Goal: Task Accomplishment & Management: Use online tool/utility

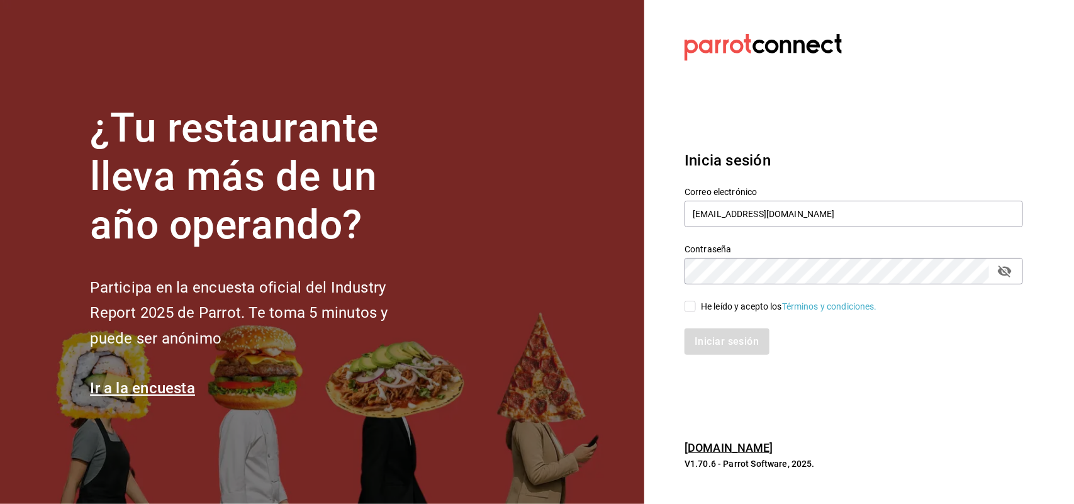
click at [691, 316] on div "Iniciar sesión" at bounding box center [846, 334] width 354 height 42
click at [691, 315] on div "Iniciar sesión" at bounding box center [846, 334] width 354 height 42
click at [688, 310] on input "He leído y acepto los Términos y condiciones." at bounding box center [689, 306] width 11 height 11
checkbox input "true"
click at [717, 340] on button "Iniciar sesión" at bounding box center [727, 341] width 86 height 26
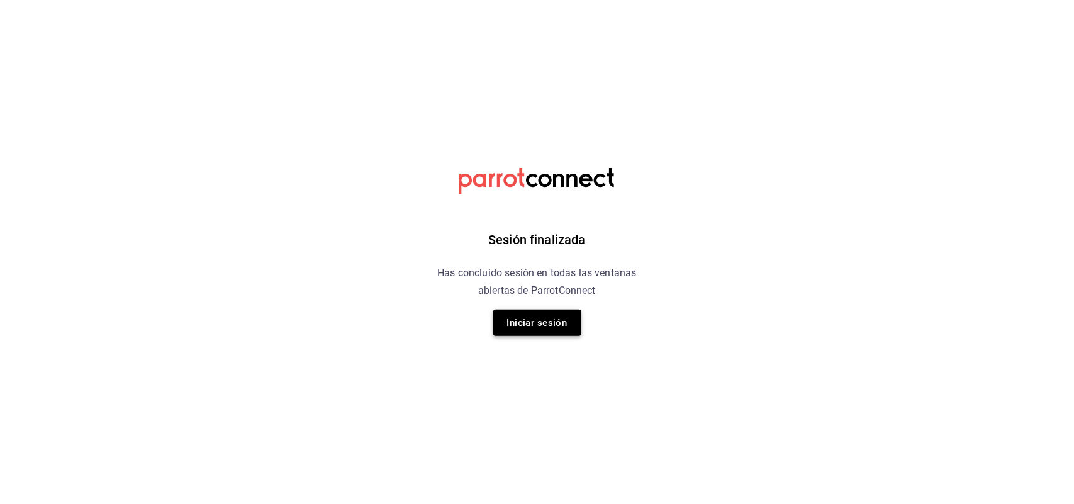
click at [538, 327] on button "Iniciar sesión" at bounding box center [537, 323] width 88 height 26
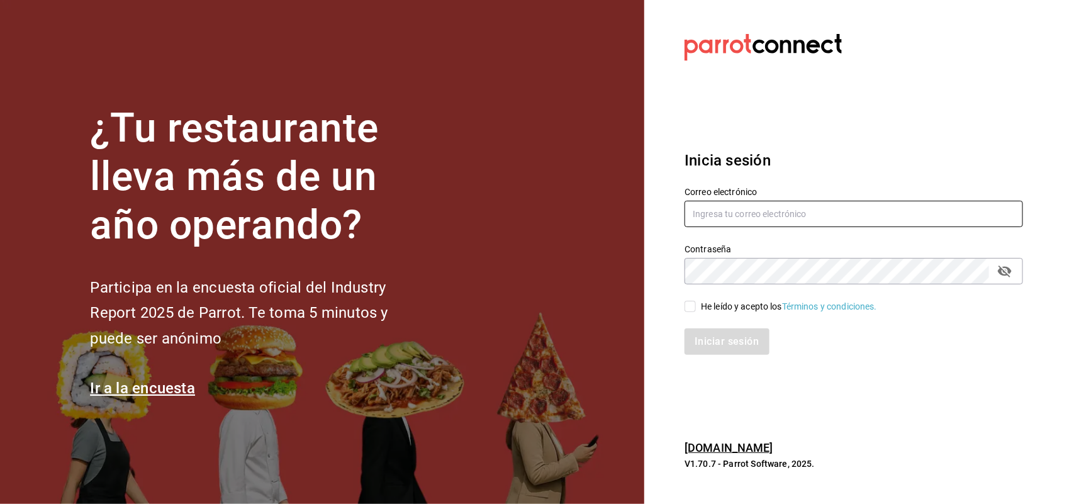
type input "multiuser@napolipizza.com"
click at [689, 306] on input "He leído y acepto los Términos y condiciones." at bounding box center [689, 306] width 11 height 11
checkbox input "true"
click at [711, 340] on button "Iniciar sesión" at bounding box center [727, 341] width 86 height 26
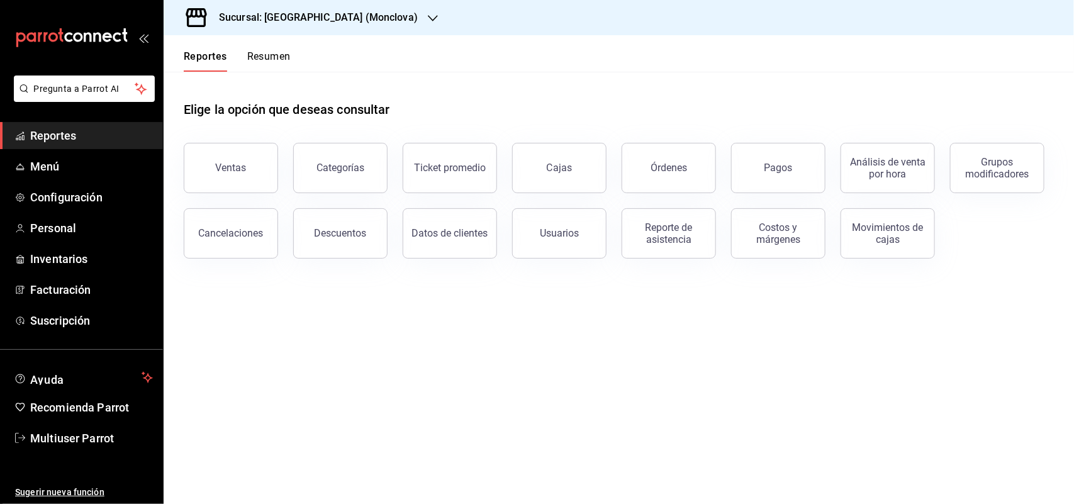
click at [352, 17] on div "Sucursal: [GEOGRAPHIC_DATA] (Monclova)" at bounding box center [308, 17] width 269 height 35
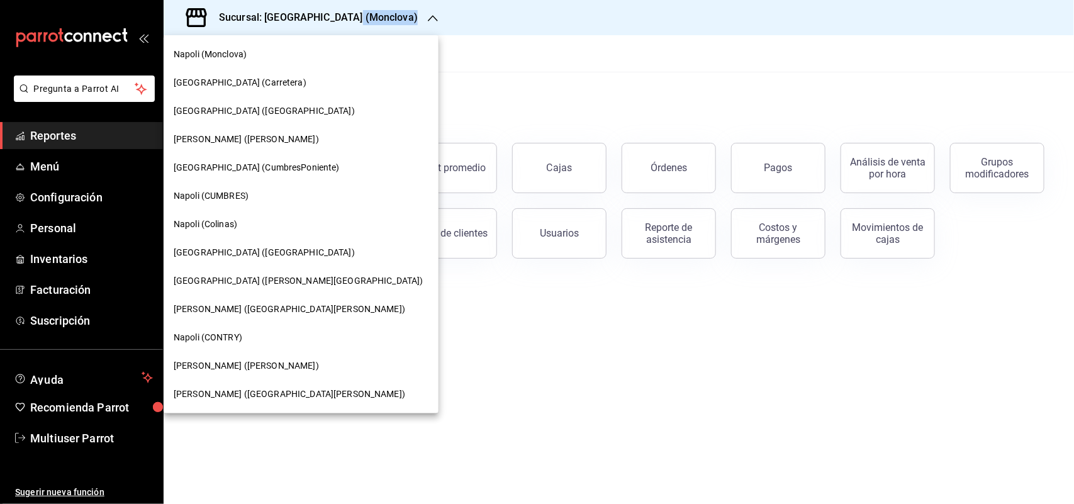
click at [247, 218] on div "Napoli (Colinas)" at bounding box center [301, 224] width 255 height 13
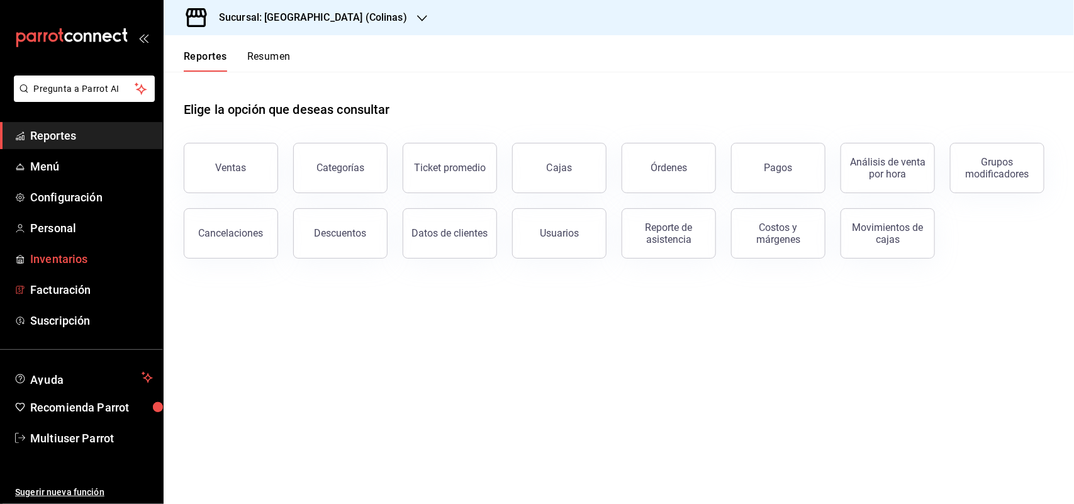
click at [60, 265] on span "Inventarios" at bounding box center [91, 258] width 123 height 17
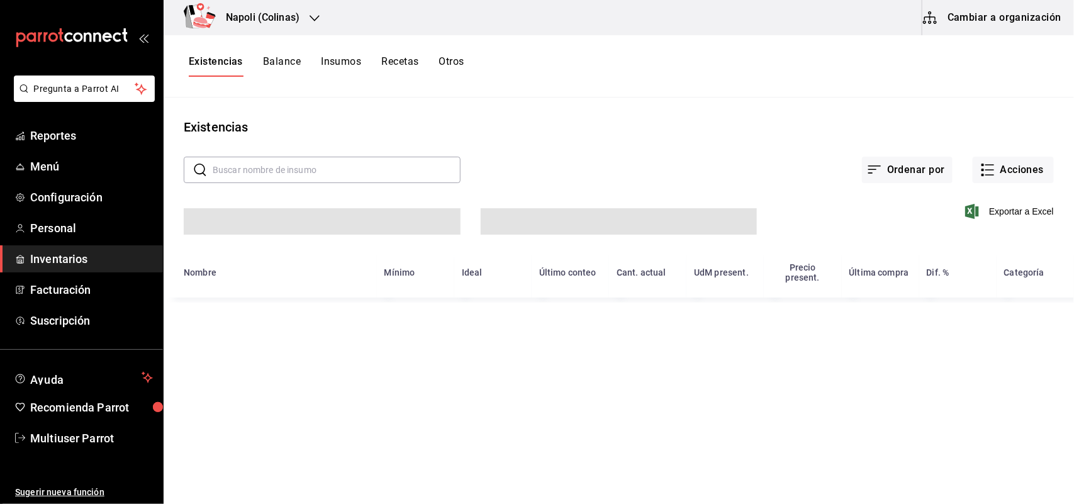
click at [461, 57] on button "Otros" at bounding box center [451, 65] width 25 height 21
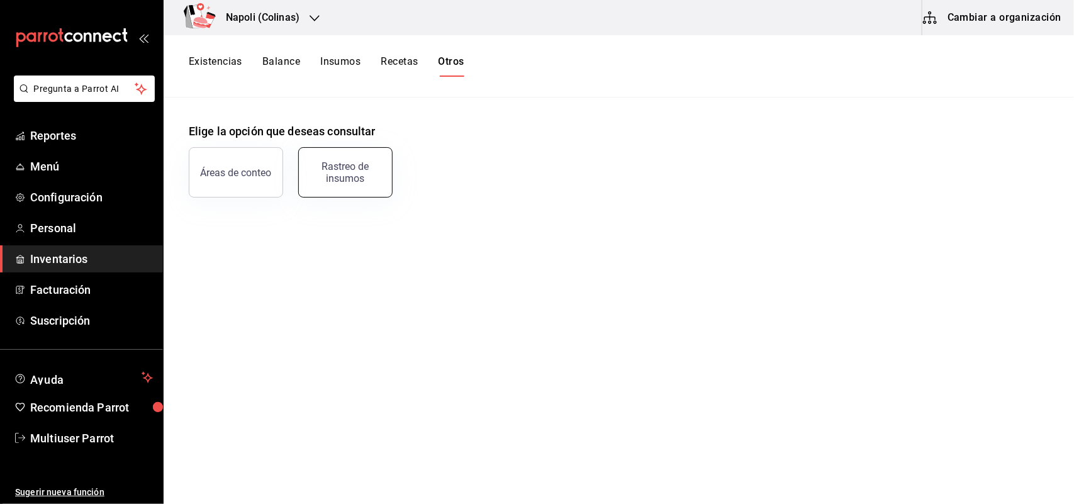
click at [369, 160] on button "Rastreo de insumos" at bounding box center [345, 172] width 94 height 50
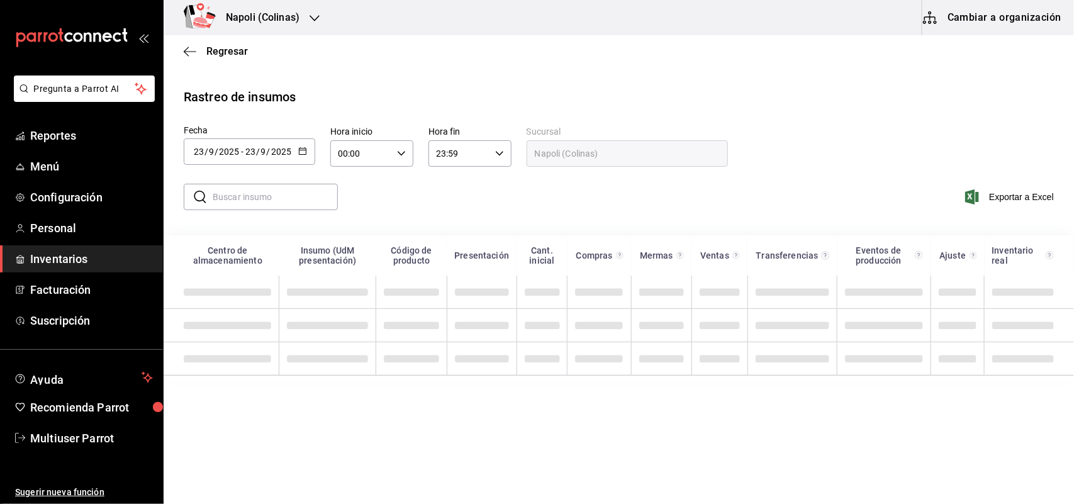
click at [306, 151] on div "2025-09-23 23 / 9 / 2025 - 2025-09-23 23 / 9 / 2025" at bounding box center [249, 151] width 131 height 26
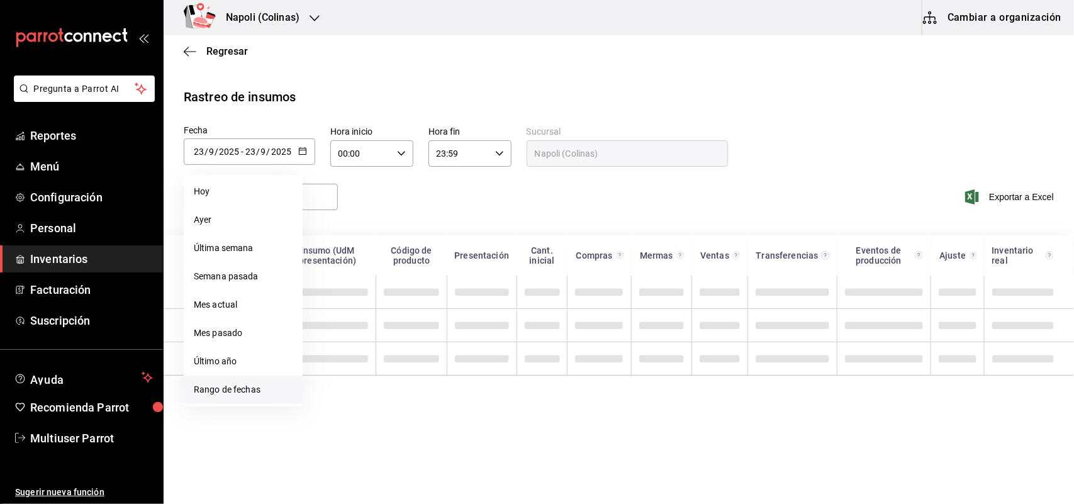
click at [253, 384] on li "Rango de fechas" at bounding box center [243, 390] width 119 height 28
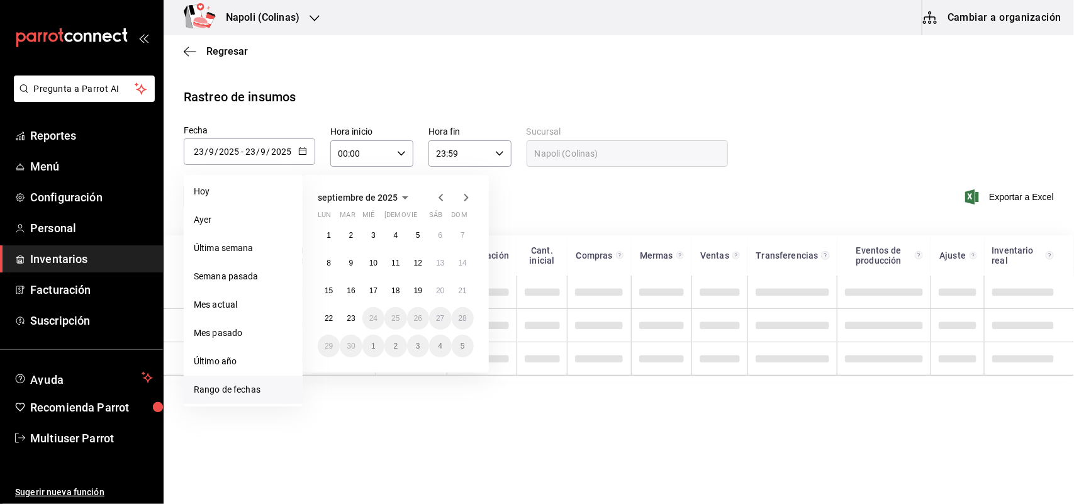
click at [435, 199] on icon "button" at bounding box center [440, 197] width 15 height 15
click at [419, 237] on abbr "1" at bounding box center [418, 235] width 4 height 9
click at [470, 345] on button "31" at bounding box center [463, 346] width 22 height 23
type input "2025-08-01"
type input "1"
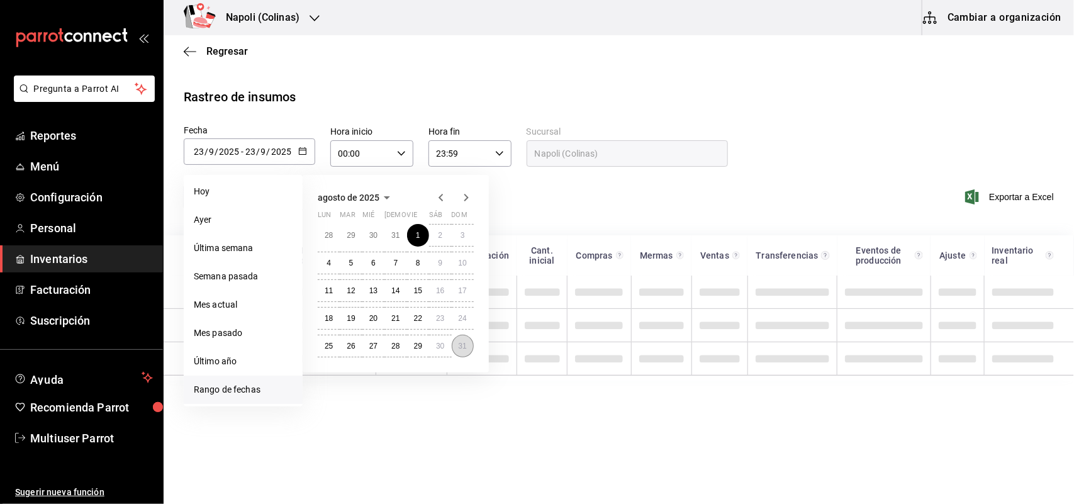
type input "8"
type input "2025-08-31"
type input "31"
type input "8"
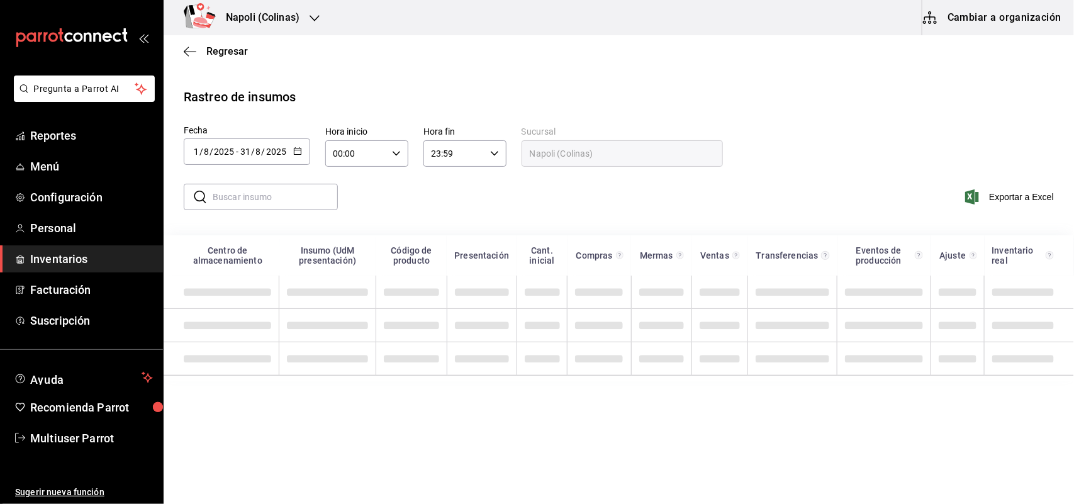
click at [261, 189] on input "text" at bounding box center [275, 196] width 125 height 25
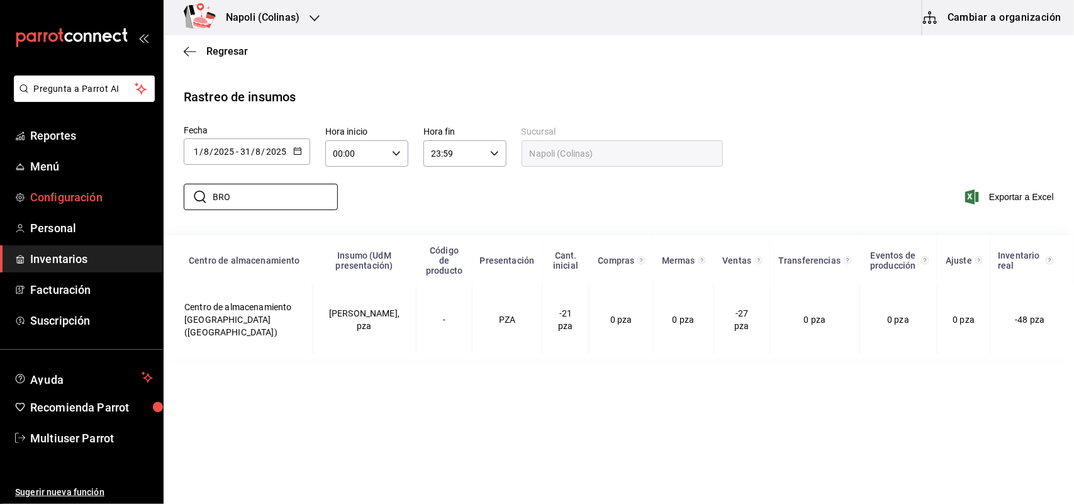
drag, startPoint x: 143, startPoint y: 197, endPoint x: 75, endPoint y: 181, distance: 69.1
click at [82, 184] on div "Pregunta a Parrot AI Reportes Menú Configuración Personal Inventarios Facturaci…" at bounding box center [537, 250] width 1074 height 501
click at [68, 161] on div "Pregunta a Parrot AI Reportes Menú Configuración Personal Inventarios Facturaci…" at bounding box center [537, 250] width 1074 height 501
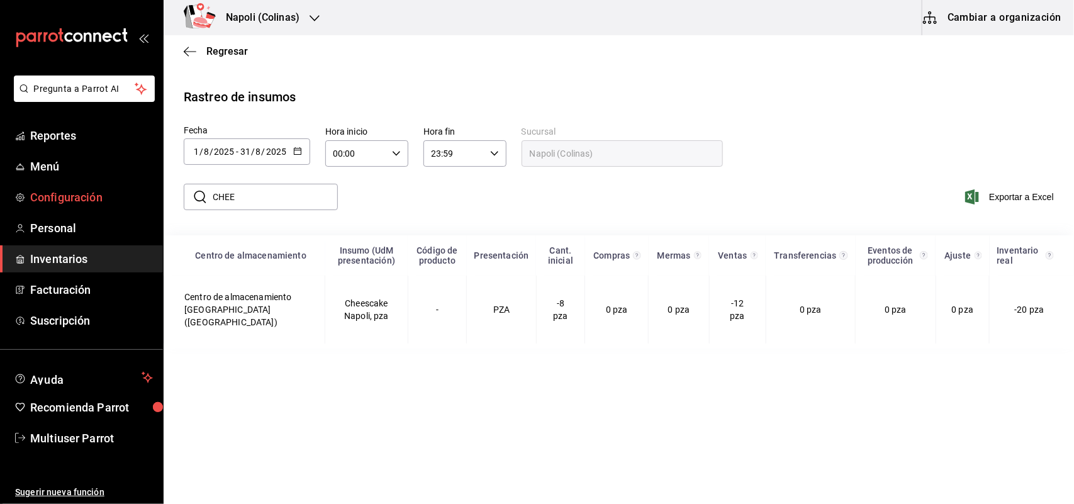
drag, startPoint x: 274, startPoint y: 192, endPoint x: 109, endPoint y: 189, distance: 164.9
click at [118, 187] on div "Pregunta a Parrot AI Reportes Menú Configuración Personal Inventarios Facturaci…" at bounding box center [537, 250] width 1074 height 501
type input "TIRA"
click at [308, 30] on div "Napoli (Colinas)" at bounding box center [249, 17] width 151 height 35
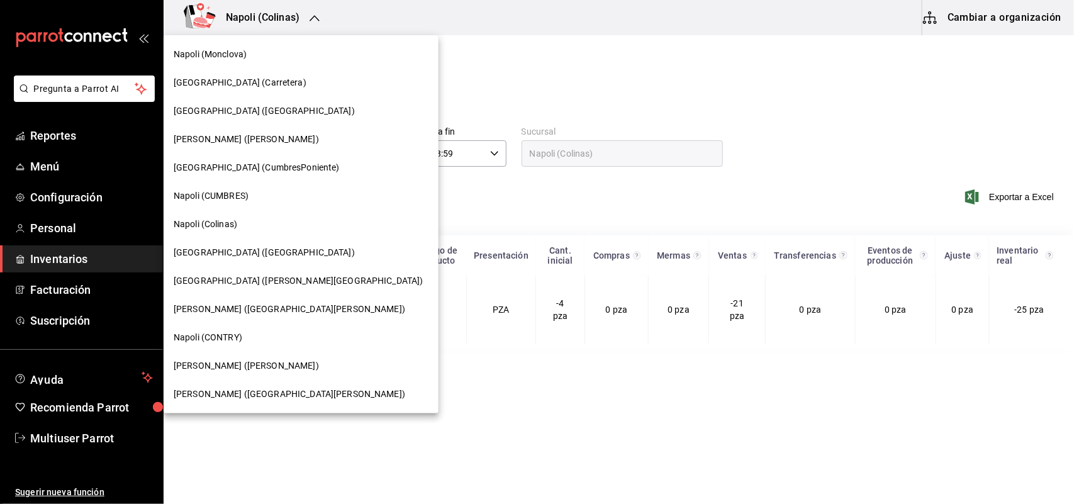
click at [249, 252] on span "Napoli (MIRAVALLE)" at bounding box center [264, 252] width 181 height 13
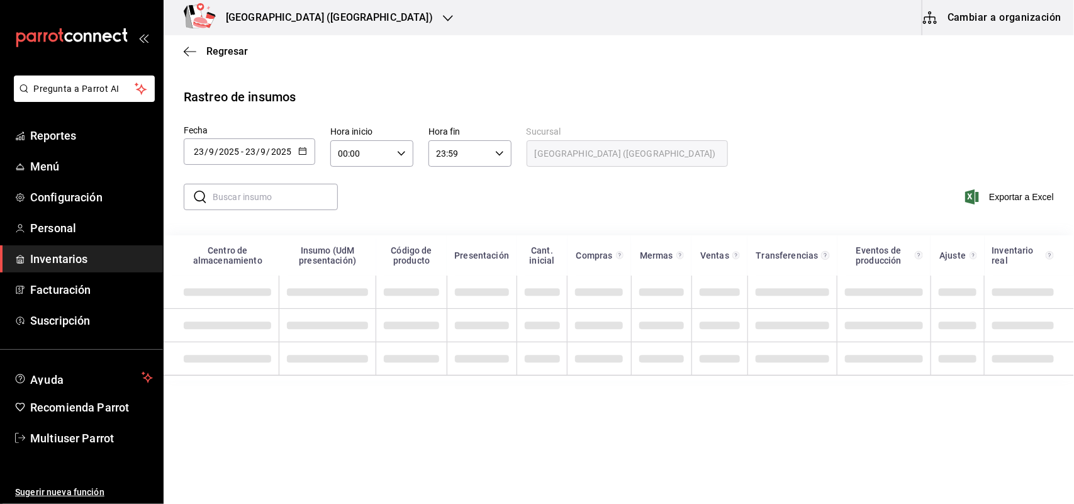
click at [306, 152] on icon "button" at bounding box center [302, 151] width 9 height 9
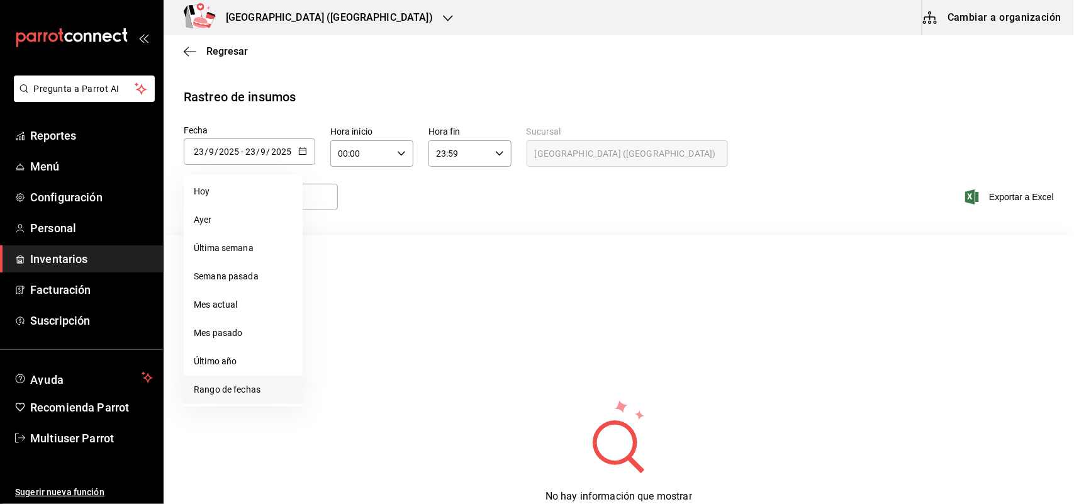
click at [242, 388] on li "Rango de fechas" at bounding box center [243, 390] width 119 height 28
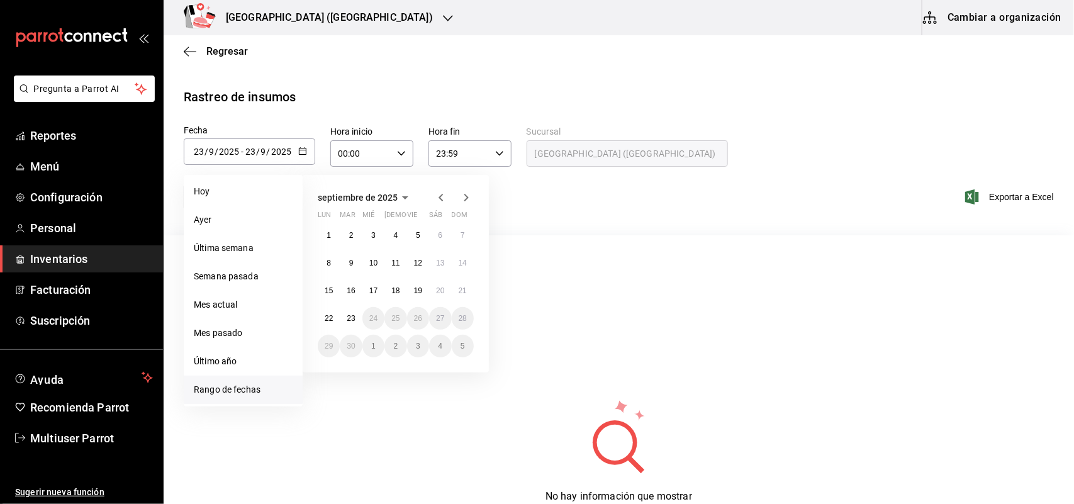
click at [438, 193] on icon "button" at bounding box center [440, 197] width 15 height 15
click at [417, 237] on abbr "1" at bounding box center [418, 235] width 4 height 9
click at [458, 350] on button "31" at bounding box center [463, 346] width 22 height 23
type input "2025-08-01"
type input "1"
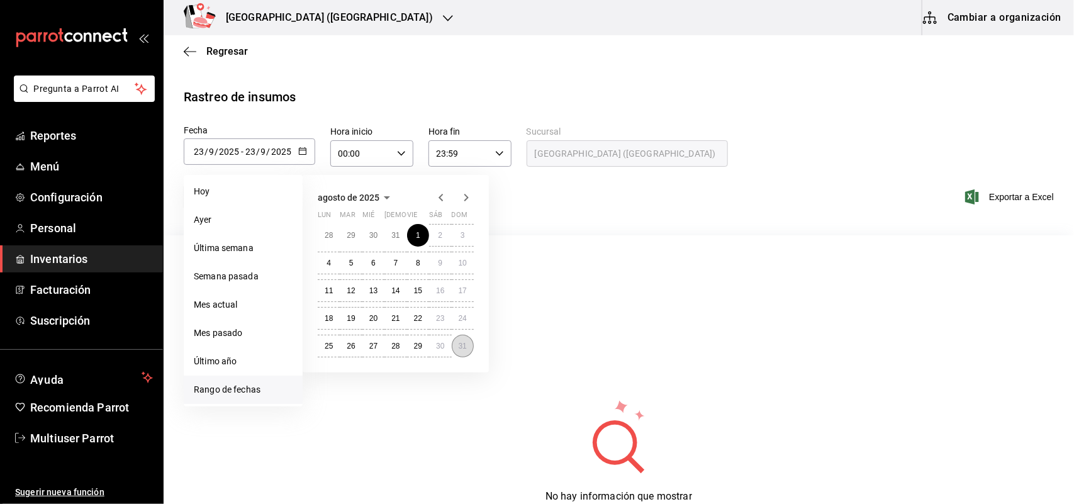
type input "8"
type input "2025-08-31"
type input "31"
type input "8"
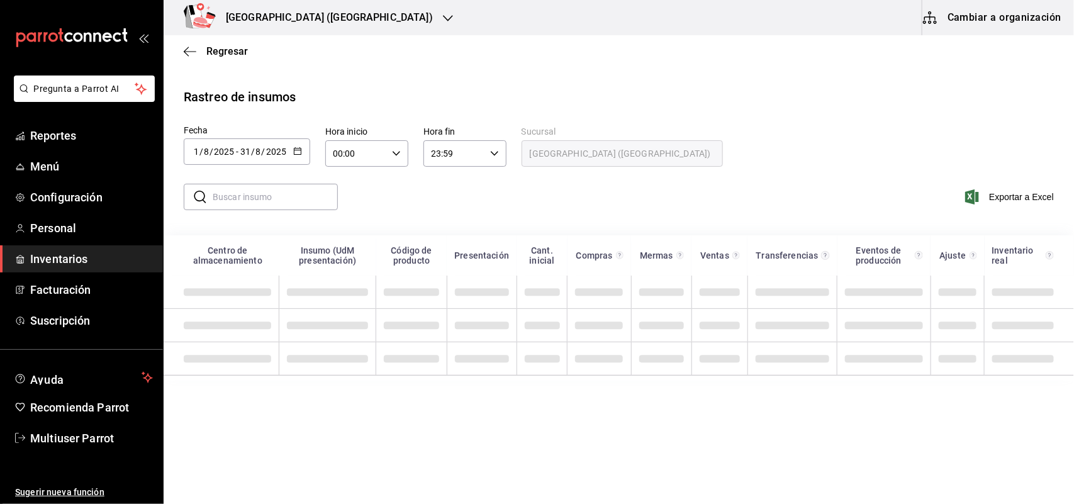
click at [266, 197] on input "text" at bounding box center [275, 196] width 125 height 25
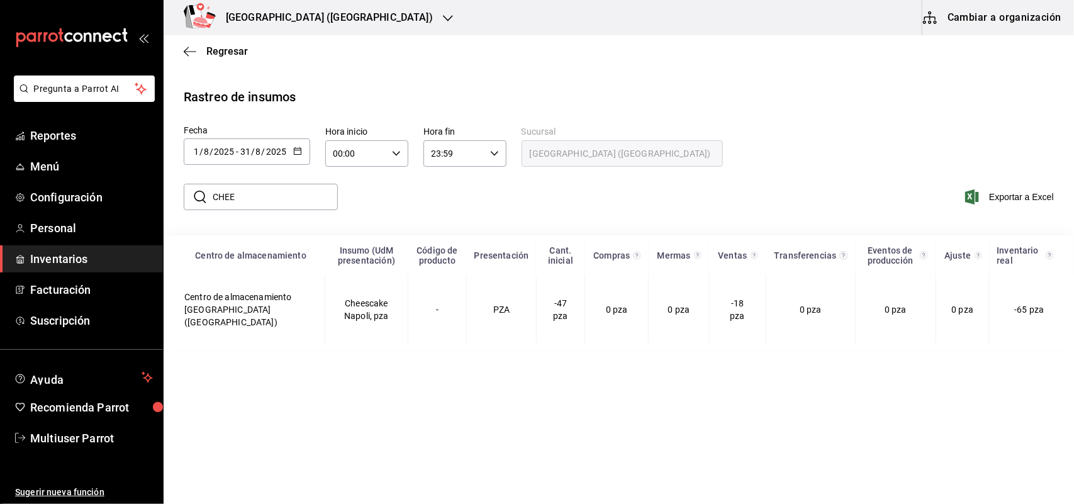
click at [0, 48] on div "Pregunta a Parrot AI Reportes Menú Configuración Personal Inventarios Facturaci…" at bounding box center [537, 250] width 1074 height 501
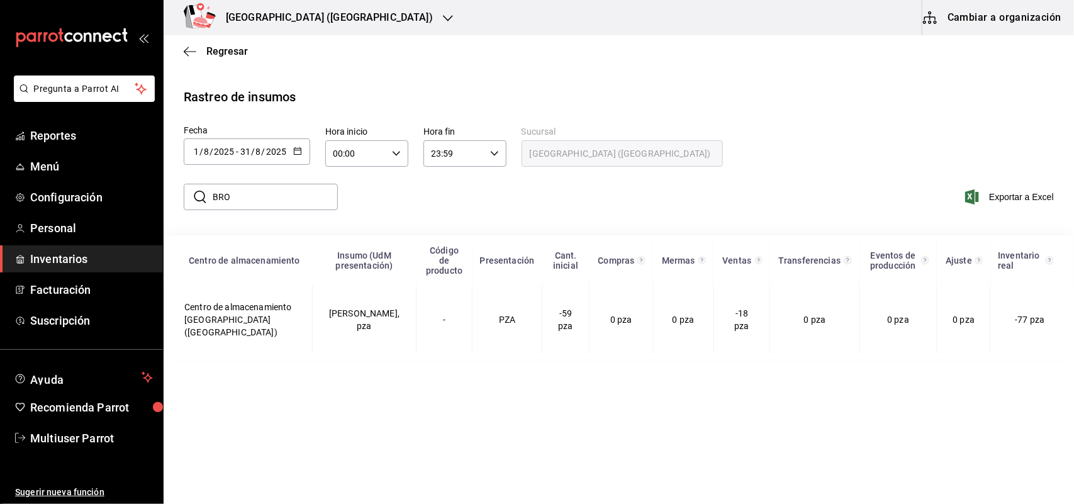
drag, startPoint x: 250, startPoint y: 192, endPoint x: 96, endPoint y: 117, distance: 171.6
click at [101, 155] on div "Pregunta a Parrot AI Reportes Menú Configuración Personal Inventarios Facturaci…" at bounding box center [537, 250] width 1074 height 501
drag, startPoint x: 265, startPoint y: 200, endPoint x: 65, endPoint y: 180, distance: 201.1
click at [67, 183] on div "Pregunta a Parrot AI Reportes Menú Configuración Personal Inventarios Facturaci…" at bounding box center [537, 250] width 1074 height 501
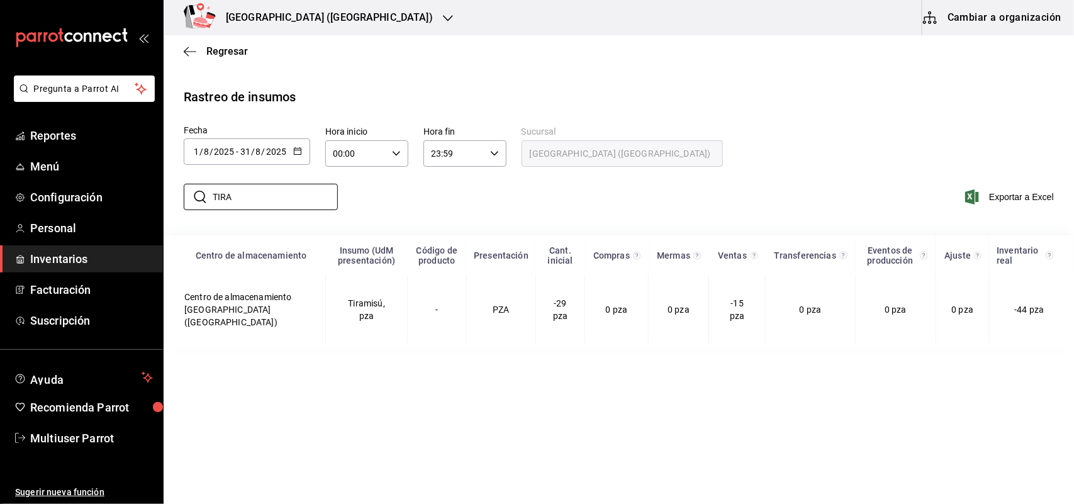
type input "TIRA"
click at [318, 22] on h3 "Napoli (MIRAVALLE)" at bounding box center [324, 17] width 217 height 15
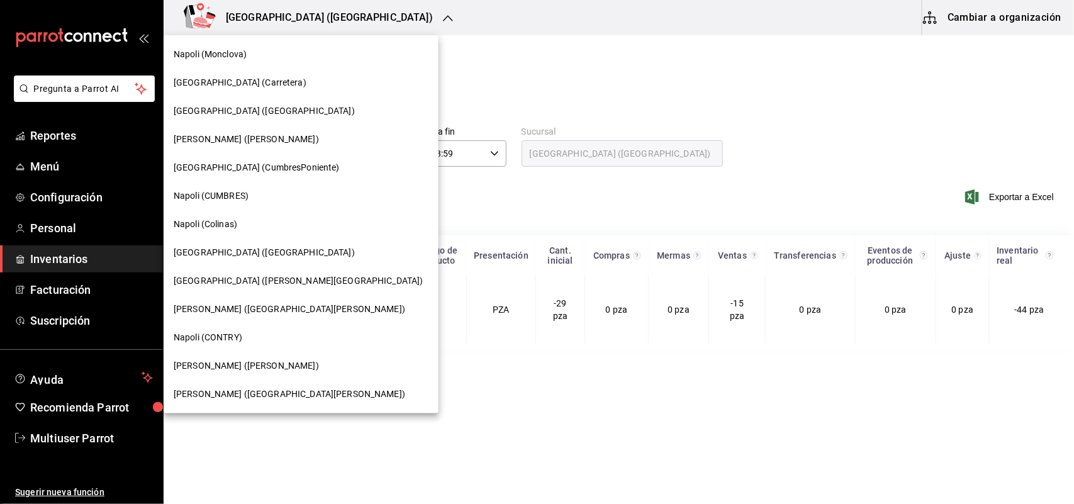
click at [246, 199] on span "Napoli (CUMBRES)" at bounding box center [211, 195] width 75 height 13
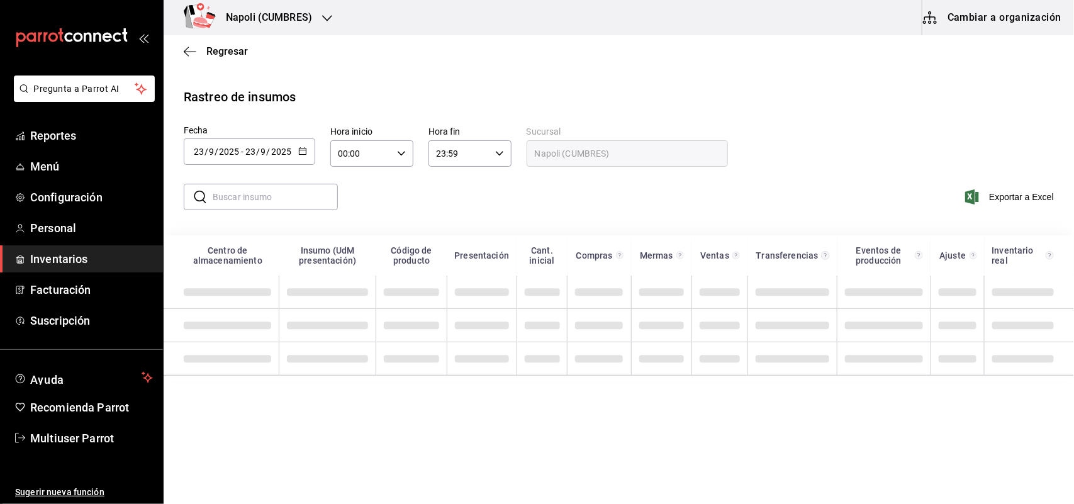
click at [306, 160] on div "2025-09-23 23 / 9 / 2025 - 2025-09-23 23 / 9 / 2025" at bounding box center [249, 151] width 131 height 26
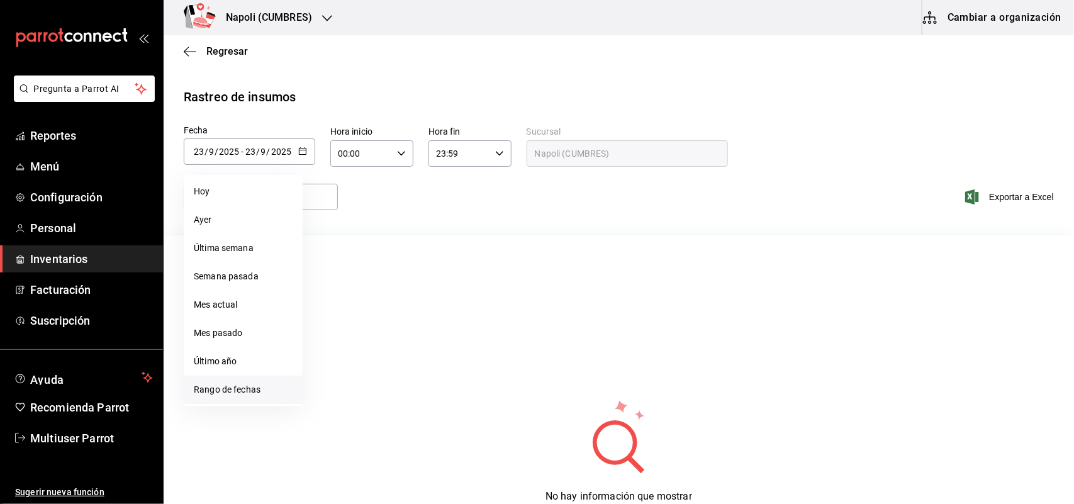
click at [258, 388] on li "Rango de fechas" at bounding box center [243, 390] width 119 height 28
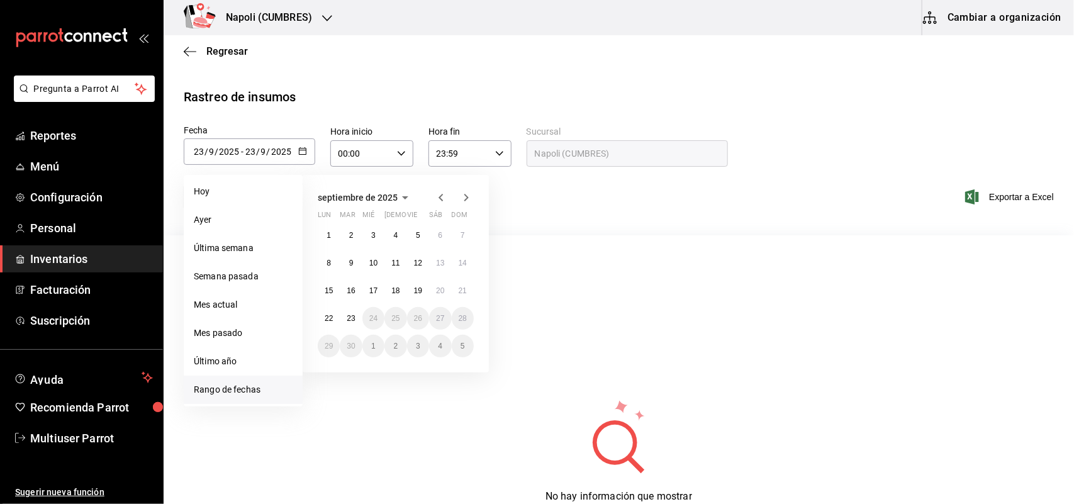
click at [437, 198] on icon "button" at bounding box center [440, 197] width 15 height 15
click at [421, 231] on button "1" at bounding box center [418, 235] width 22 height 23
click at [462, 342] on abbr "31" at bounding box center [463, 346] width 8 height 9
type input "[DATE]"
type input "1"
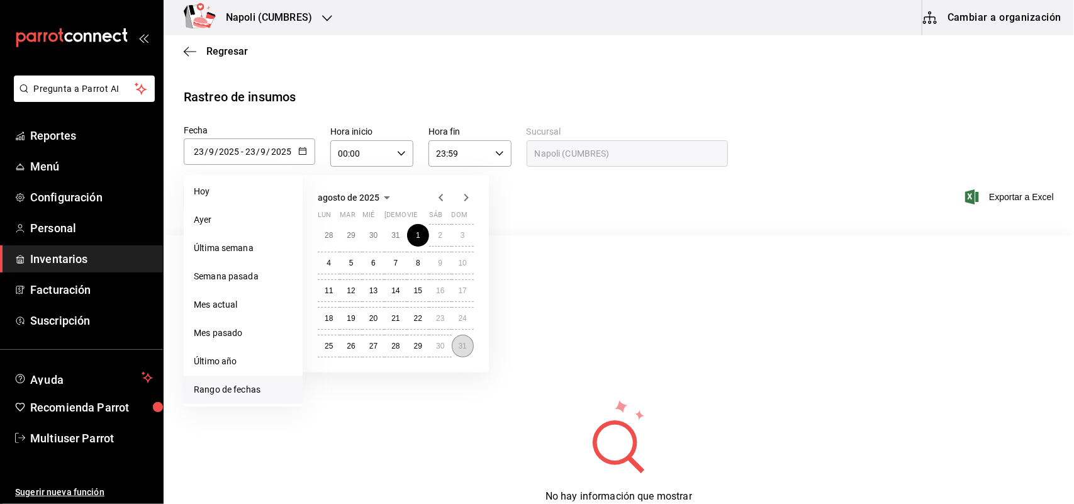
type input "8"
type input "[DATE]"
type input "31"
type input "8"
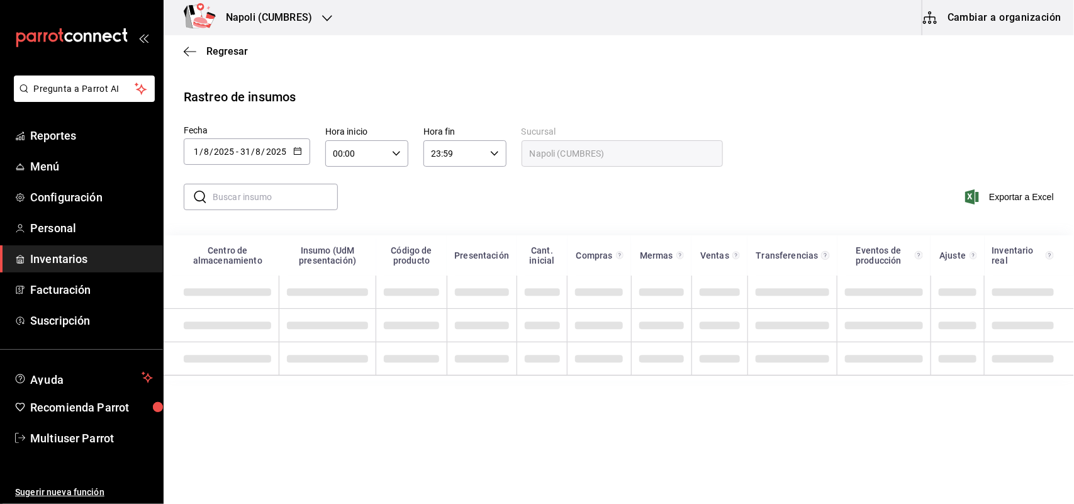
click at [269, 196] on input "text" at bounding box center [275, 196] width 125 height 25
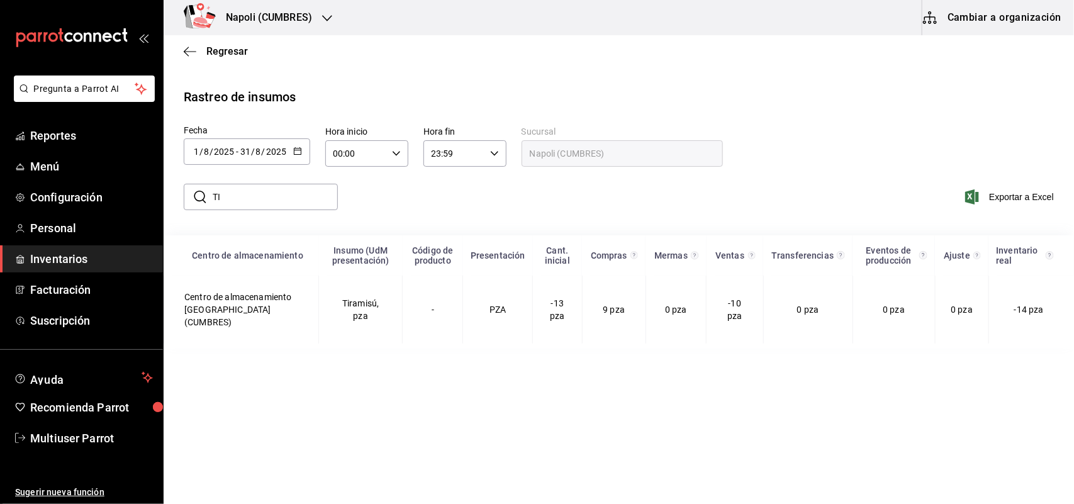
type input "T"
drag, startPoint x: 180, startPoint y: 192, endPoint x: 0, endPoint y: 183, distance: 180.1
click at [13, 189] on div "Pregunta a Parrot AI Reportes Menú Configuración Personal Inventarios Facturaci…" at bounding box center [537, 250] width 1074 height 501
drag, startPoint x: 237, startPoint y: 196, endPoint x: 52, endPoint y: 170, distance: 187.4
click at [91, 177] on div "Pregunta a Parrot AI Reportes Menú Configuración Personal Inventarios Facturaci…" at bounding box center [537, 250] width 1074 height 501
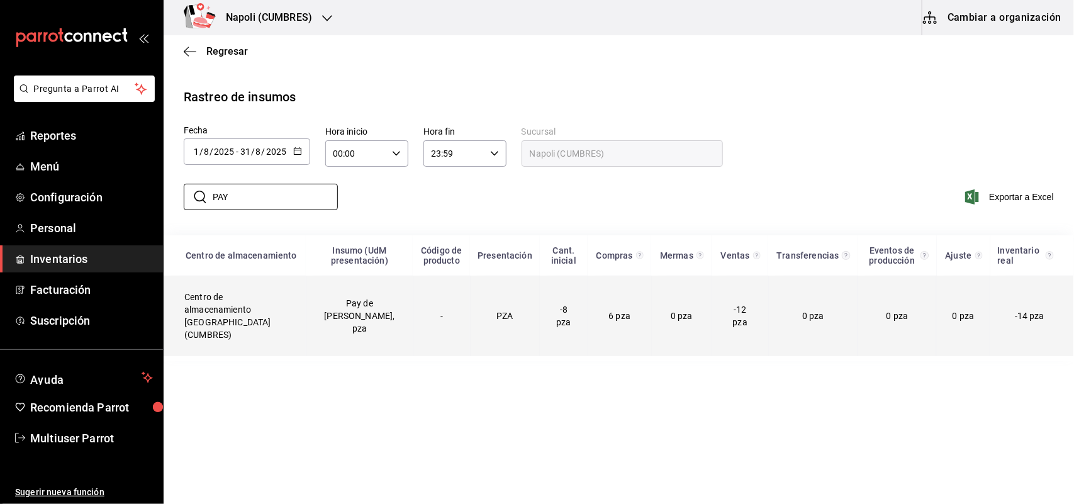
type input "PAY"
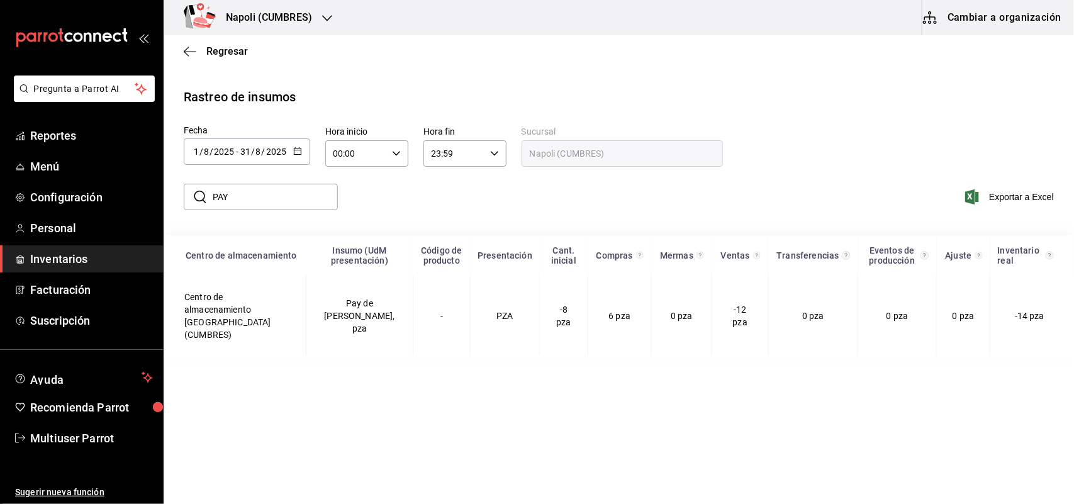
drag, startPoint x: 309, startPoint y: 36, endPoint x: 308, endPoint y: 30, distance: 6.9
click at [309, 36] on div "Regresar" at bounding box center [619, 51] width 910 height 32
click at [308, 30] on div "Napoli (CUMBRES)" at bounding box center [256, 17] width 164 height 35
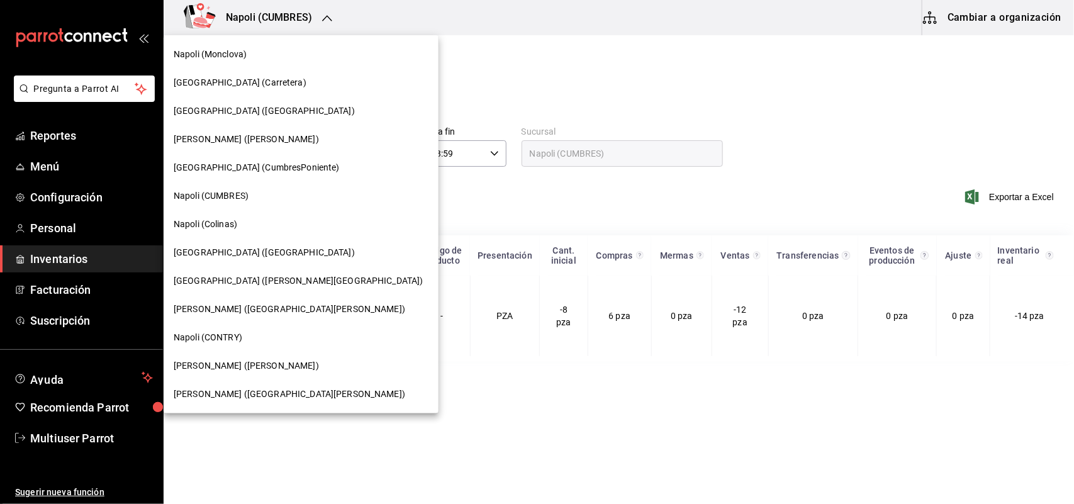
click at [299, 168] on div "[GEOGRAPHIC_DATA] (CumbresPoniente)" at bounding box center [301, 167] width 255 height 13
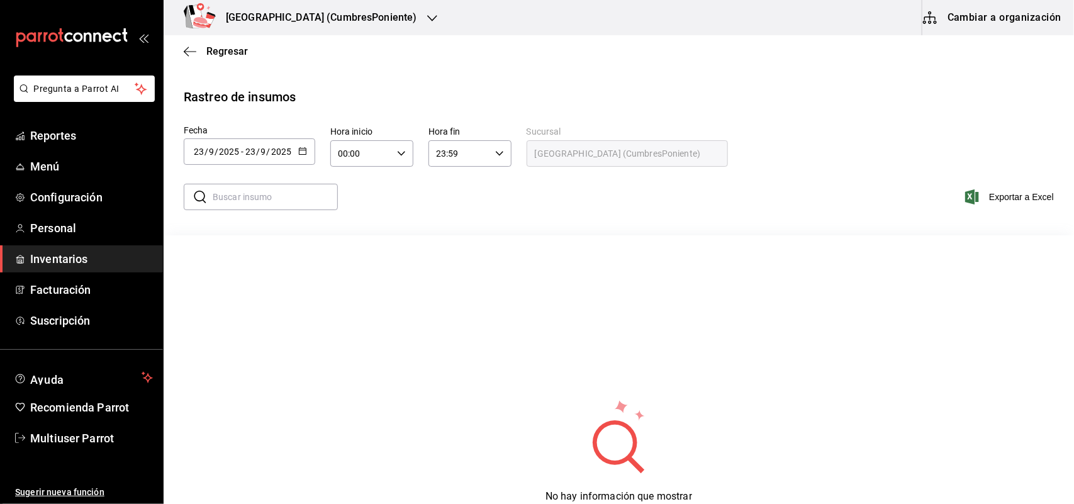
click at [306, 157] on div "[DATE] [DATE] - [DATE] [DATE]" at bounding box center [249, 151] width 131 height 26
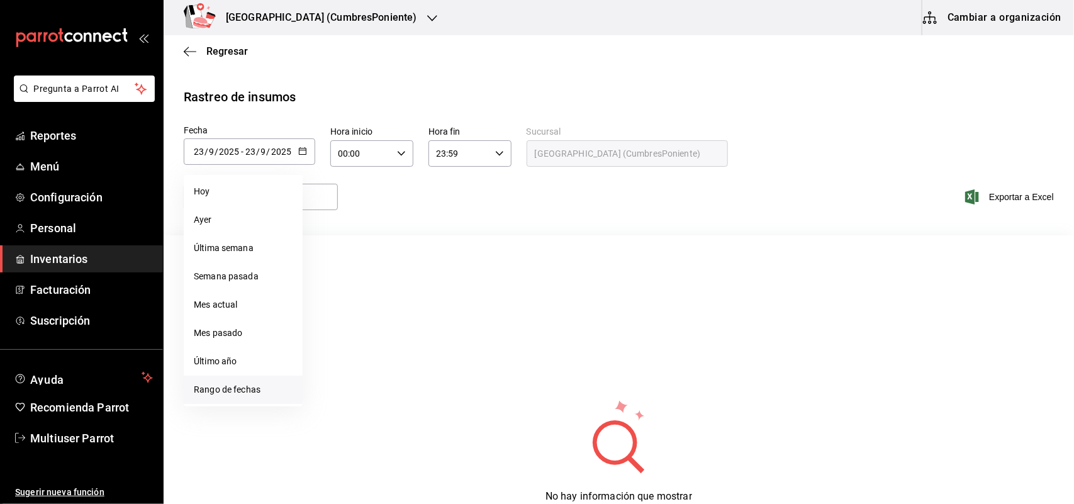
click at [253, 385] on li "Rango de fechas" at bounding box center [243, 390] width 119 height 28
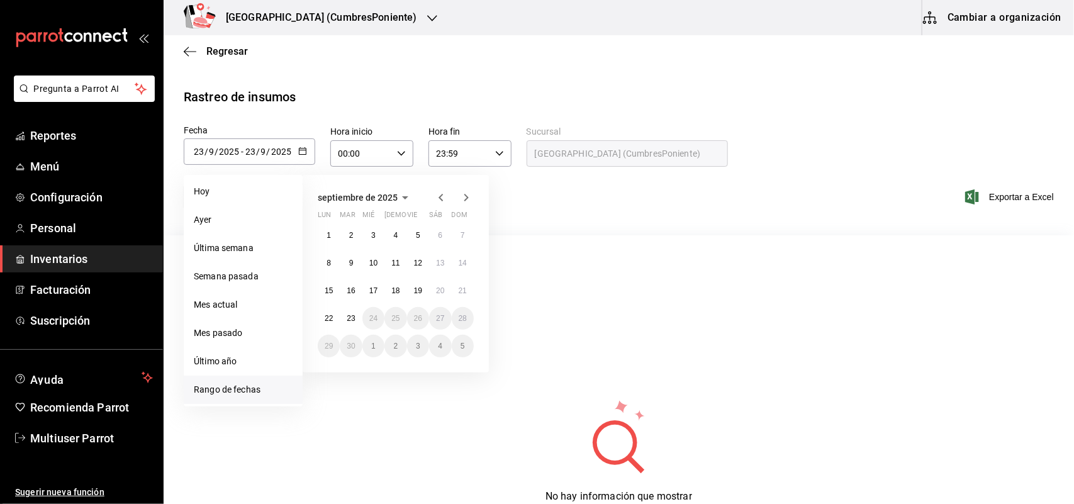
click at [440, 198] on icon "button" at bounding box center [440, 198] width 4 height 8
click at [421, 230] on button "1" at bounding box center [418, 235] width 22 height 23
click at [469, 342] on button "31" at bounding box center [463, 346] width 22 height 23
type input "[DATE]"
type input "1"
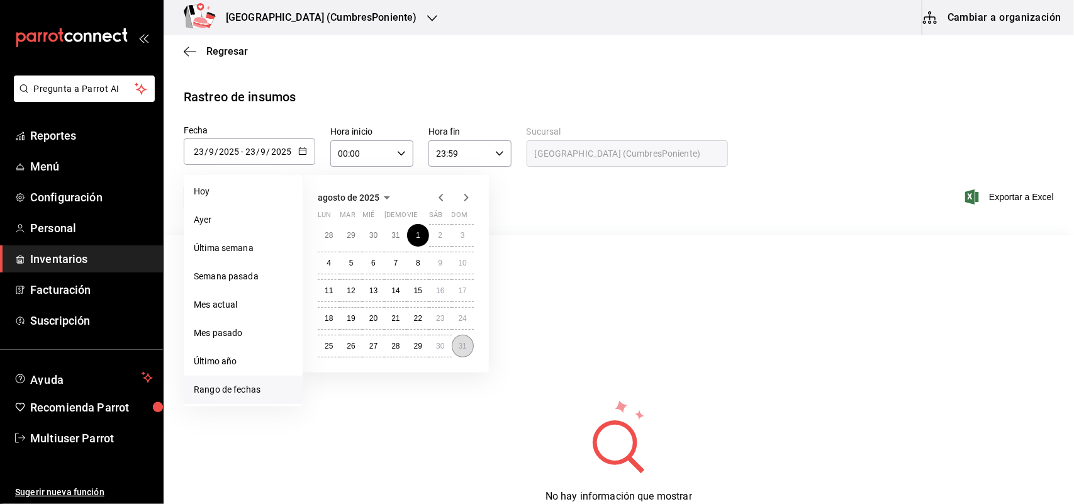
type input "8"
type input "[DATE]"
type input "31"
type input "8"
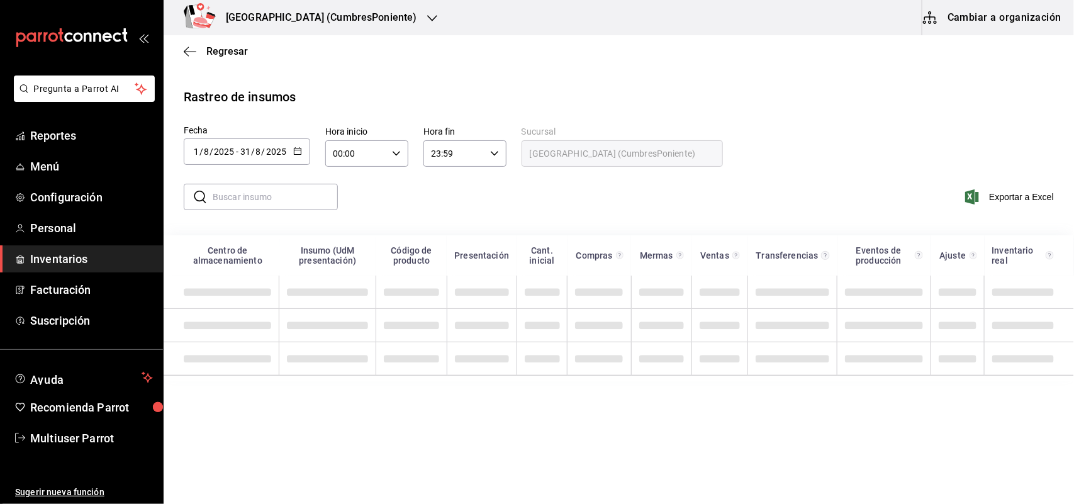
click at [265, 204] on input "text" at bounding box center [275, 196] width 125 height 25
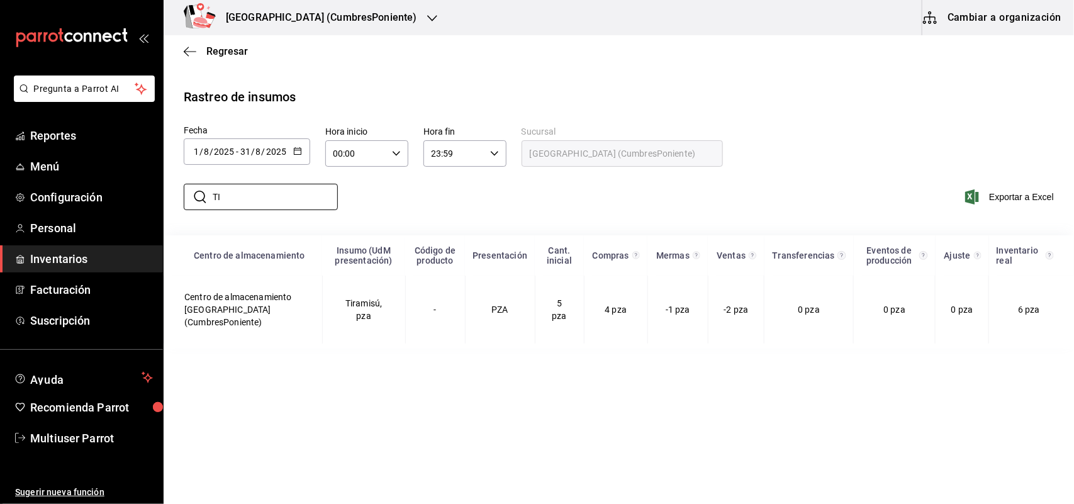
type input "T"
type input "C"
type input "B"
type input "PAY"
click at [338, 18] on h3 "[GEOGRAPHIC_DATA] (CumbresPoniente)" at bounding box center [316, 17] width 201 height 15
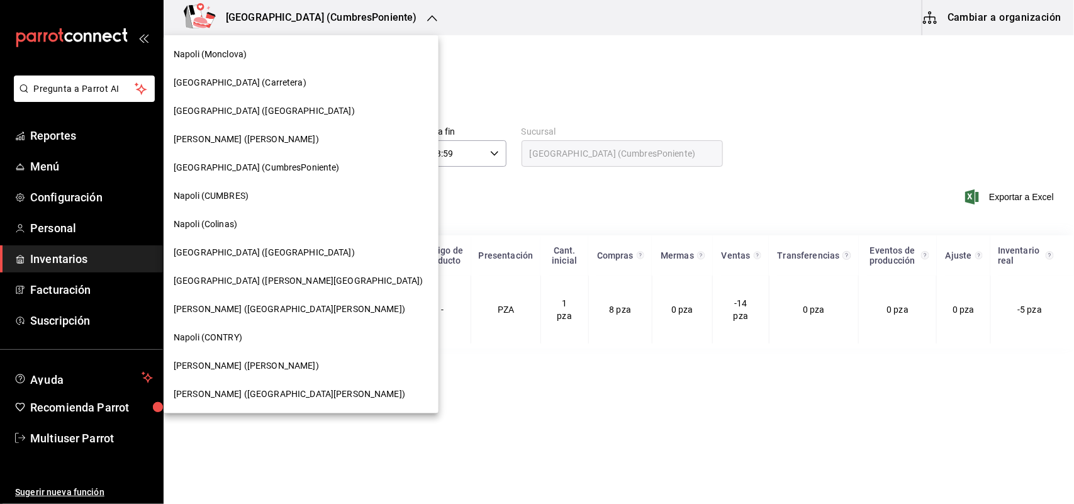
click at [259, 331] on div "Napoli (CONTRY)" at bounding box center [301, 337] width 255 height 13
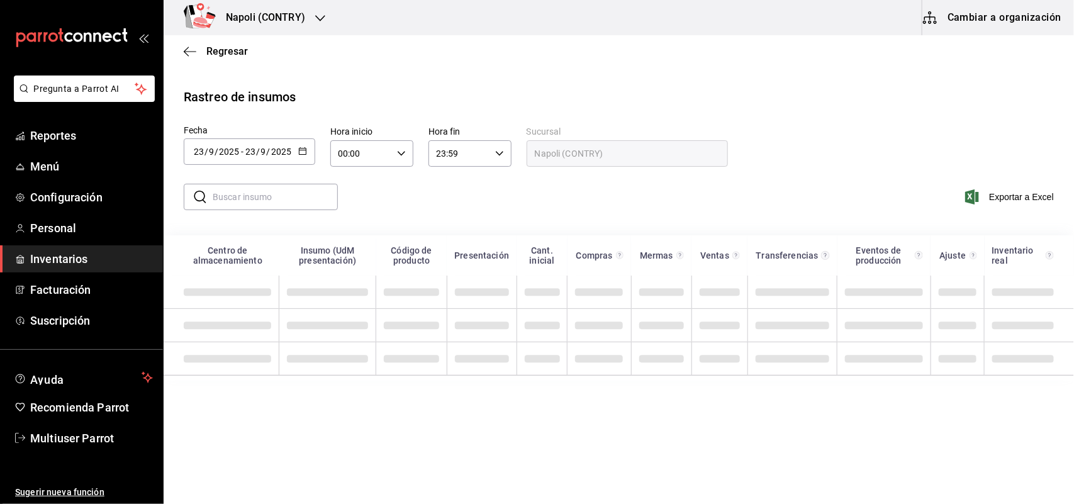
click at [305, 154] on icon "button" at bounding box center [302, 151] width 9 height 9
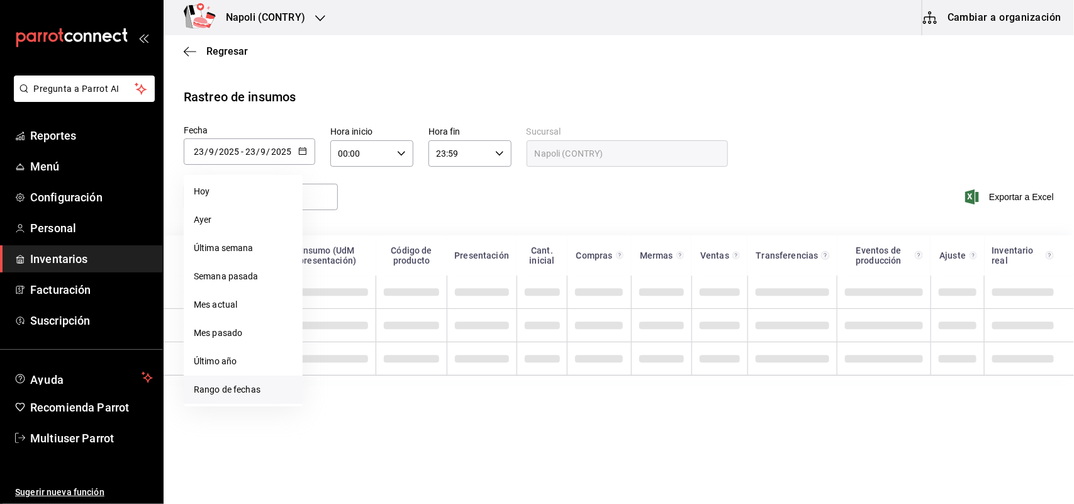
click at [259, 381] on li "Rango de fechas" at bounding box center [243, 390] width 119 height 28
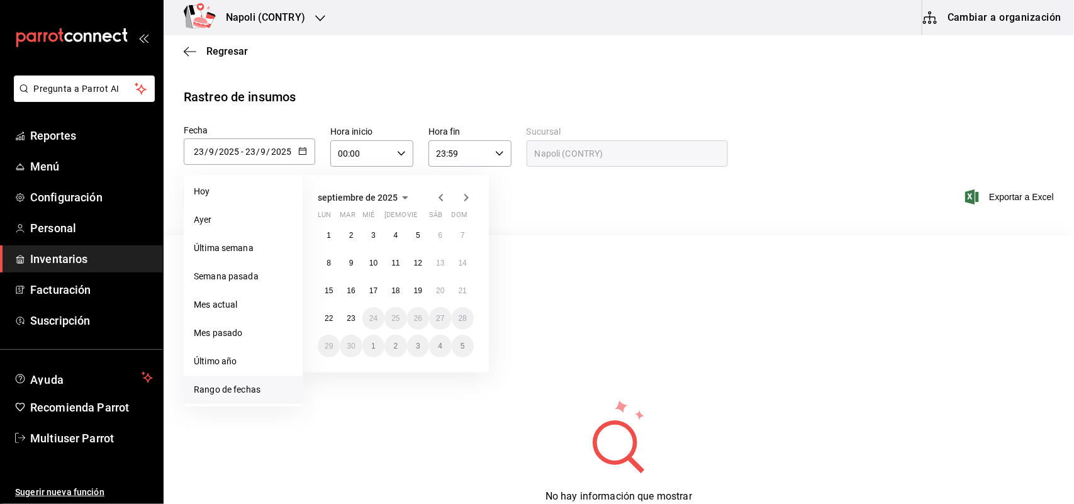
click at [439, 191] on icon "button" at bounding box center [440, 197] width 15 height 15
click at [420, 226] on button "1" at bounding box center [418, 235] width 22 height 23
click at [461, 346] on abbr "31" at bounding box center [463, 346] width 8 height 9
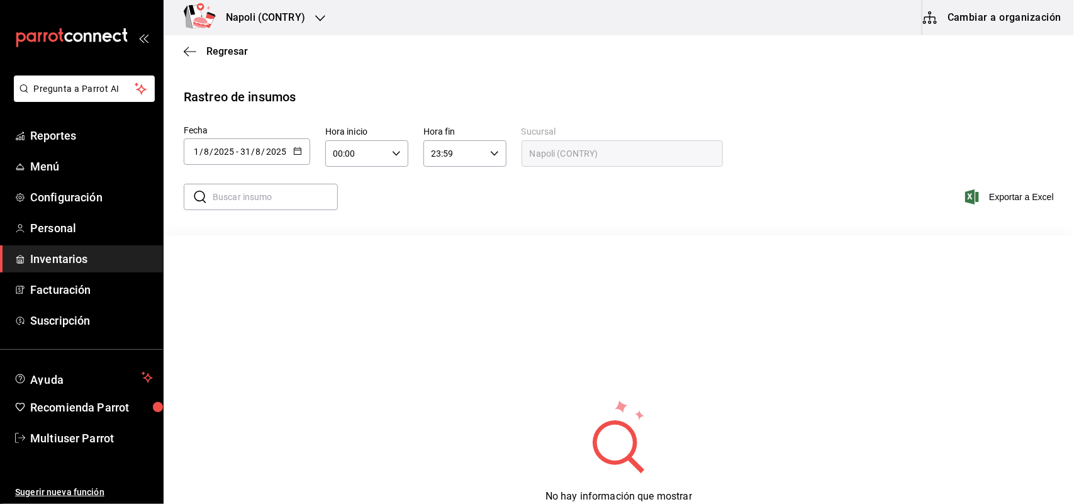
type input "[DATE]"
type input "1"
type input "8"
type input "[DATE]"
type input "31"
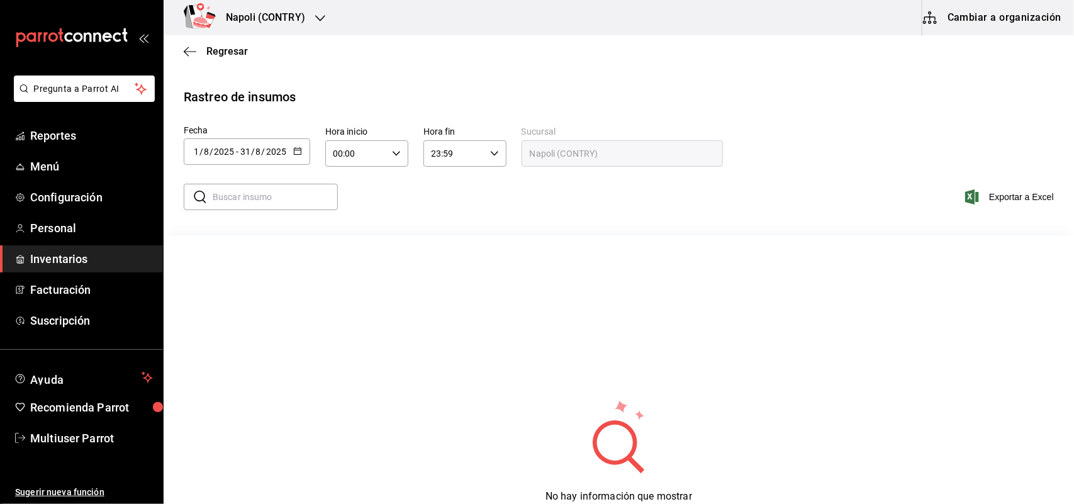
type input "8"
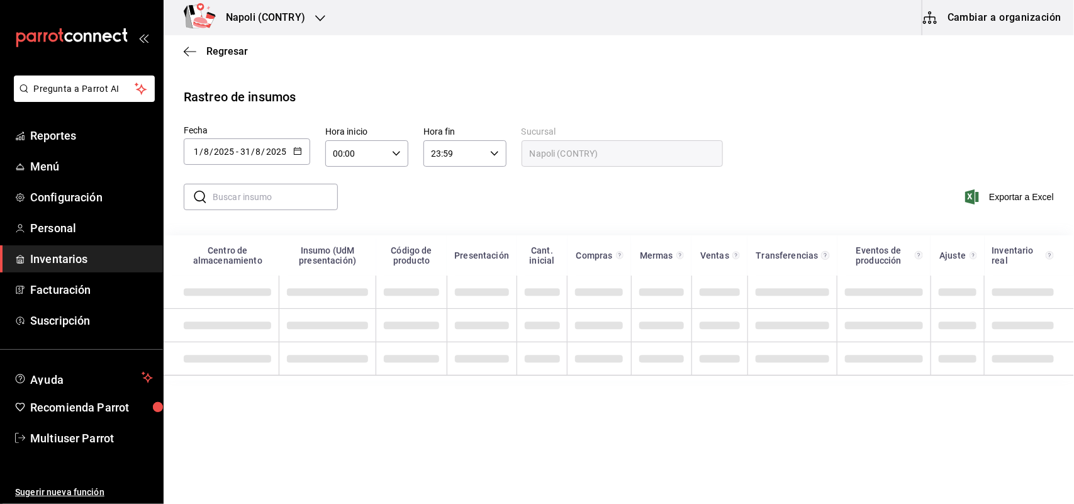
click at [265, 195] on input "text" at bounding box center [275, 196] width 125 height 25
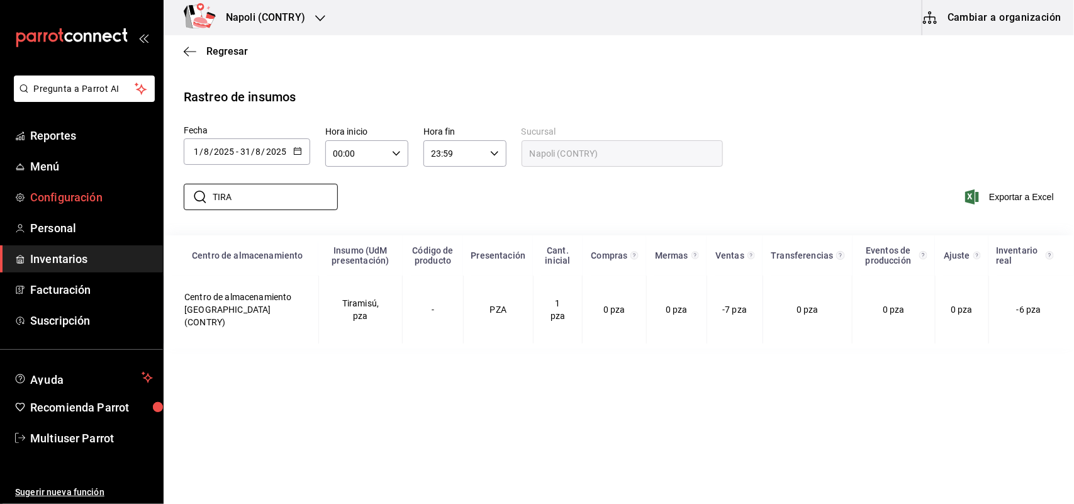
drag, startPoint x: 248, startPoint y: 198, endPoint x: 107, endPoint y: 186, distance: 142.0
click at [114, 192] on div "Pregunta a Parrot AI Reportes Menú Configuración Personal Inventarios Facturaci…" at bounding box center [537, 250] width 1074 height 501
type input "C"
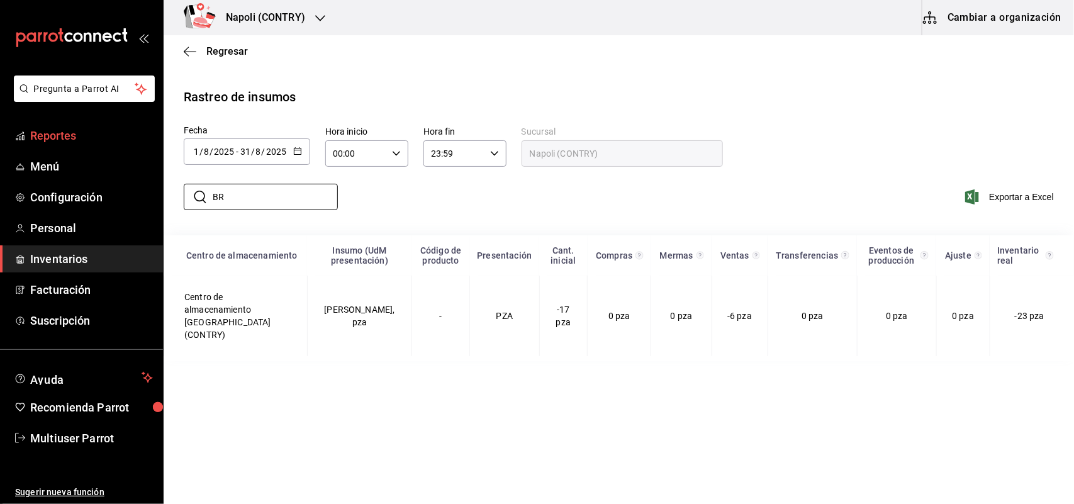
type input "B"
type input "PAY"
click at [255, 22] on h3 "Napoli (CONTRY)" at bounding box center [260, 17] width 89 height 15
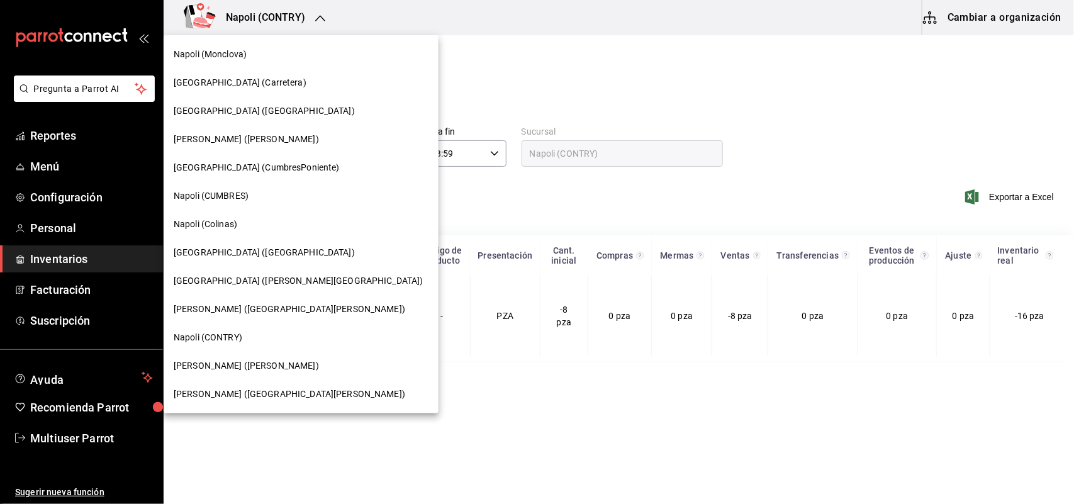
click at [248, 398] on span "[PERSON_NAME] ([GEOGRAPHIC_DATA][PERSON_NAME])" at bounding box center [290, 394] width 232 height 13
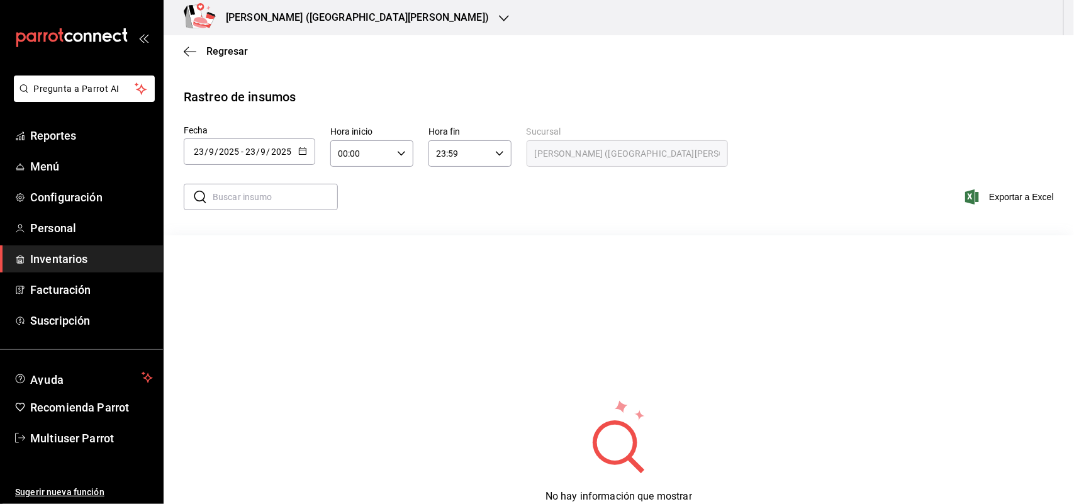
click at [308, 154] on div "[DATE] [DATE] - [DATE] [DATE]" at bounding box center [249, 151] width 131 height 26
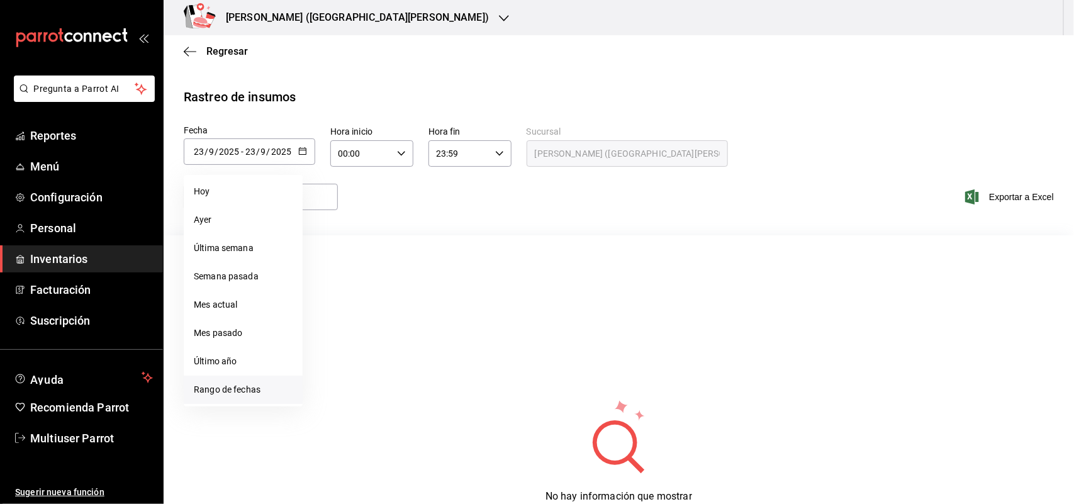
click at [248, 391] on li "Rango de fechas" at bounding box center [243, 390] width 119 height 28
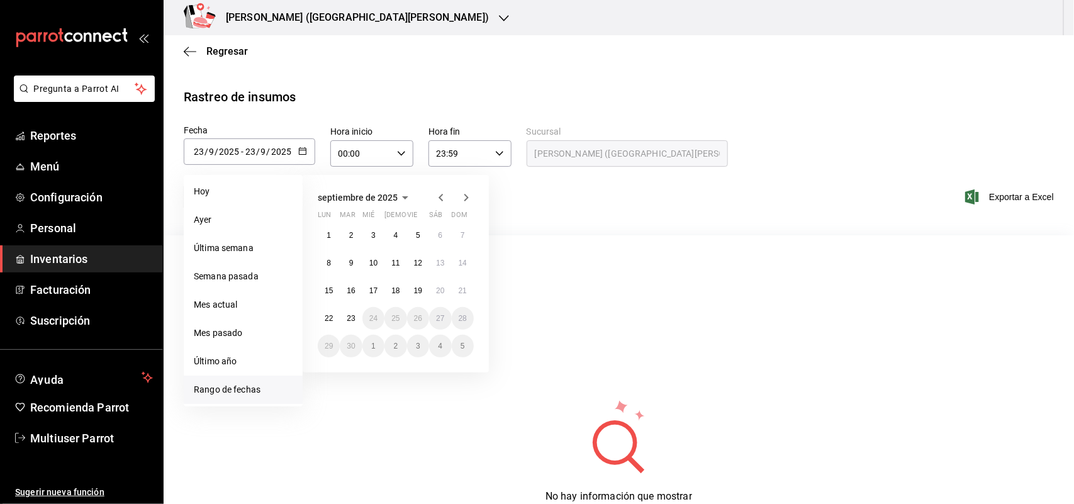
click at [445, 192] on icon "button" at bounding box center [440, 197] width 15 height 15
click at [420, 237] on button "1" at bounding box center [418, 235] width 22 height 23
click at [459, 343] on abbr "31" at bounding box center [463, 346] width 8 height 9
type input "[DATE]"
type input "1"
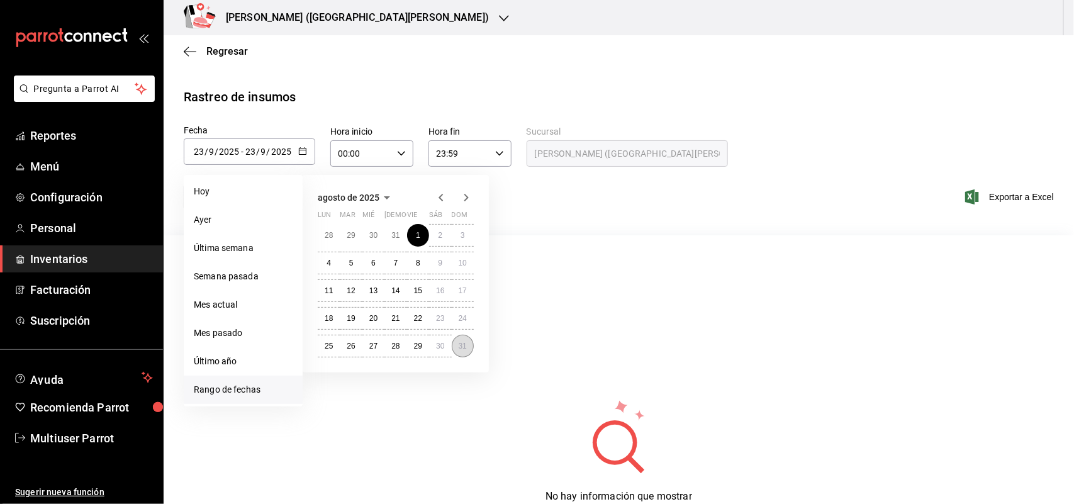
type input "8"
type input "[DATE]"
type input "31"
type input "8"
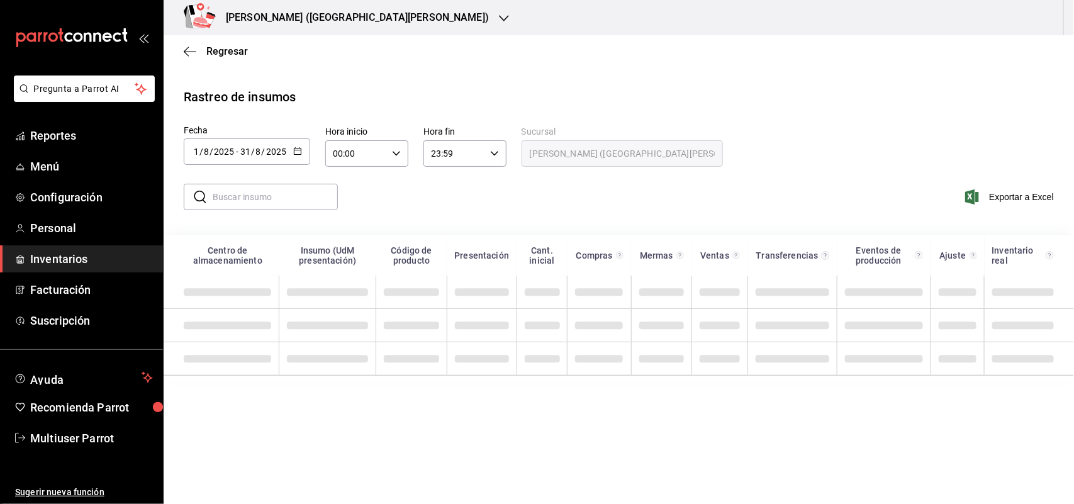
click at [267, 202] on input "text" at bounding box center [275, 196] width 125 height 25
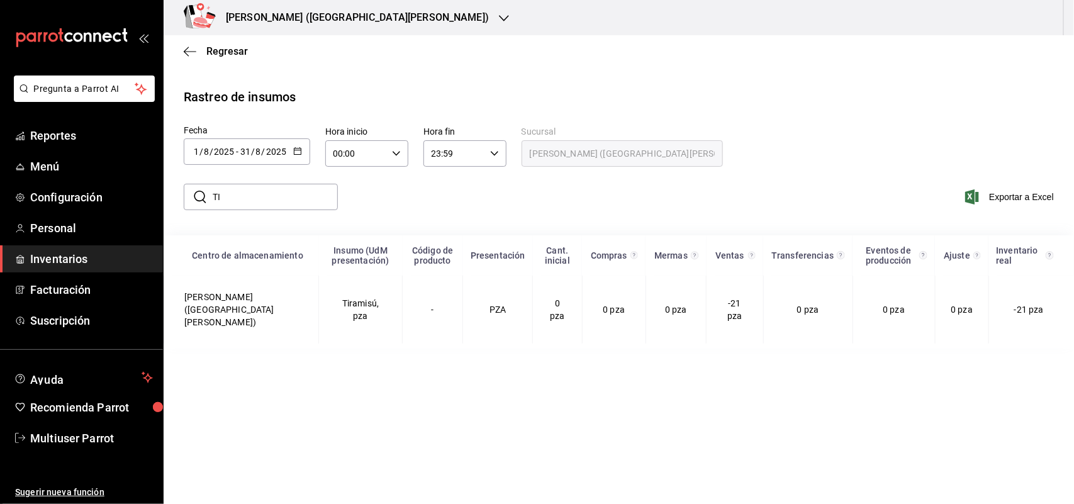
type input "T"
type input "C"
type input "B"
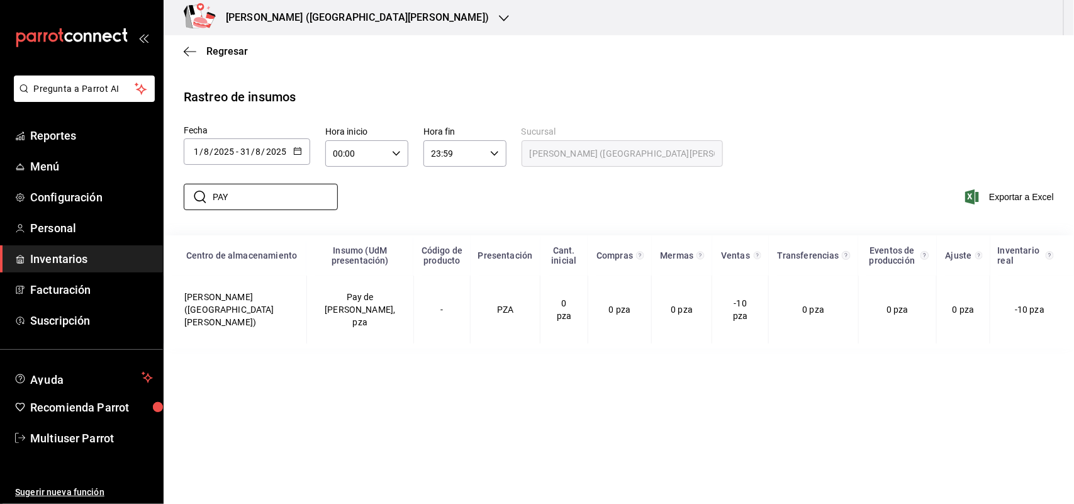
type input "PAY"
click at [499, 21] on icon "button" at bounding box center [504, 18] width 10 height 10
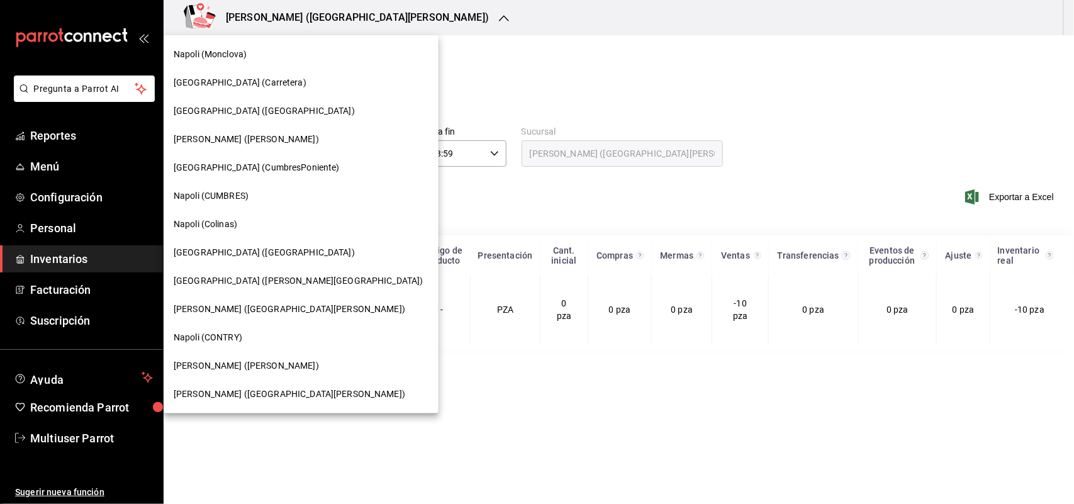
click at [267, 280] on div "[GEOGRAPHIC_DATA] ([PERSON_NAME][GEOGRAPHIC_DATA])" at bounding box center [301, 280] width 255 height 13
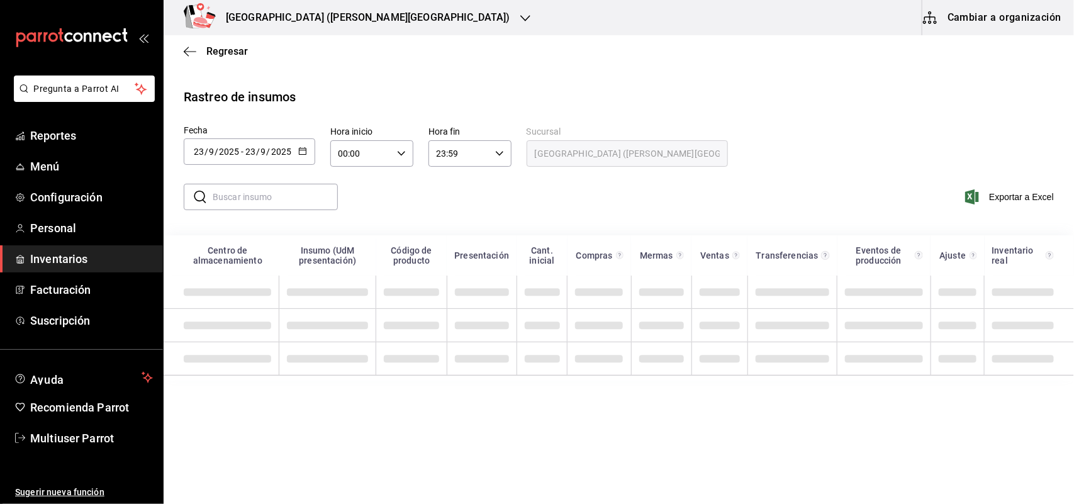
click at [302, 152] on icon "button" at bounding box center [302, 151] width 9 height 9
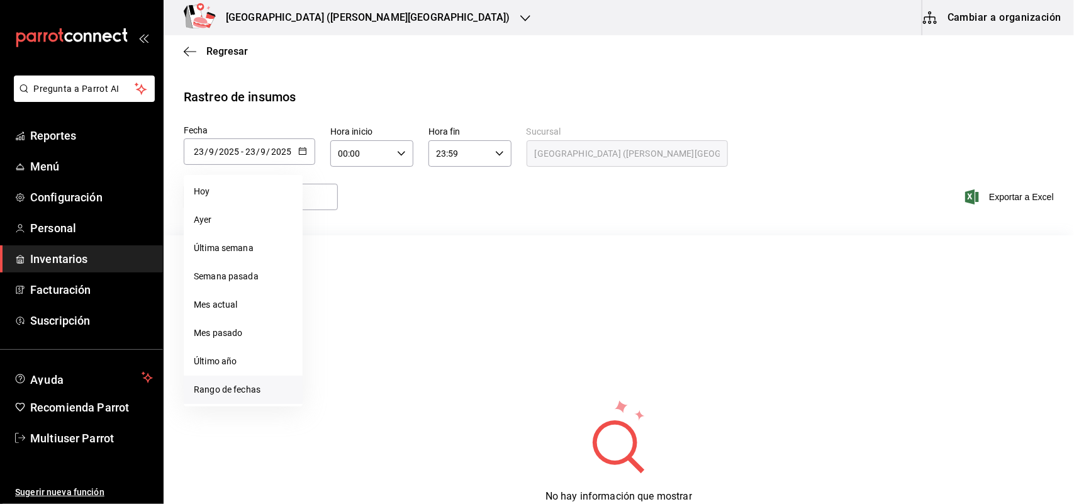
click at [250, 395] on li "Rango de fechas" at bounding box center [243, 390] width 119 height 28
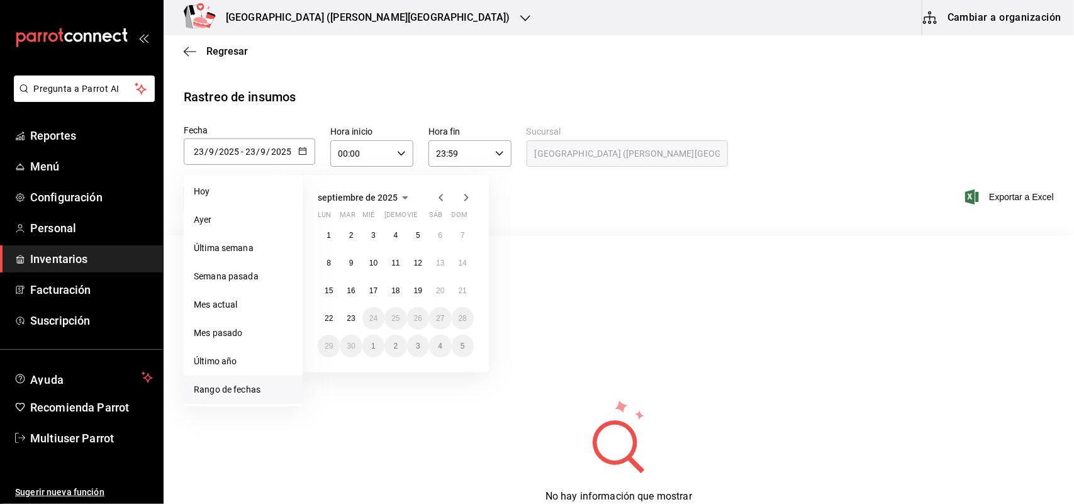
click at [445, 197] on icon "button" at bounding box center [440, 197] width 15 height 15
click at [423, 233] on button "1" at bounding box center [418, 235] width 22 height 23
click at [464, 342] on abbr "31" at bounding box center [463, 346] width 8 height 9
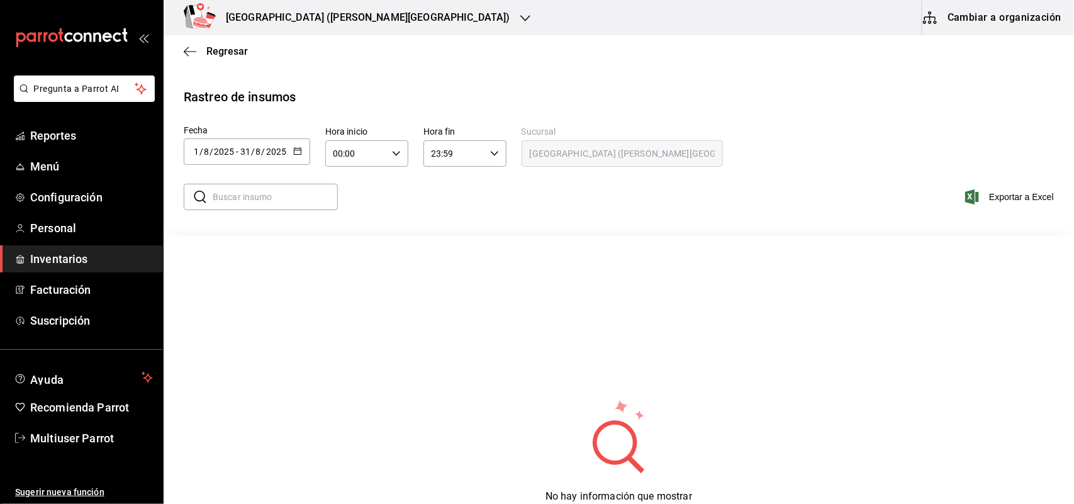
type input "[DATE]"
type input "1"
type input "8"
type input "[DATE]"
type input "31"
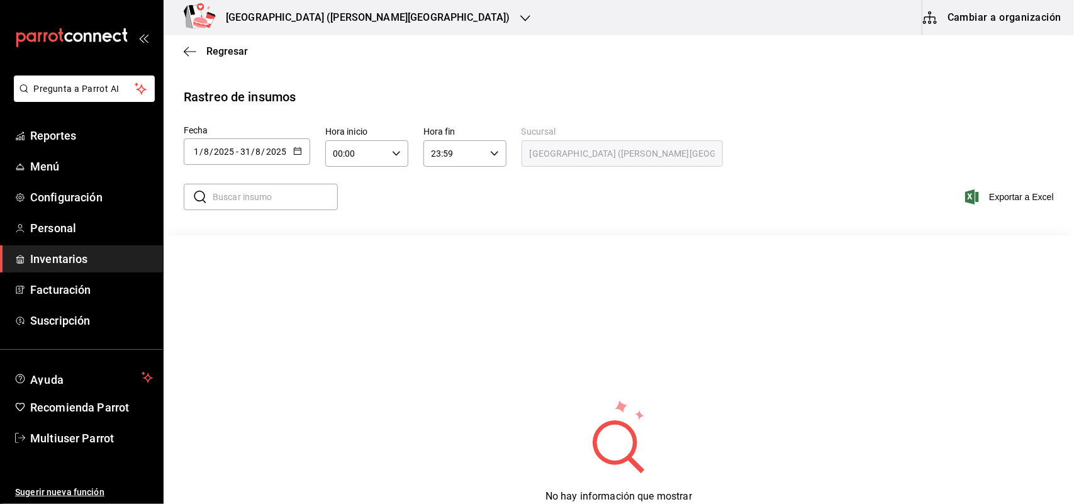
type input "8"
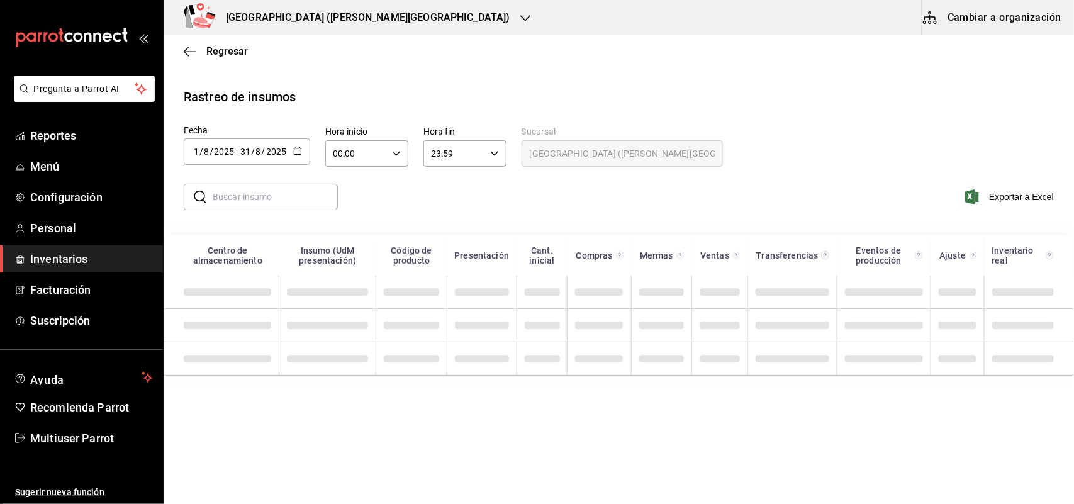
click at [236, 199] on input "text" at bounding box center [275, 196] width 125 height 25
click at [244, 200] on input "text" at bounding box center [275, 196] width 125 height 25
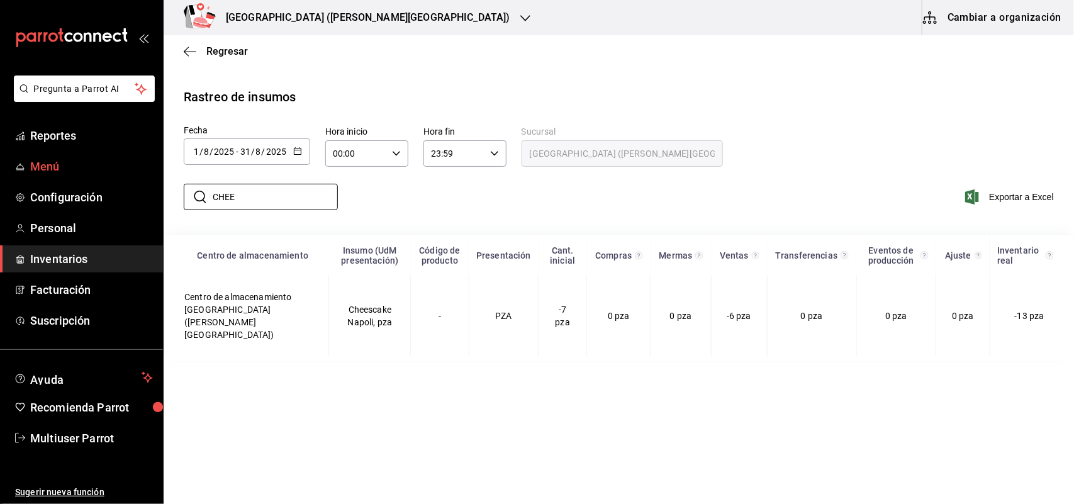
drag, startPoint x: 264, startPoint y: 198, endPoint x: 6, endPoint y: 177, distance: 258.8
click at [8, 178] on div "Pregunta a Parrot AI Reportes Menú Configuración Personal Inventarios Facturaci…" at bounding box center [537, 250] width 1074 height 501
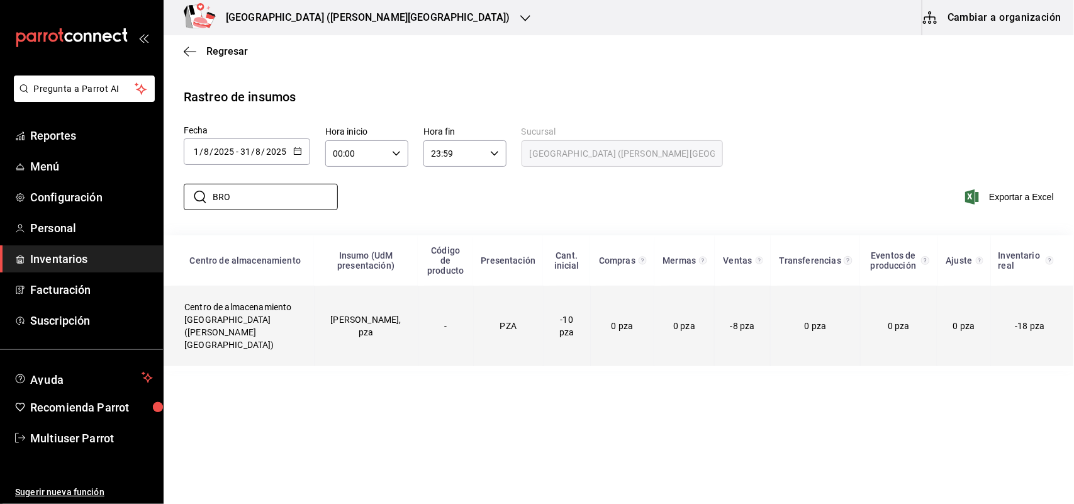
type input "BRO"
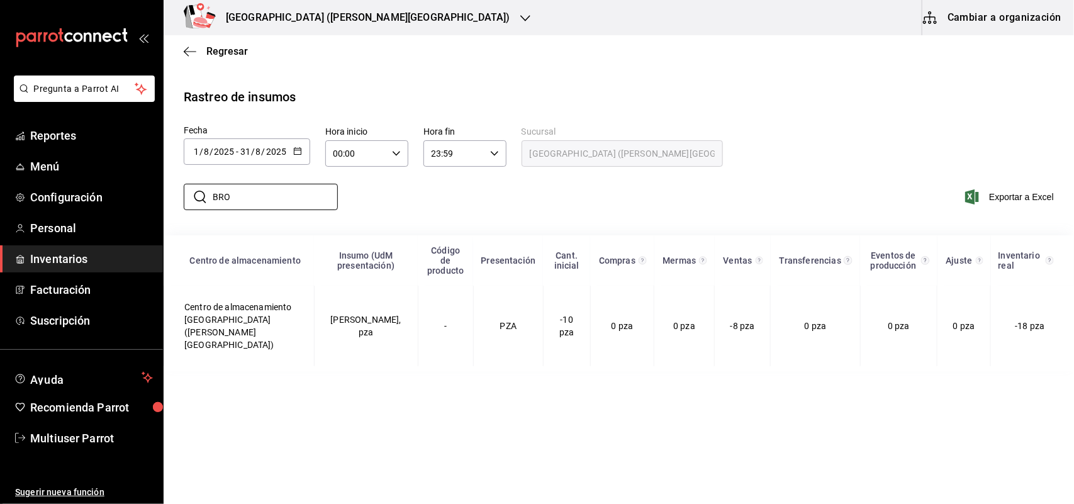
click at [332, 20] on div "[GEOGRAPHIC_DATA] ([PERSON_NAME][GEOGRAPHIC_DATA])" at bounding box center [355, 17] width 362 height 35
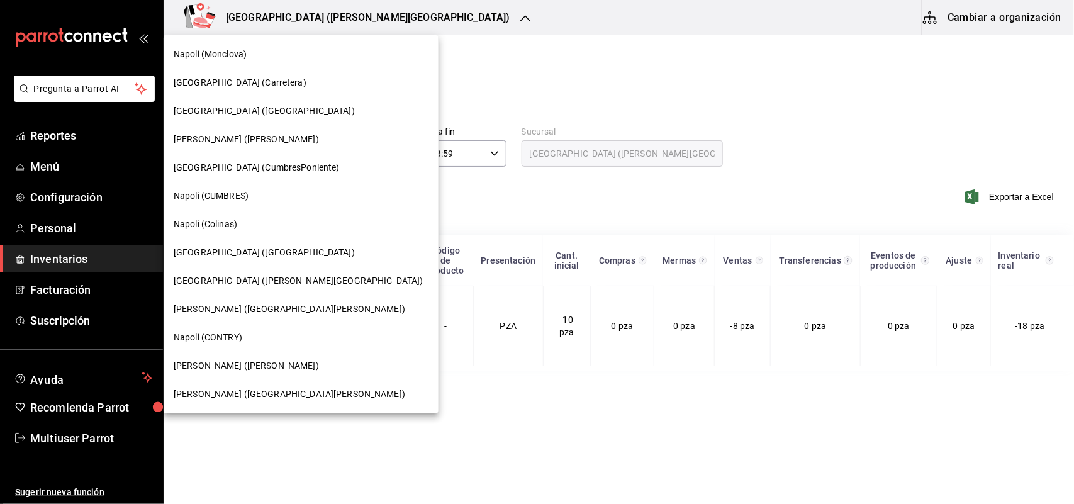
click at [256, 360] on div "Napoli ([PERSON_NAME])" at bounding box center [301, 365] width 255 height 13
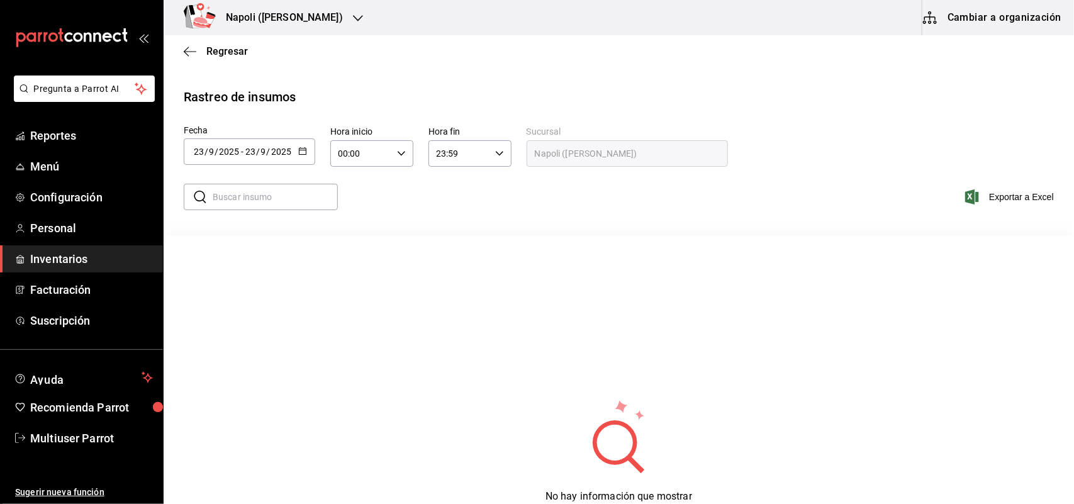
click at [294, 17] on h3 "Napoli ([PERSON_NAME])" at bounding box center [279, 17] width 127 height 15
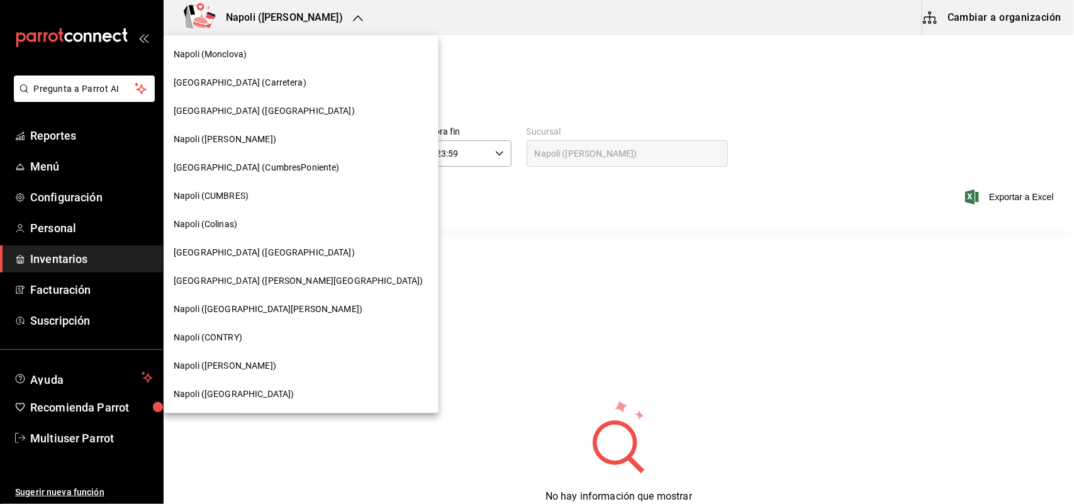
click at [533, 74] on div at bounding box center [537, 252] width 1074 height 504
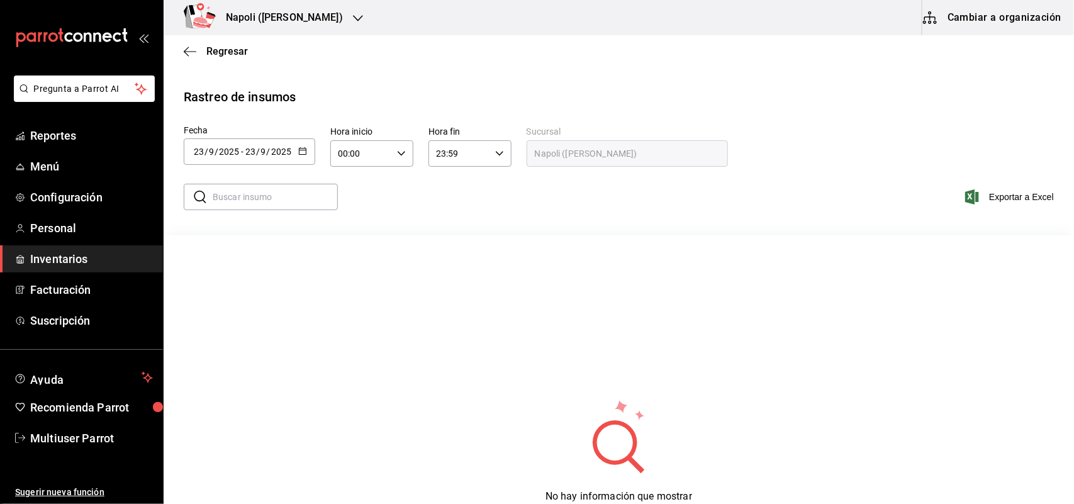
click at [299, 143] on div "[DATE] [DATE] - [DATE] [DATE]" at bounding box center [249, 151] width 131 height 26
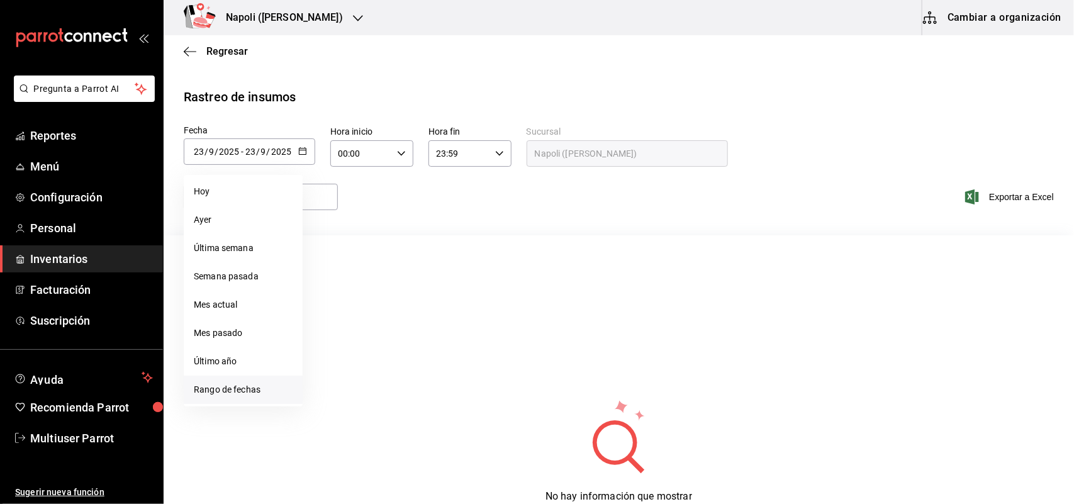
click at [263, 387] on li "Rango de fechas" at bounding box center [243, 390] width 119 height 28
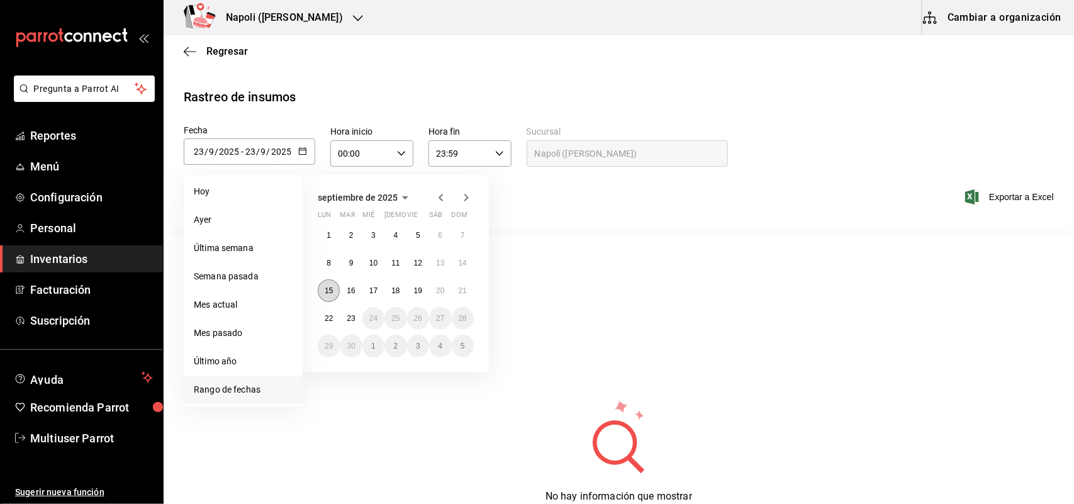
click at [334, 294] on button "15" at bounding box center [329, 290] width 22 height 23
click at [455, 294] on button "21" at bounding box center [463, 290] width 22 height 23
type input "[DATE]"
type input "15"
type input "[DATE]"
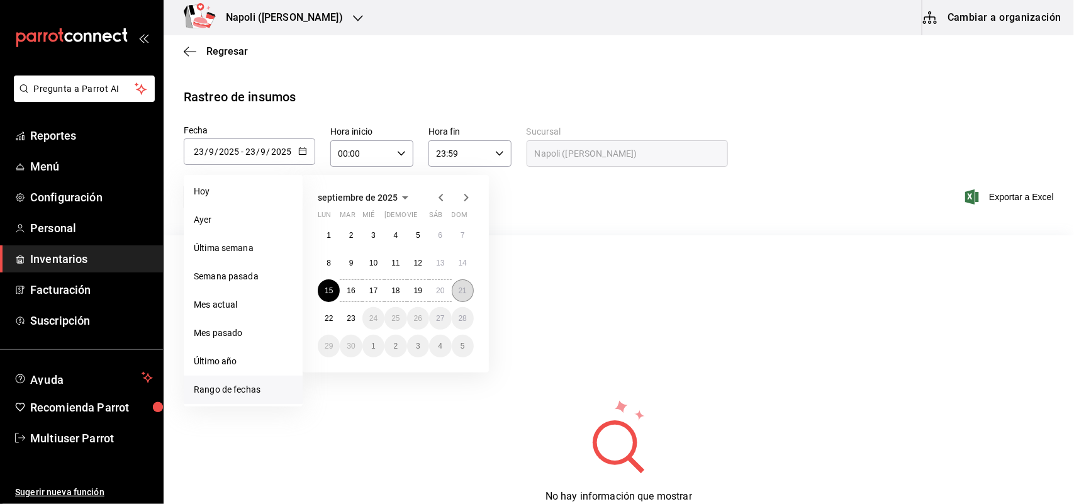
type input "21"
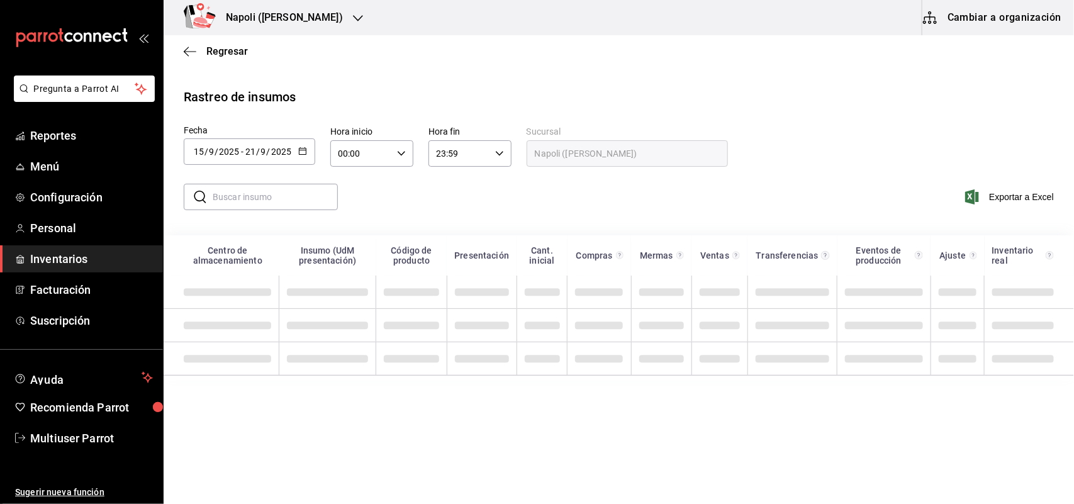
click at [294, 202] on input "text" at bounding box center [275, 196] width 125 height 25
click at [280, 198] on input "text" at bounding box center [275, 196] width 125 height 25
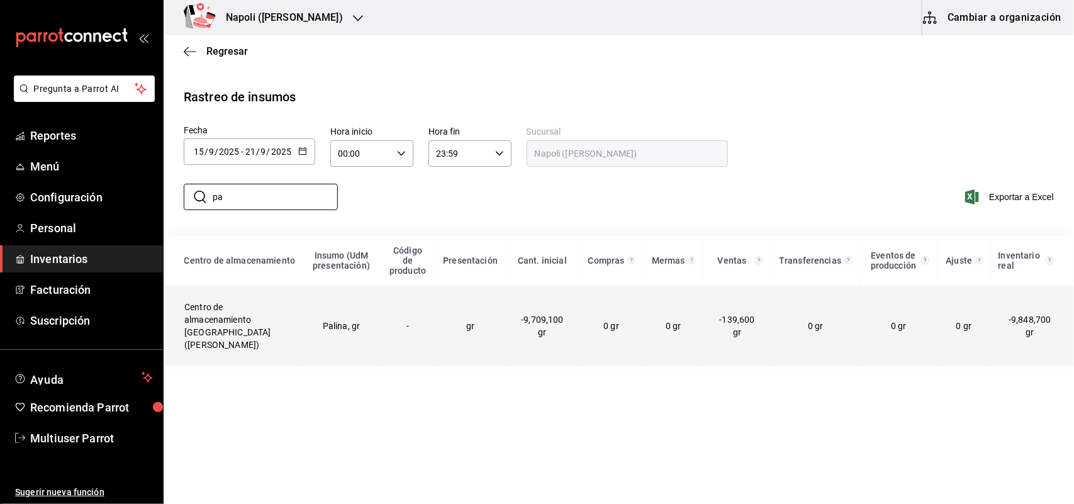
type input "p"
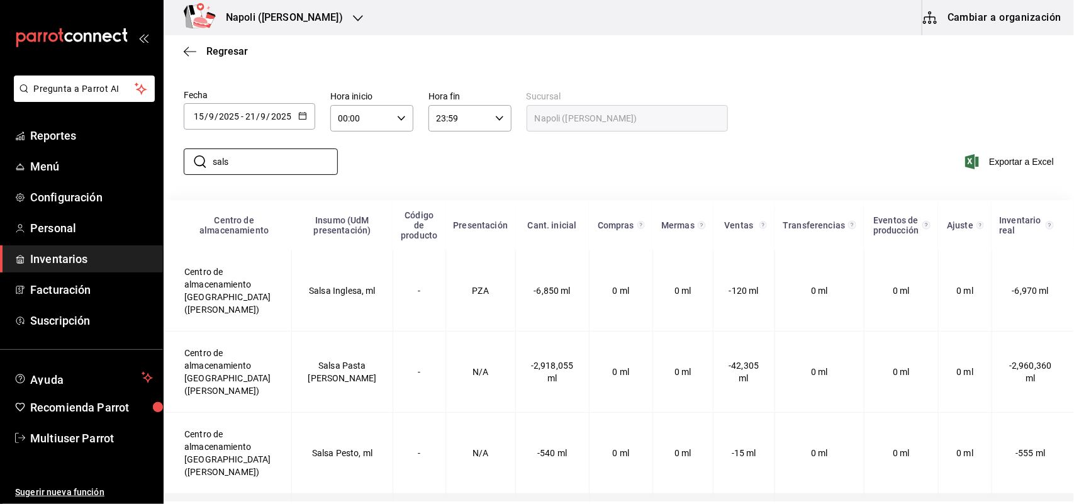
scroll to position [55, 0]
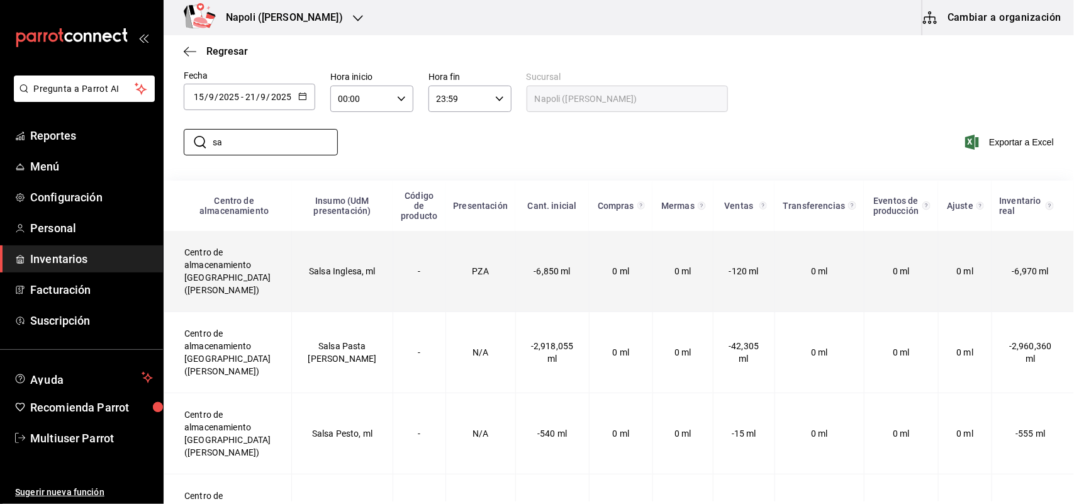
type input "s"
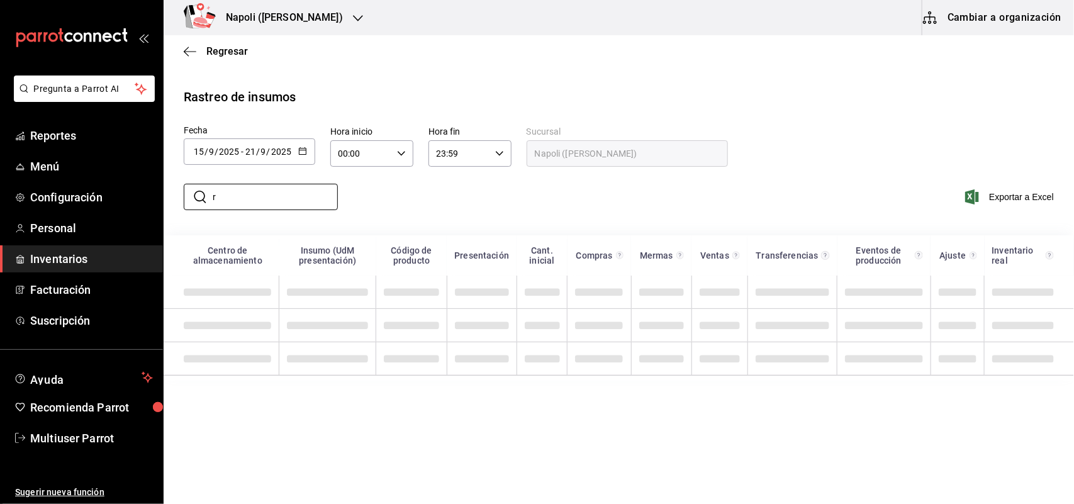
scroll to position [0, 0]
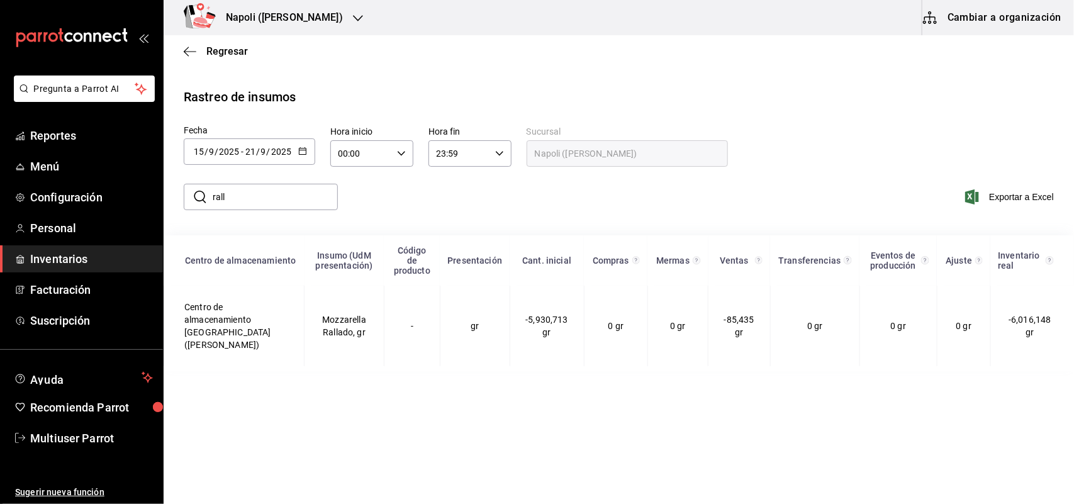
click at [607, 174] on div "​ rall ​ Exportar a Excel" at bounding box center [613, 202] width 920 height 67
drag, startPoint x: 284, startPoint y: 214, endPoint x: 265, endPoint y: 206, distance: 20.3
click at [281, 213] on div "​ rall ​" at bounding box center [256, 197] width 164 height 36
click at [265, 206] on input "rall" at bounding box center [275, 196] width 125 height 25
type input "r"
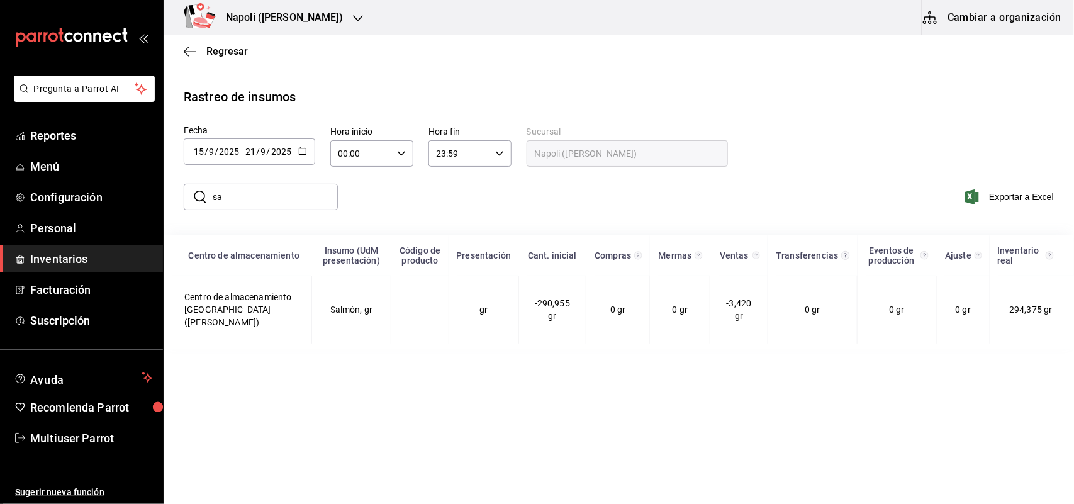
type input "s"
type input "o"
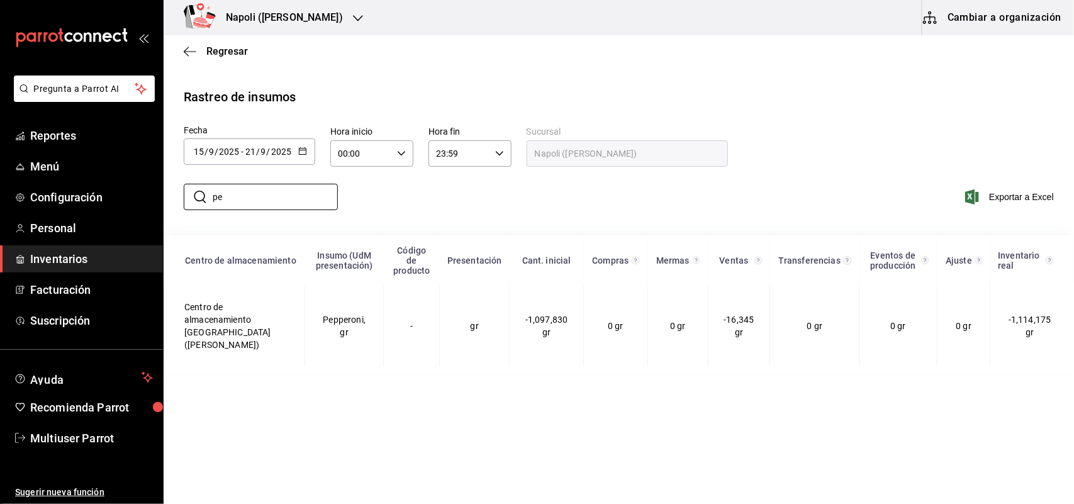
type input "p"
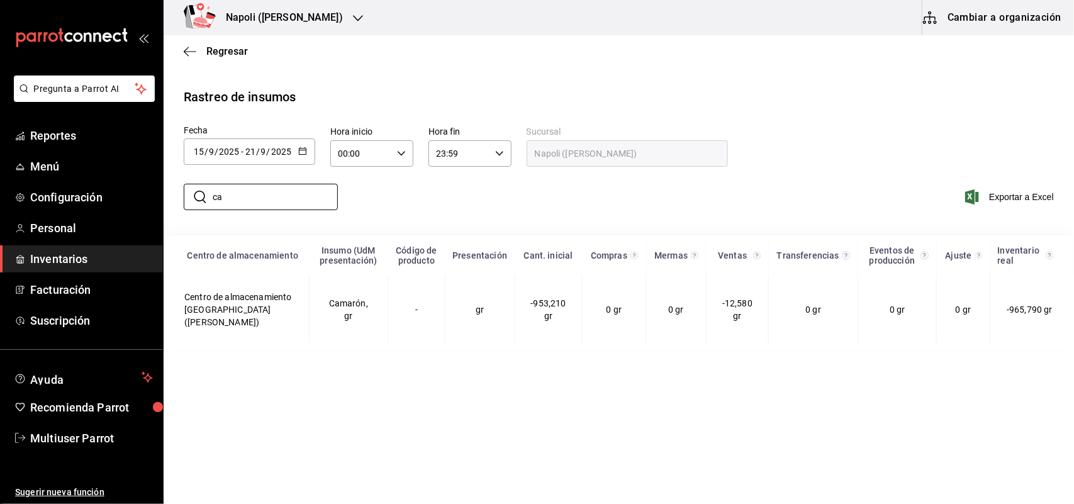
type input "c"
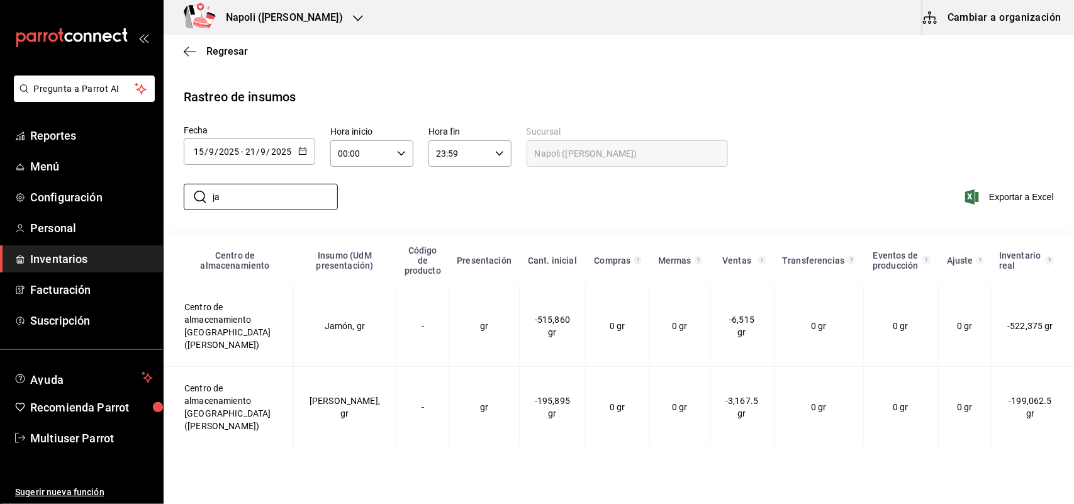
type input "j"
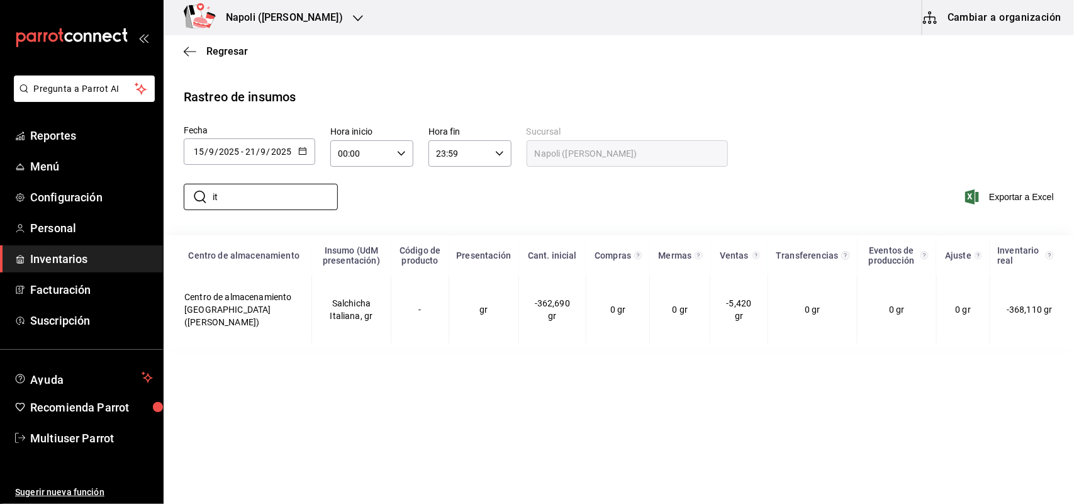
type input "i"
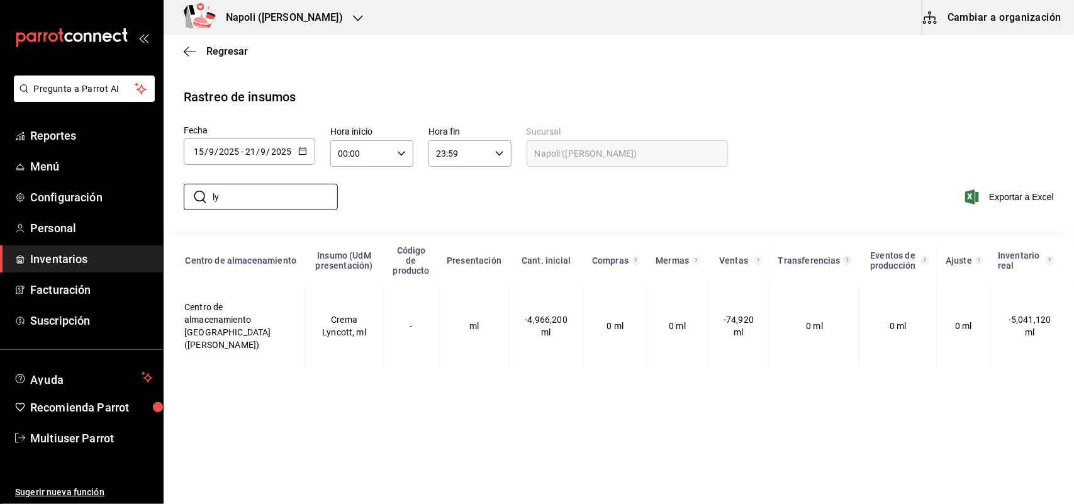
type input "l"
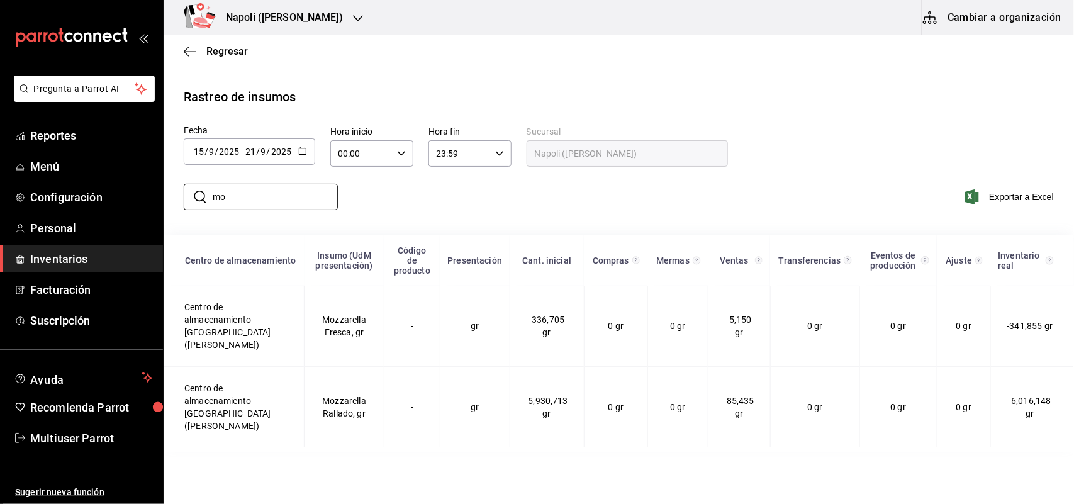
type input "m"
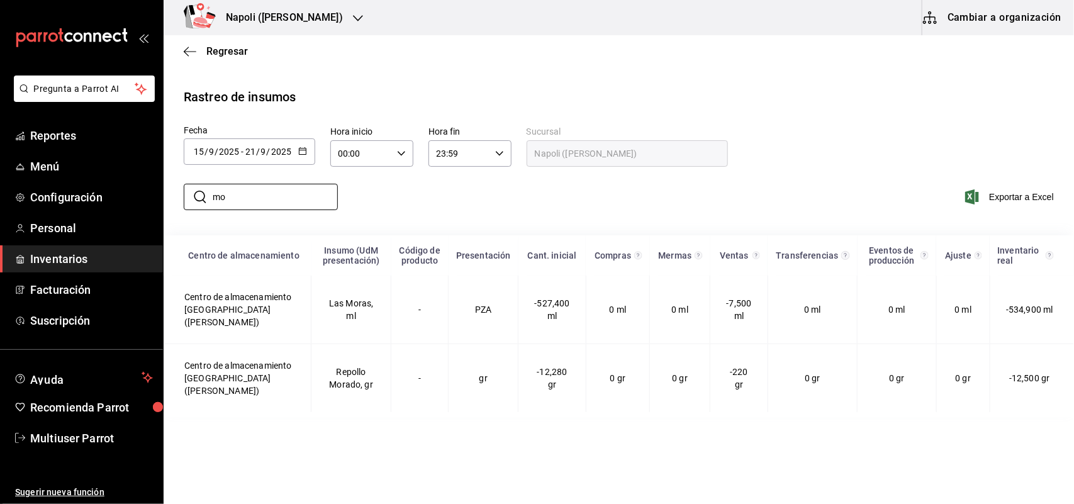
type input "m"
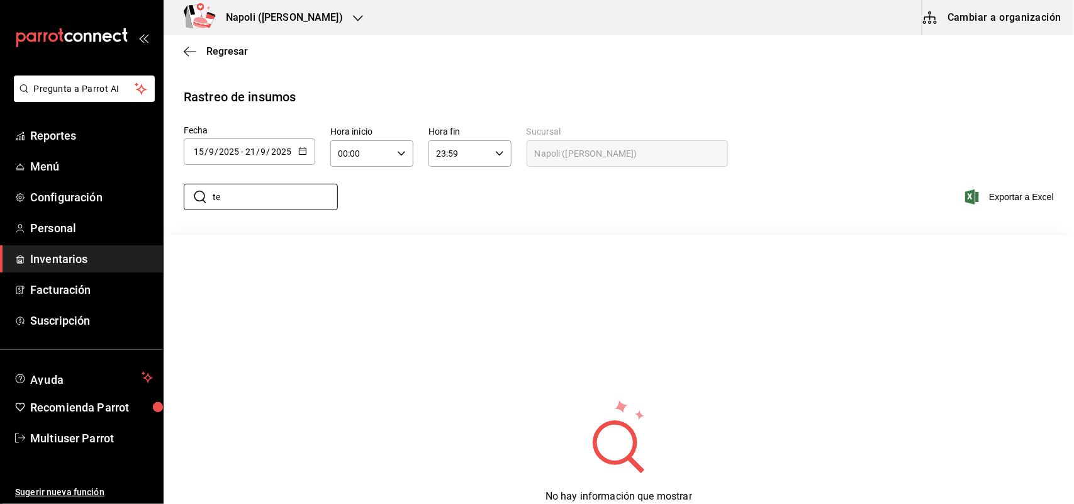
type input "t"
type input "a"
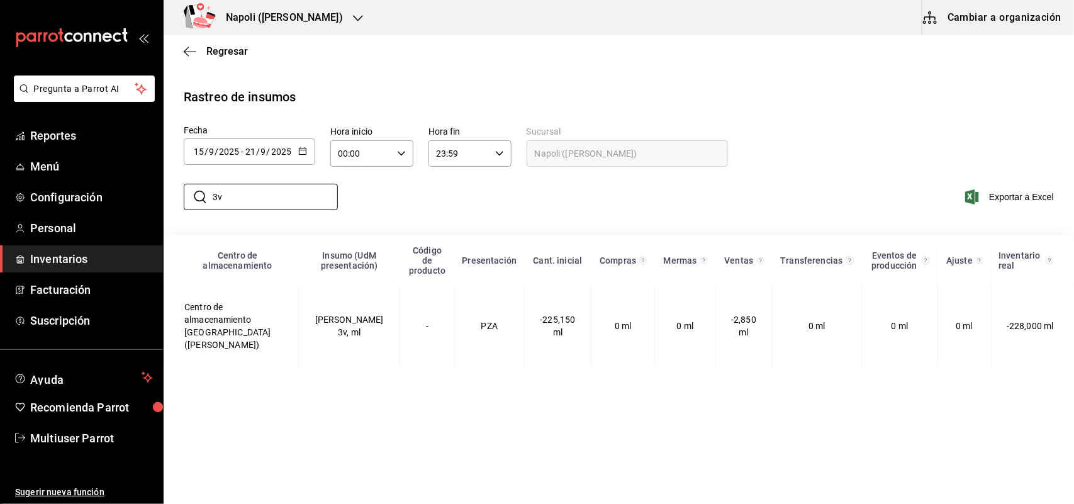
type input "3"
type input "n"
type input "2"
type input "b"
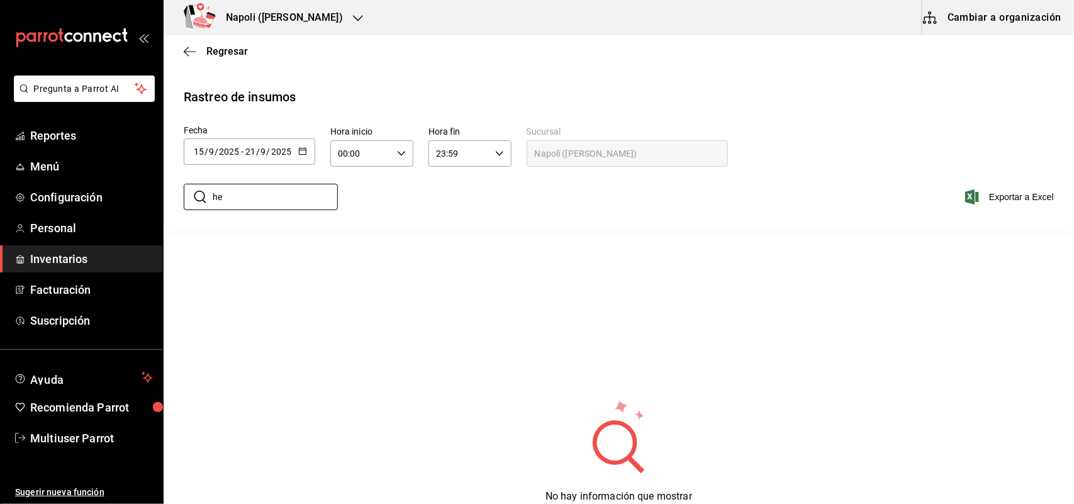
type input "h"
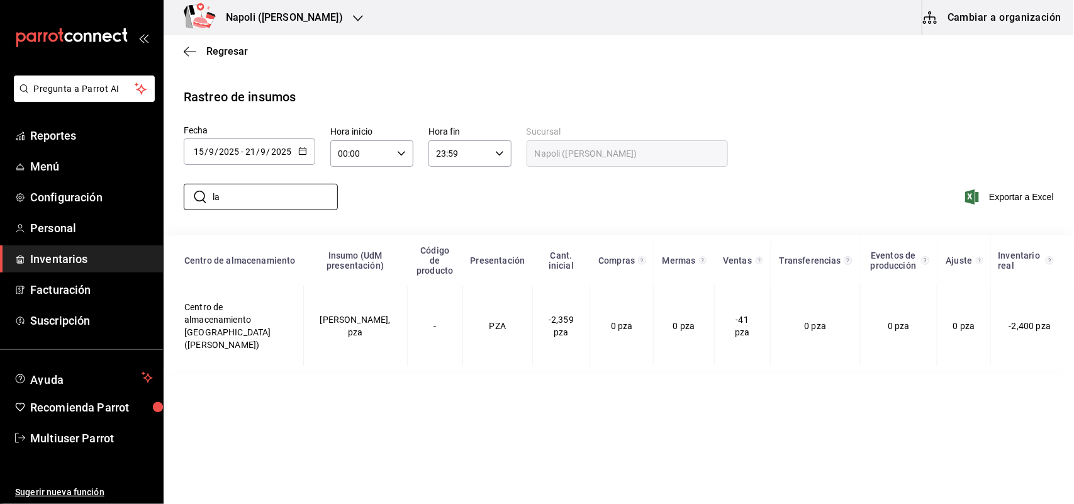
type input "l"
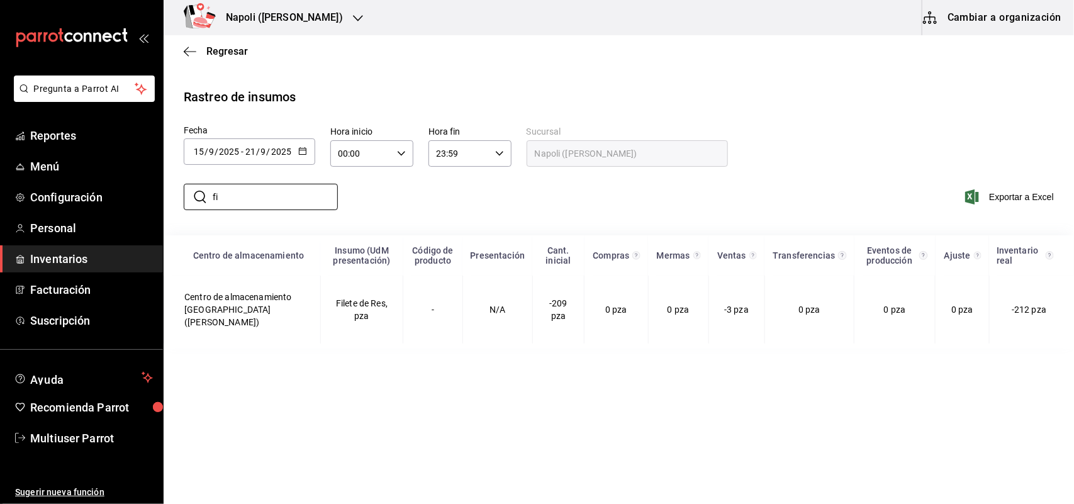
type input "f"
type input "p"
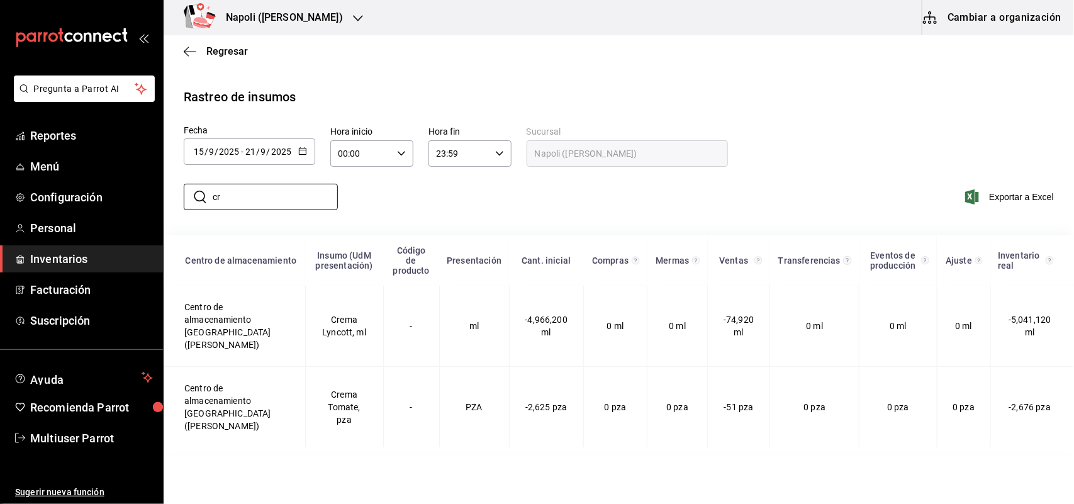
type input "c"
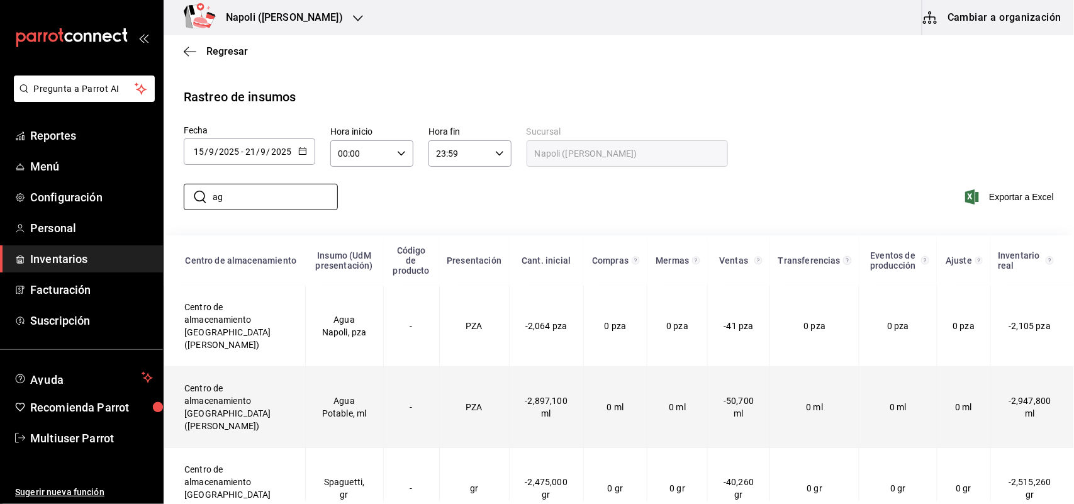
type input "a"
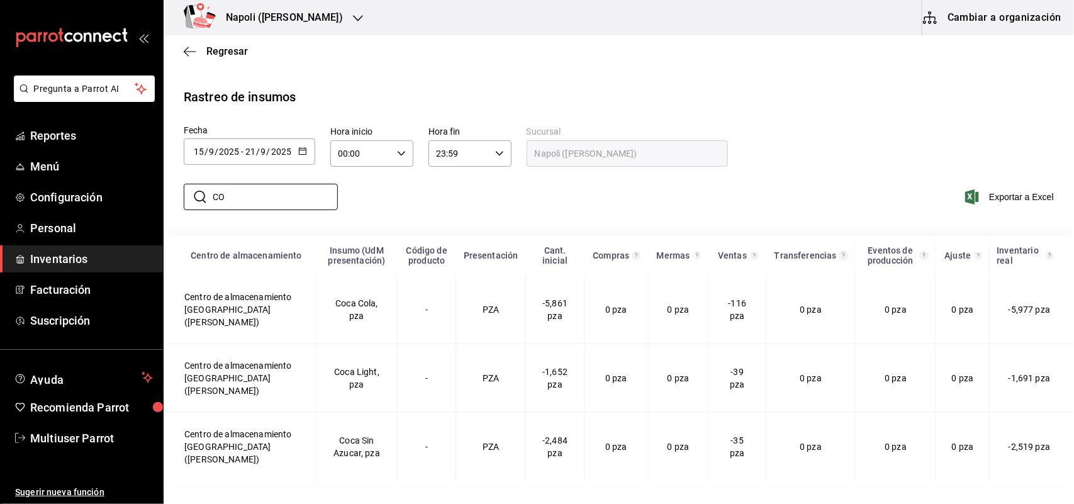
type input "C"
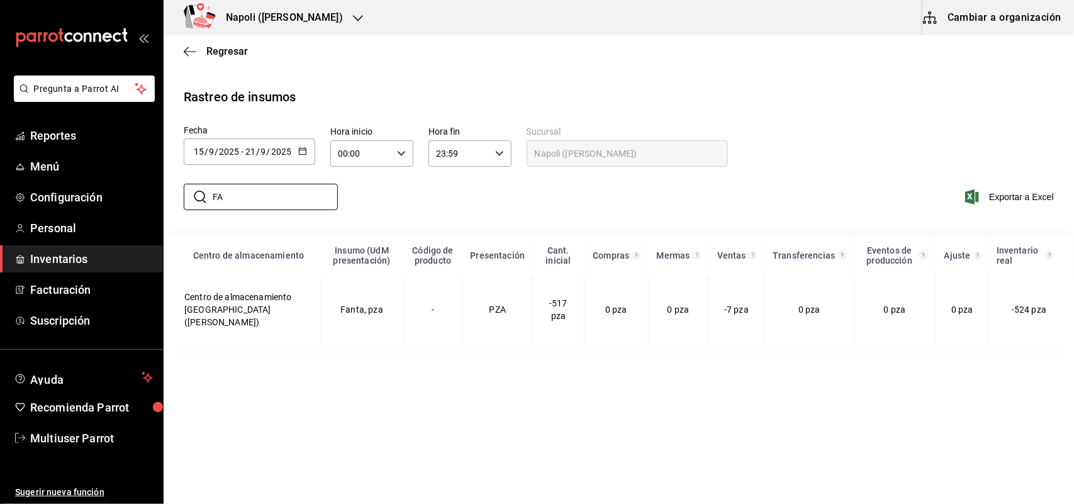
type input "F"
type input "S"
type input "J"
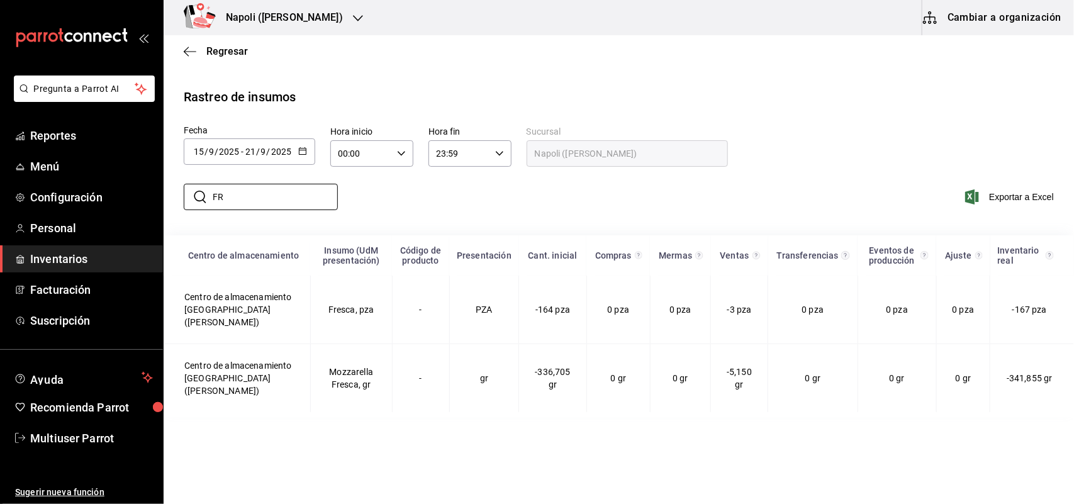
type input "F"
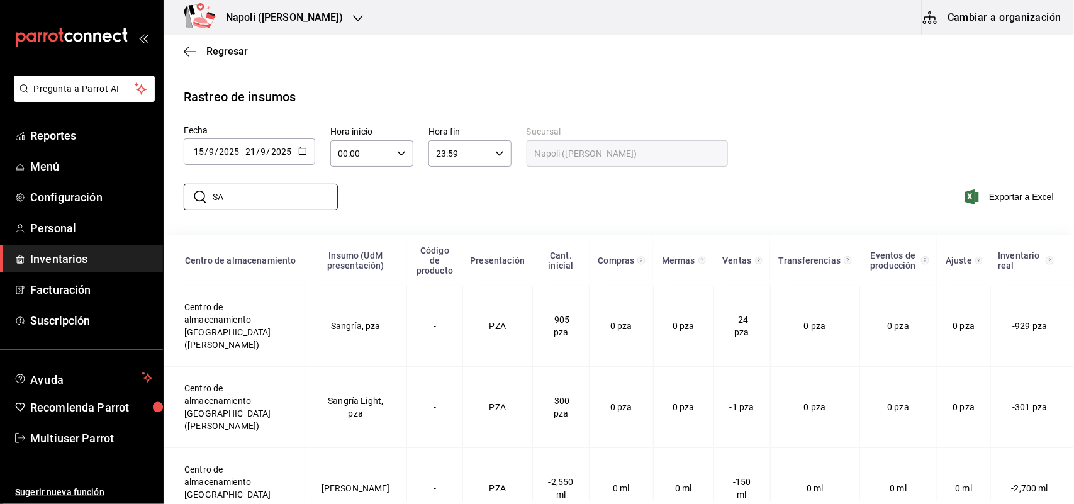
type input "S"
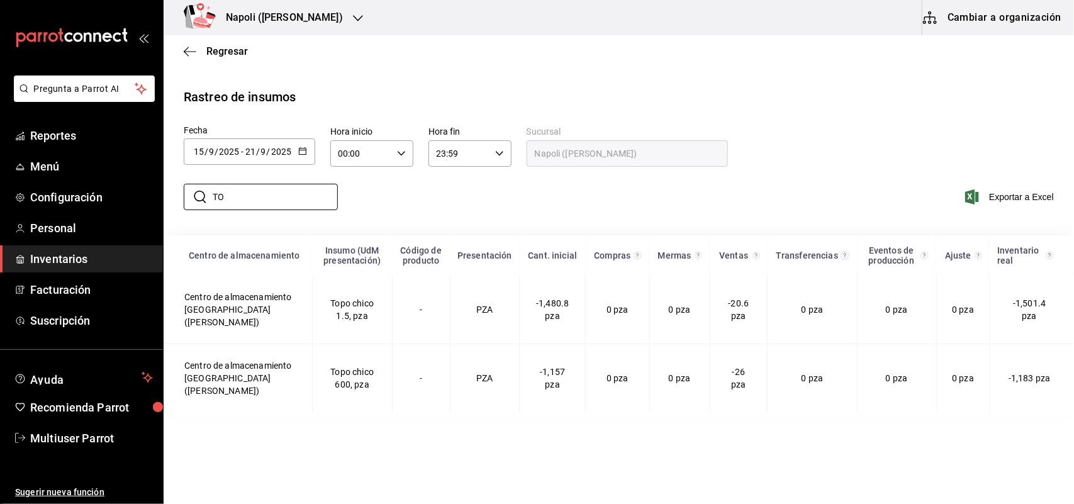
type input "T"
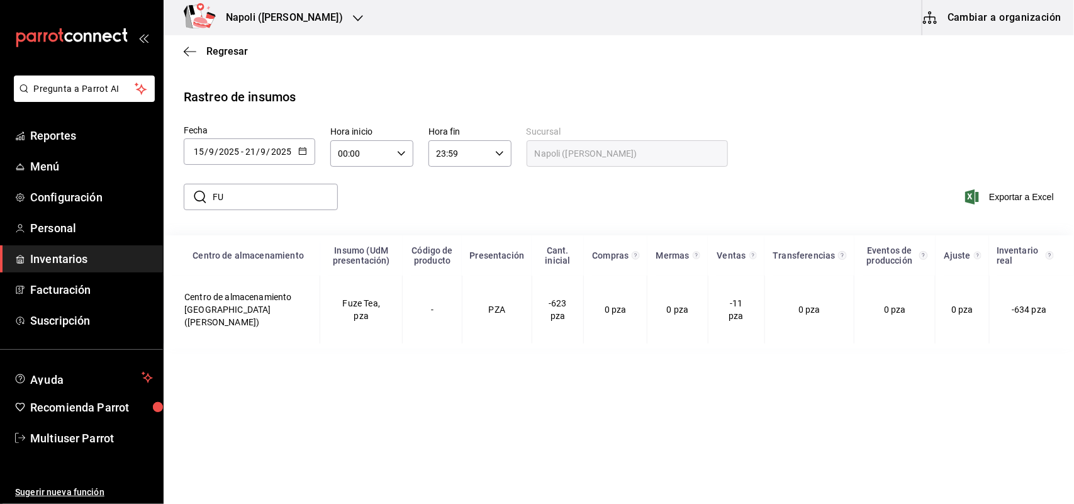
type input "F"
type input "T"
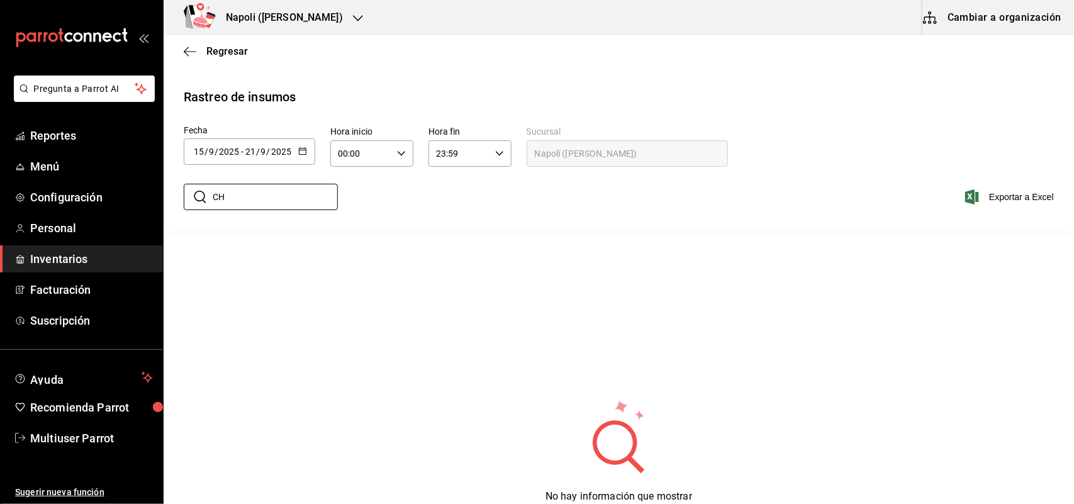
type input "C"
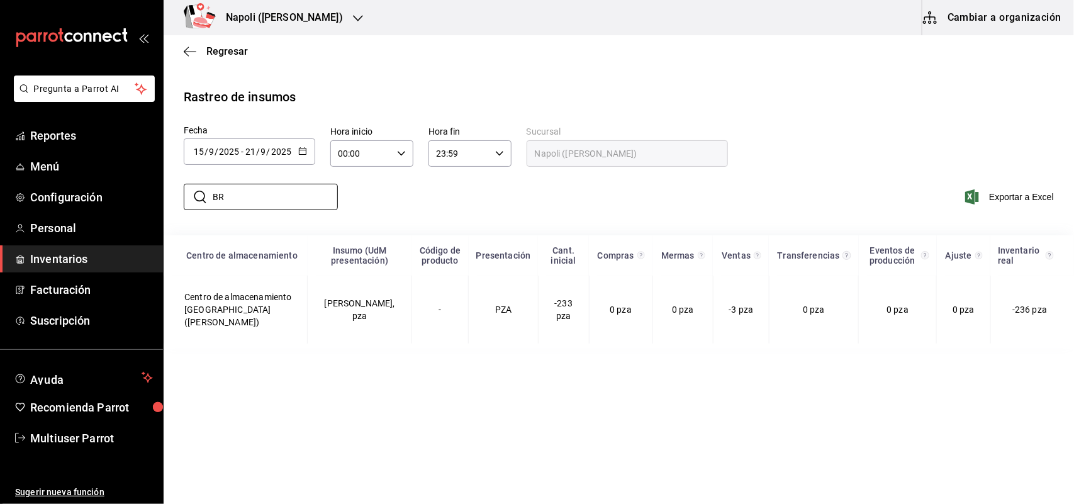
type input "B"
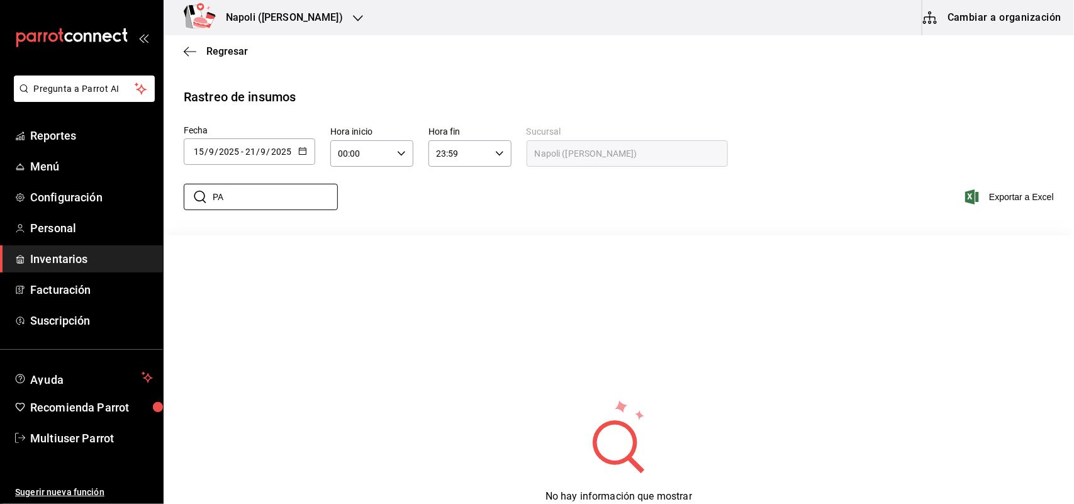
type input "P"
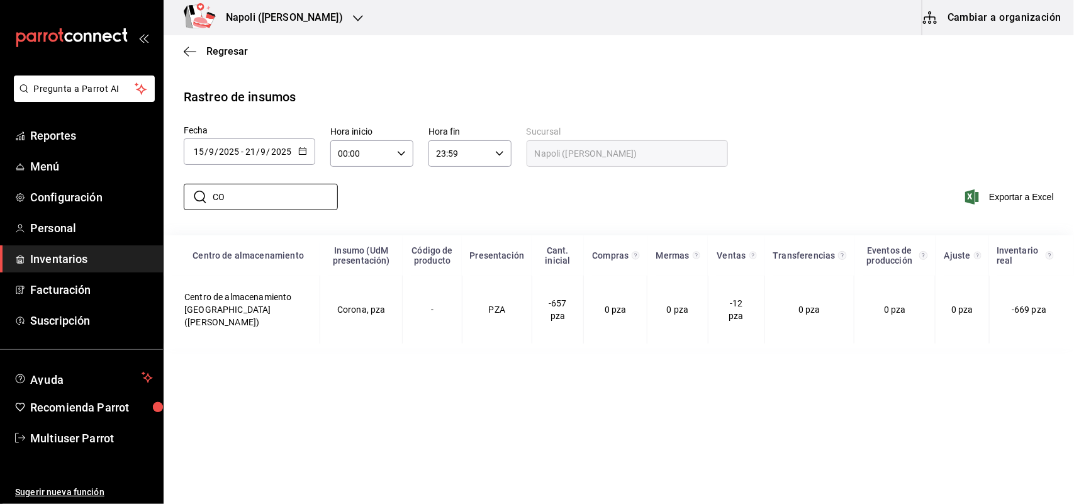
type input "C"
type input "V"
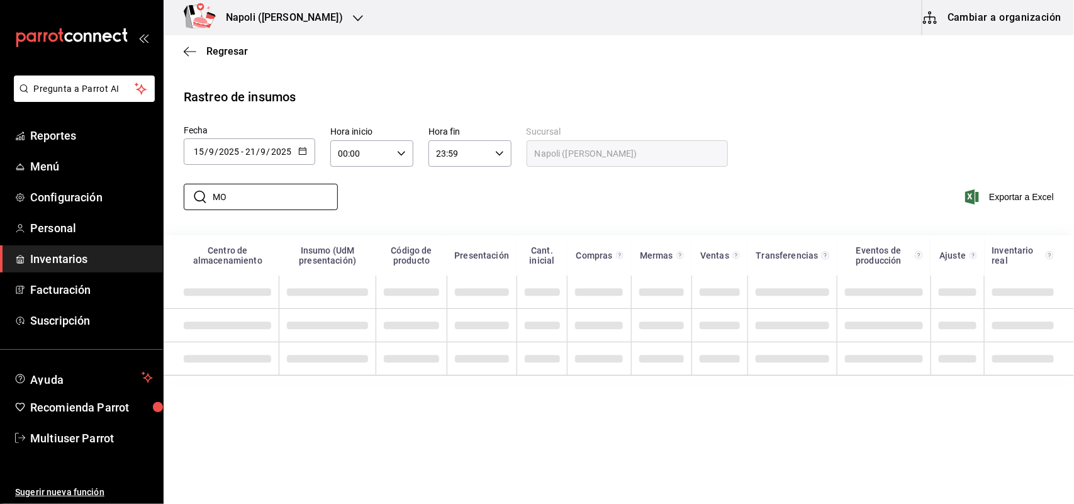
type input "M"
click at [881, 138] on div "Fecha 2025-09-15 15 / 9 / 2025 - 2025-09-21 21 / 9 / 2025 septiembre de 2025 lu…" at bounding box center [619, 147] width 870 height 42
click at [312, 208] on input "ULTR" at bounding box center [275, 196] width 125 height 25
click at [240, 201] on input "ULTR" at bounding box center [275, 196] width 125 height 25
type input "ULTRA"
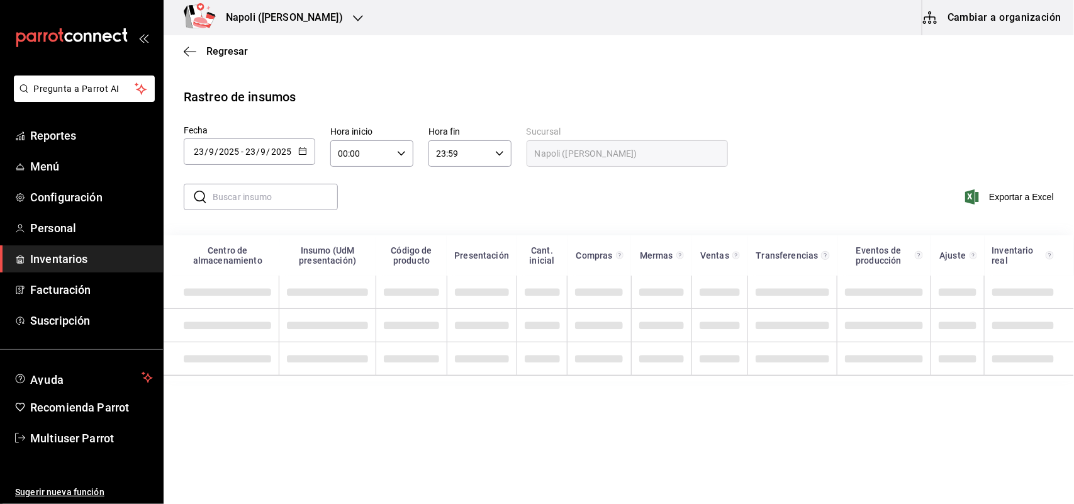
click at [297, 158] on div "[DATE] [DATE] - [DATE] [DATE]" at bounding box center [249, 151] width 131 height 26
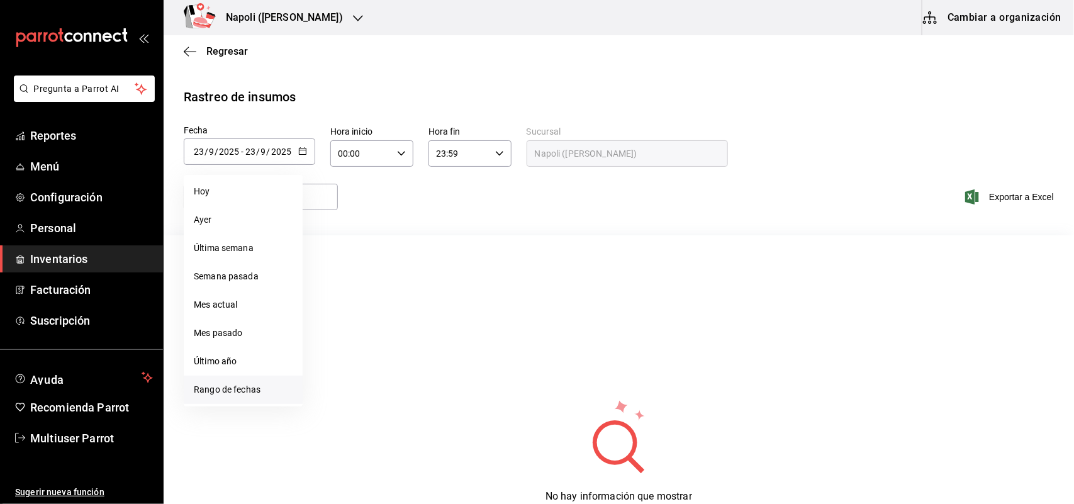
click at [250, 379] on li "Rango de fechas" at bounding box center [243, 390] width 119 height 28
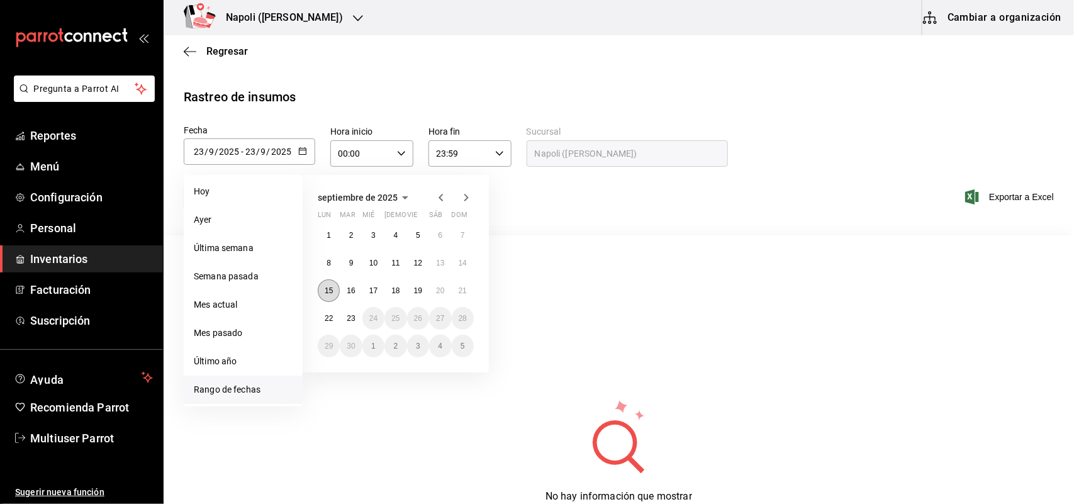
click at [332, 294] on button "15" at bounding box center [329, 290] width 22 height 23
click at [463, 287] on abbr "21" at bounding box center [463, 290] width 8 height 9
type input "[DATE]"
type input "15"
type input "[DATE]"
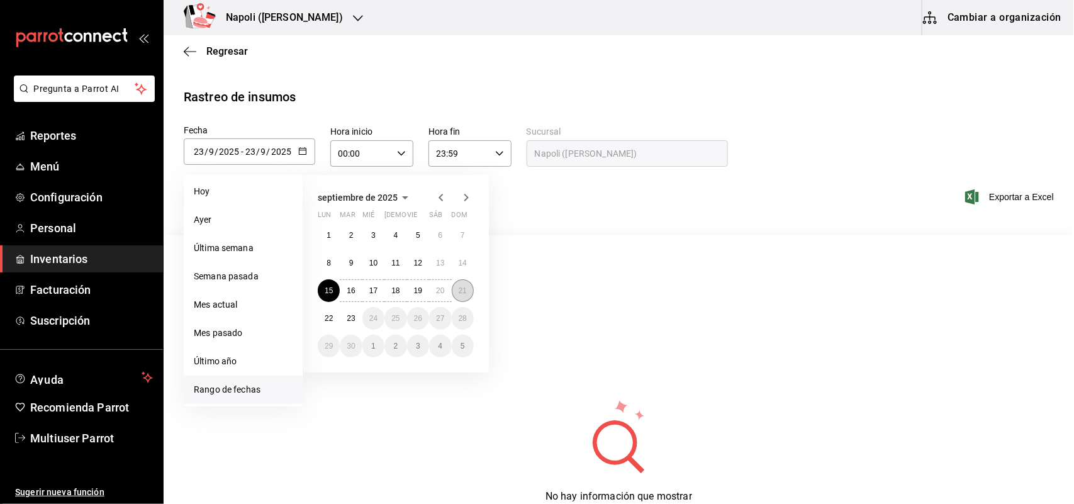
type input "21"
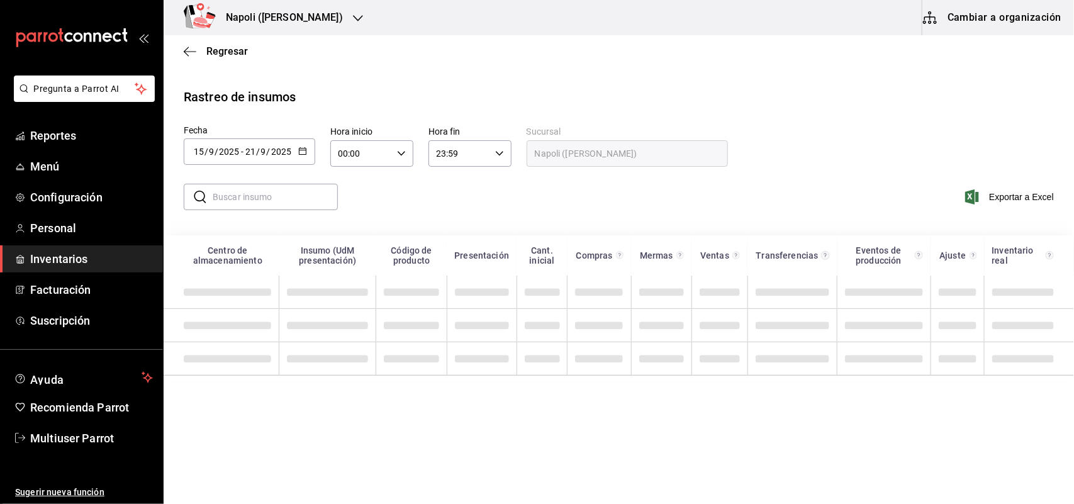
click at [268, 199] on input "text" at bounding box center [275, 196] width 125 height 25
click at [262, 203] on input "ultr" at bounding box center [275, 196] width 125 height 25
type input "u"
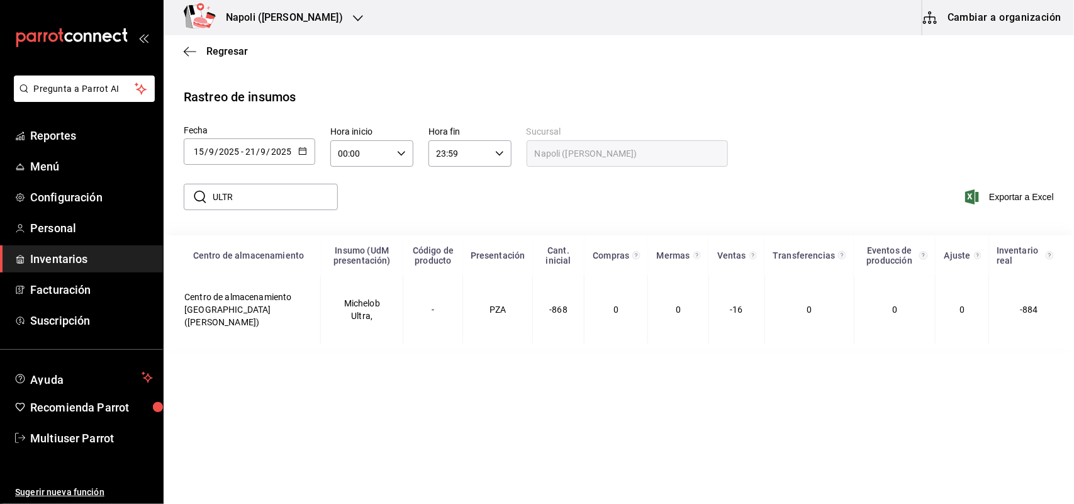
click at [483, 209] on div "​ ULTR ​ Exportar a Excel" at bounding box center [613, 205] width 920 height 52
click at [253, 201] on input "ULTR" at bounding box center [275, 196] width 125 height 25
type input "U"
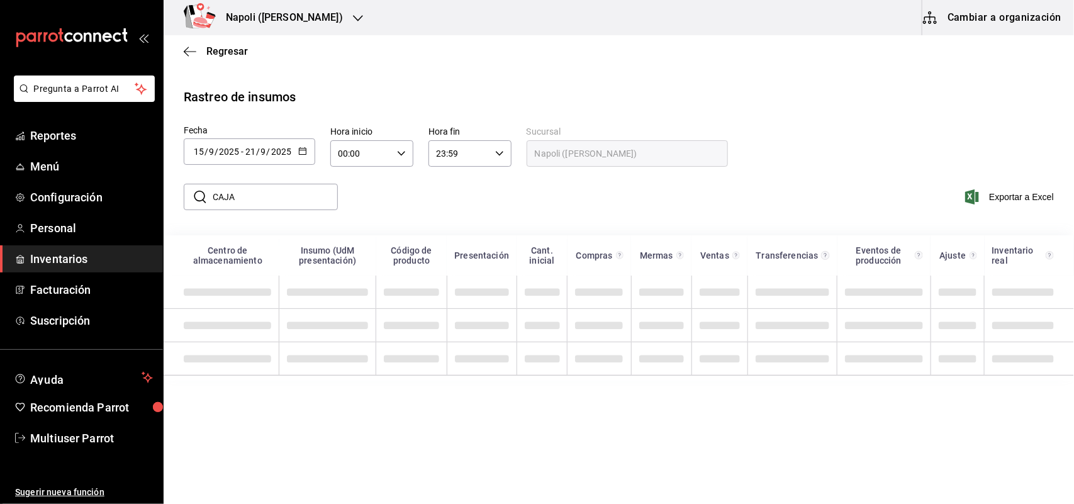
click at [284, 201] on input "CAJA" at bounding box center [275, 196] width 125 height 25
click at [283, 198] on input "CAJA" at bounding box center [275, 196] width 125 height 25
click at [262, 187] on input "CAJA" at bounding box center [275, 196] width 125 height 25
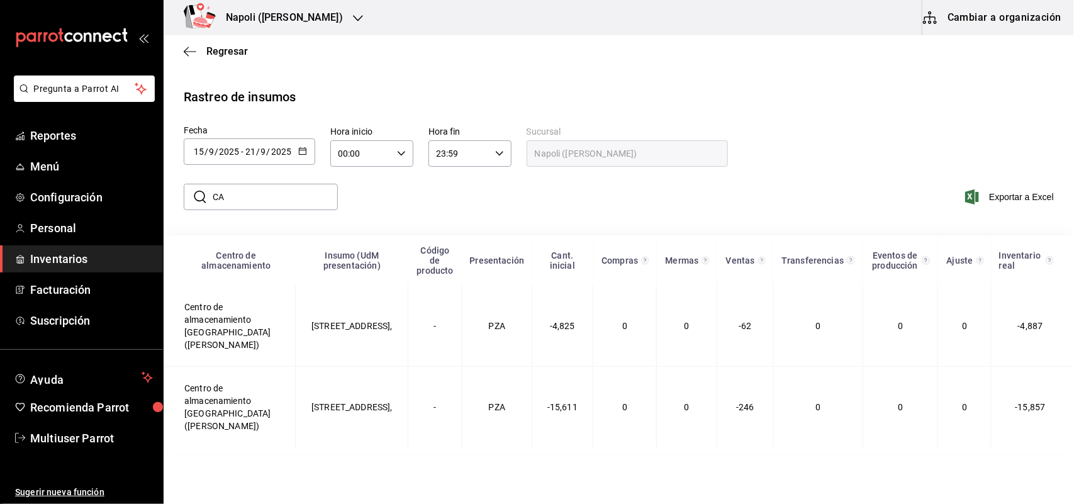
type input "C"
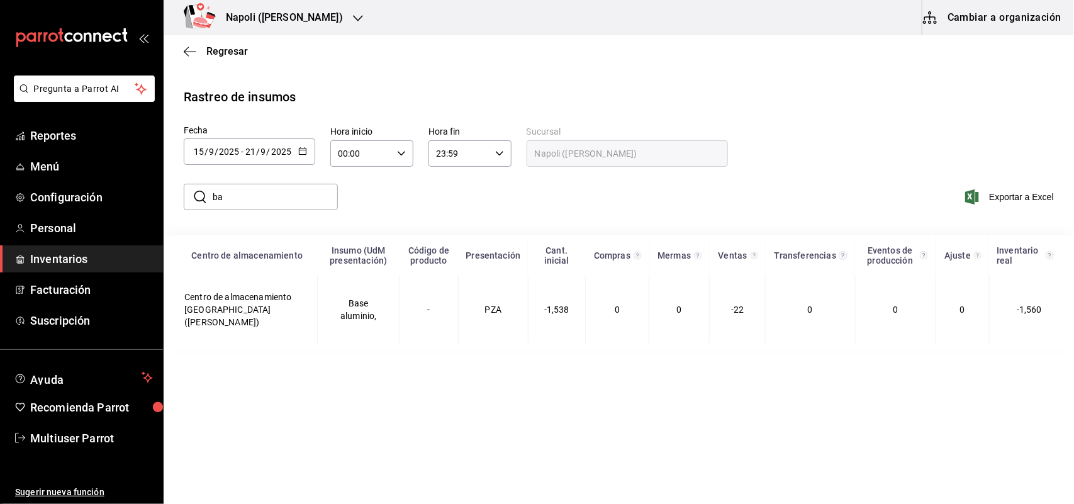
type input "b"
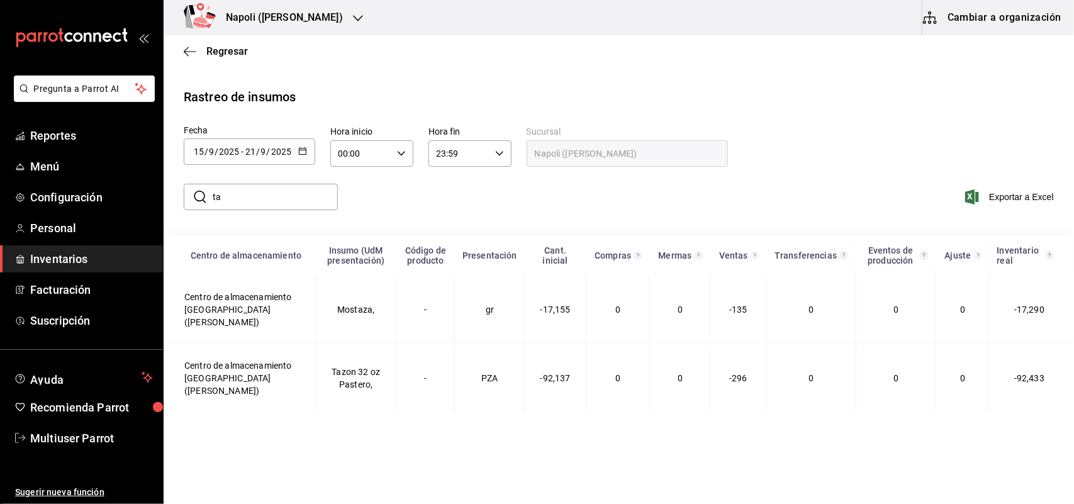
type input "t"
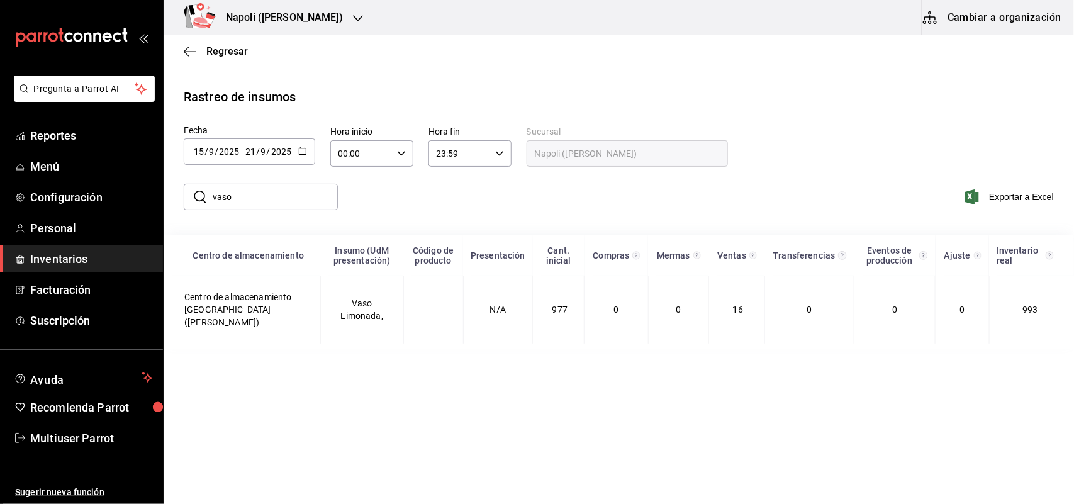
type input "vaso"
click at [321, 9] on div "Napoli ([PERSON_NAME])" at bounding box center [271, 17] width 194 height 35
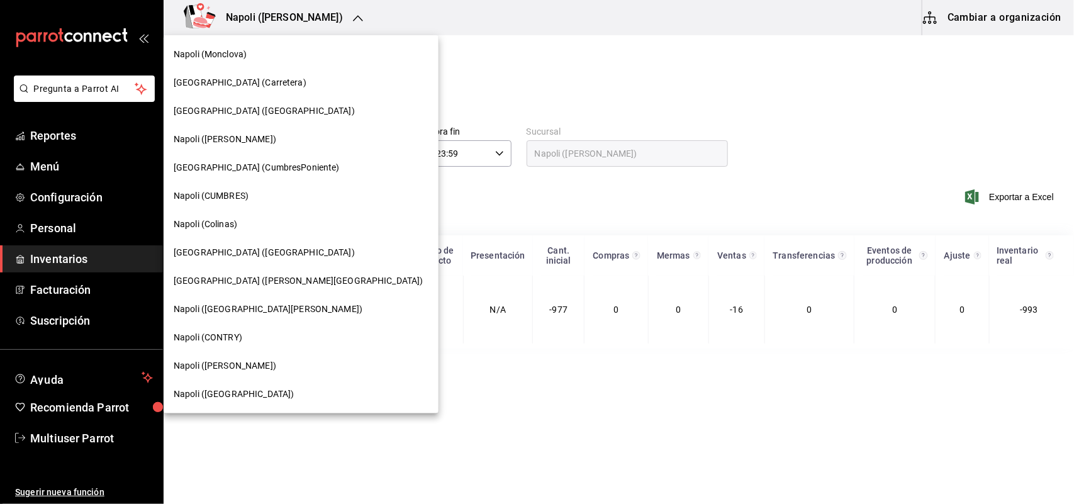
click at [274, 145] on div "Napoli ([PERSON_NAME])" at bounding box center [301, 139] width 255 height 13
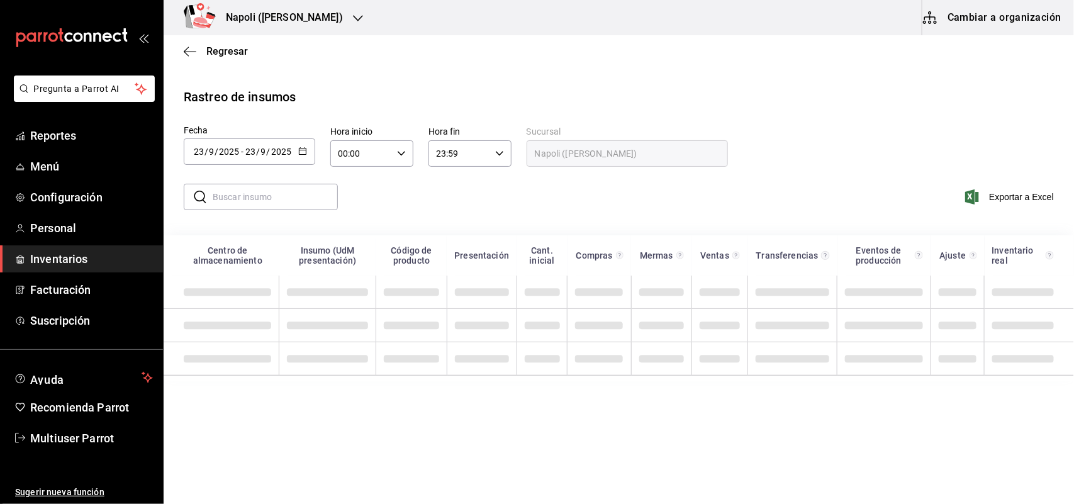
click at [303, 152] on icon "button" at bounding box center [302, 151] width 9 height 9
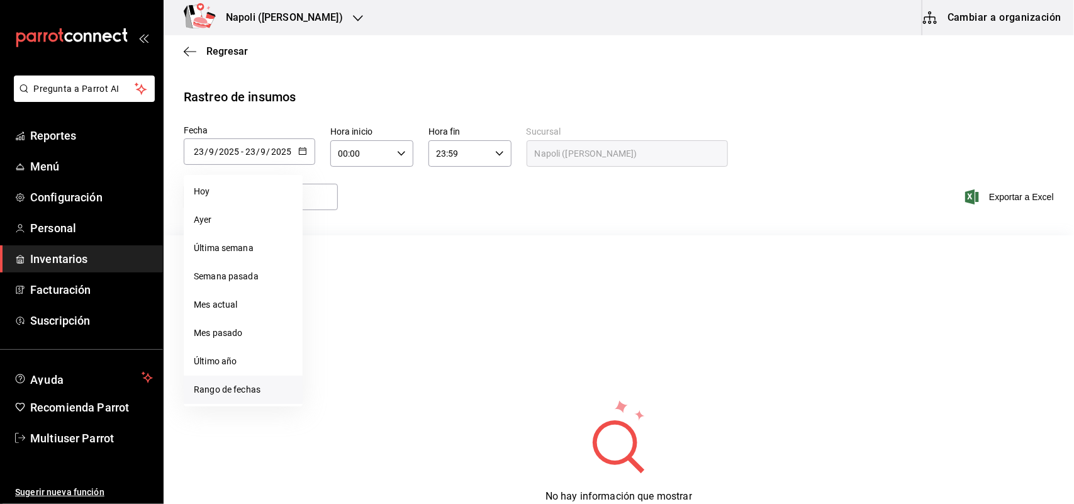
click at [230, 391] on li "Rango de fechas" at bounding box center [243, 390] width 119 height 28
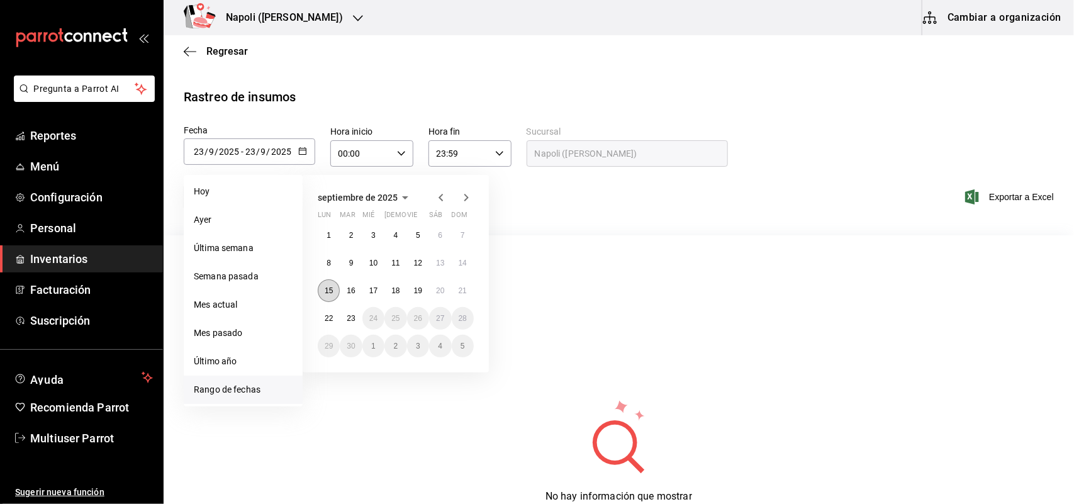
click at [329, 293] on abbr "15" at bounding box center [329, 290] width 8 height 9
click at [456, 287] on button "21" at bounding box center [463, 290] width 22 height 23
type input "[DATE]"
type input "15"
type input "[DATE]"
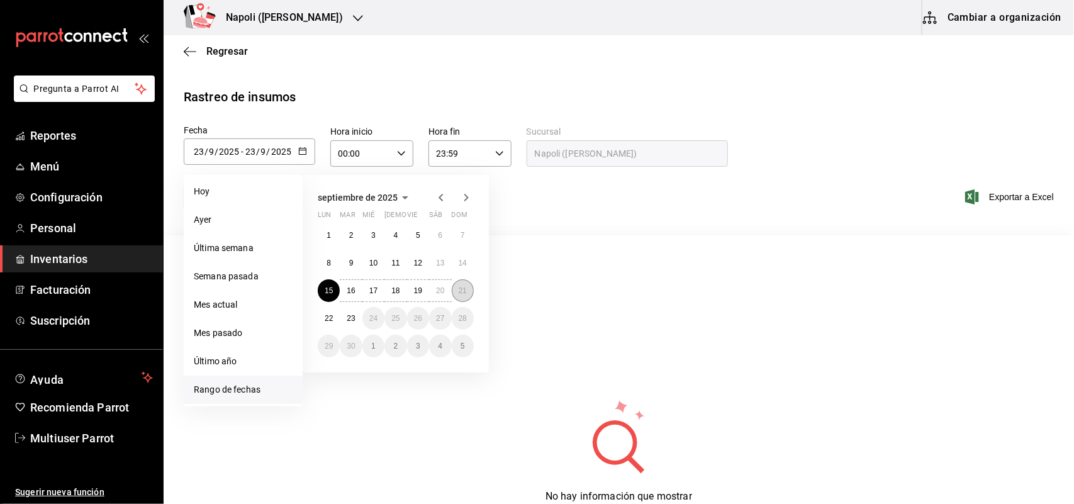
type input "21"
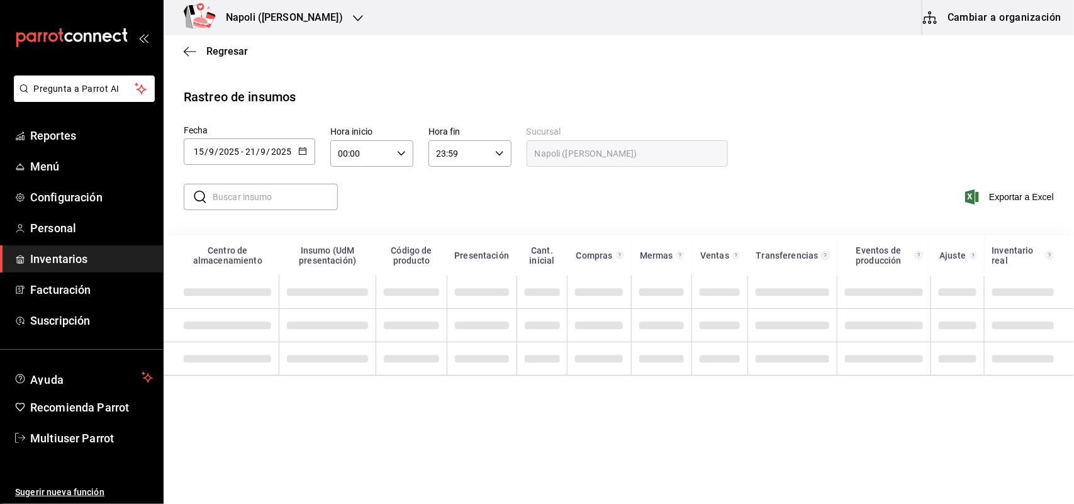
click at [588, 67] on main "Regresar Rastreo de insumos Fecha 2025-09-15 15 / 9 / 2025 - 2025-09-21 21 / 9 …" at bounding box center [619, 207] width 910 height 345
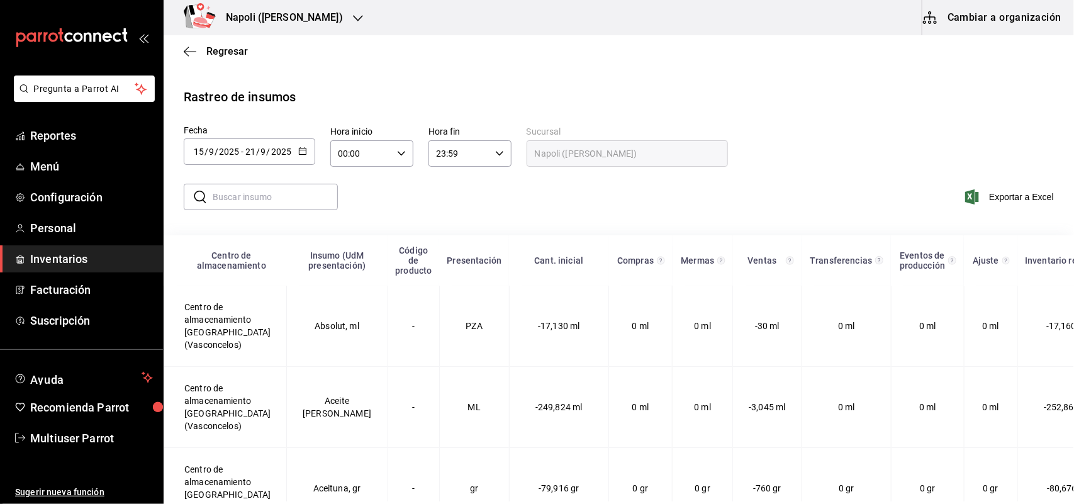
click at [275, 199] on input "text" at bounding box center [275, 196] width 125 height 25
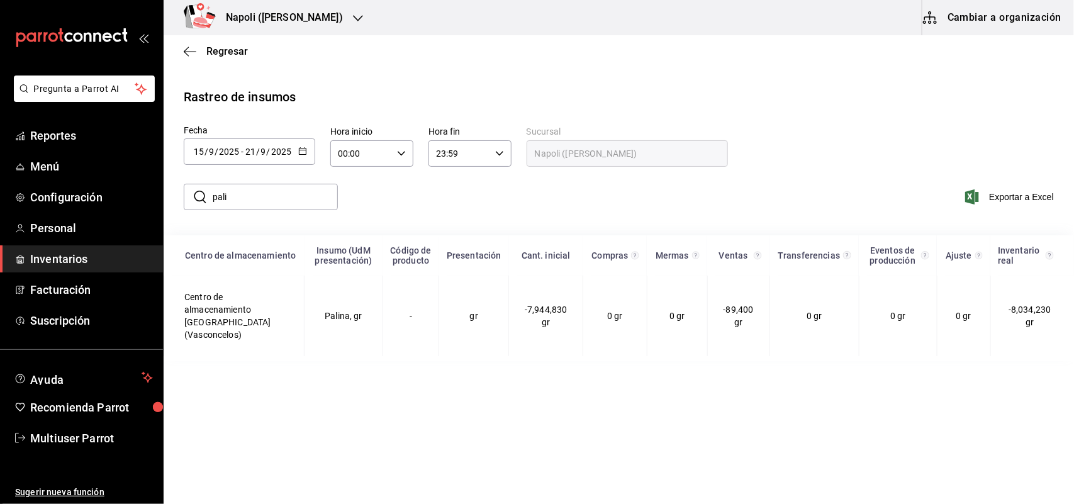
click at [58, 215] on div "Pregunta a Parrot AI Reportes Menú Configuración Personal Inventarios Facturaci…" at bounding box center [537, 250] width 1074 height 501
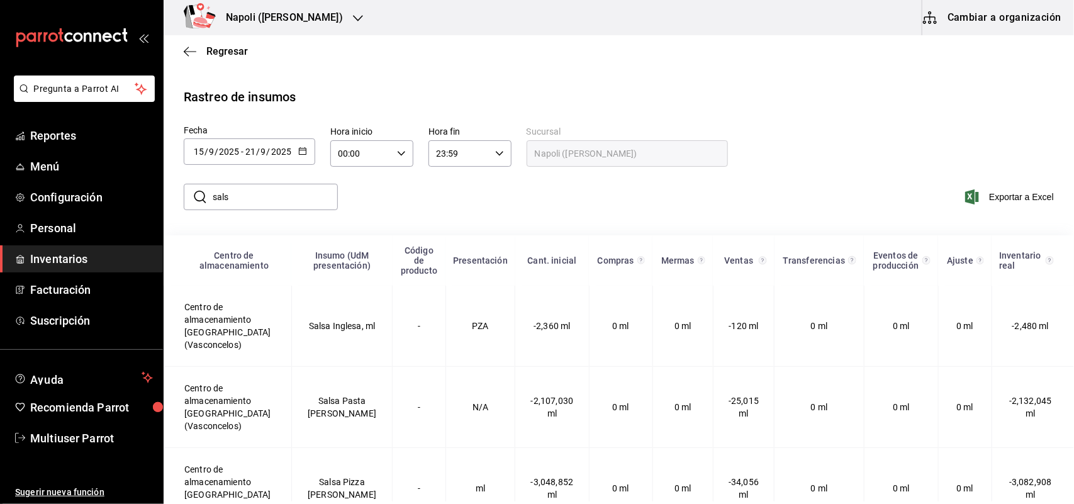
drag, startPoint x: 208, startPoint y: 211, endPoint x: 0, endPoint y: 252, distance: 211.6
click at [0, 221] on div "Pregunta a Parrot AI Reportes Menú Configuración Personal Inventarios Facturaci…" at bounding box center [537, 250] width 1074 height 501
type input "t"
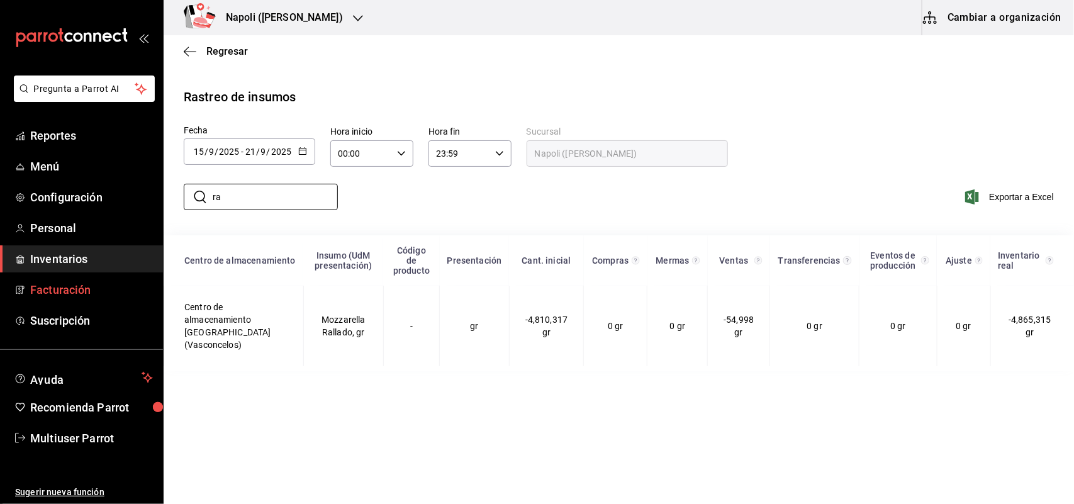
type input "r"
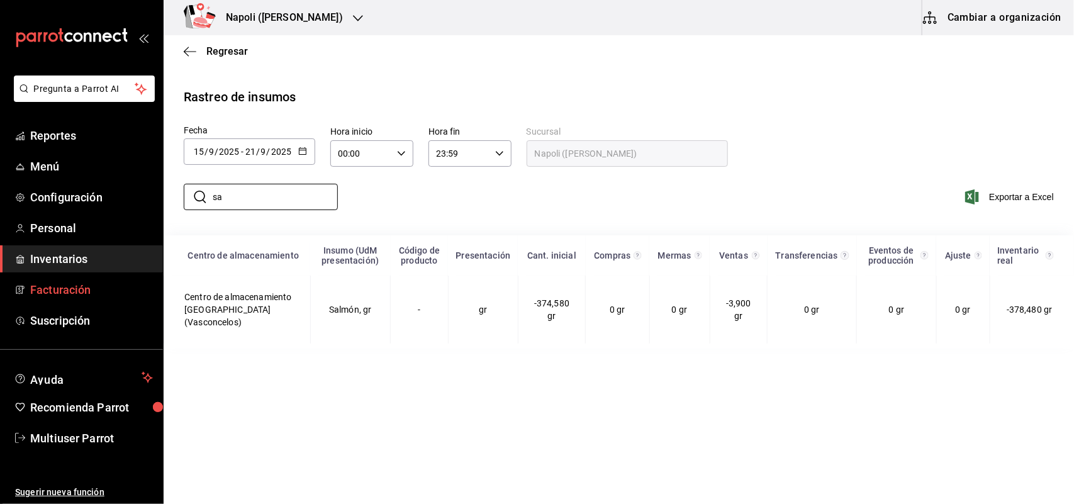
type input "s"
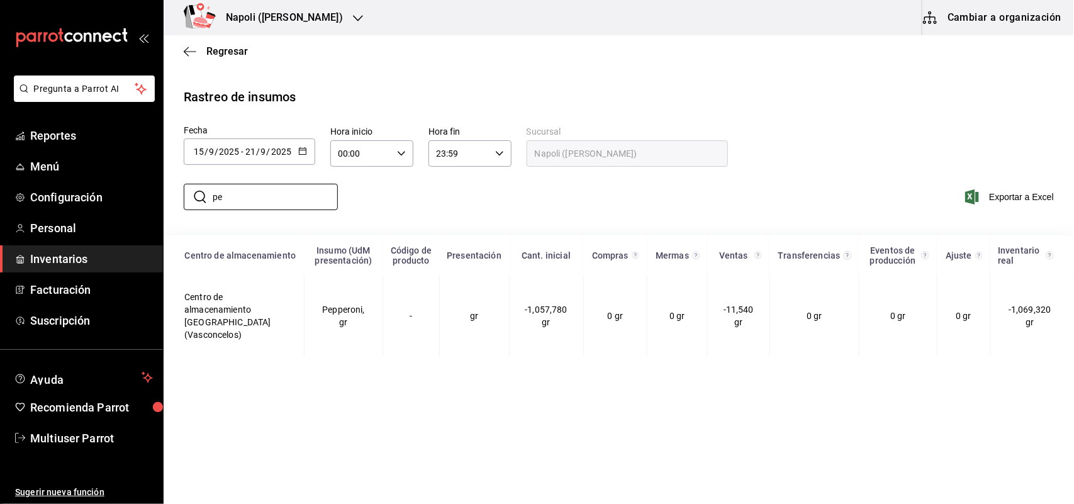
type input "p"
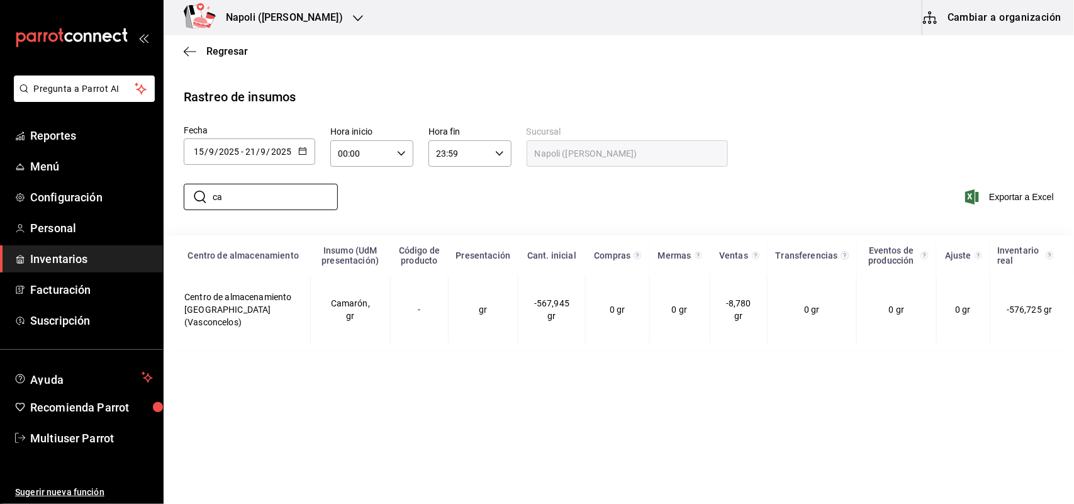
type input "c"
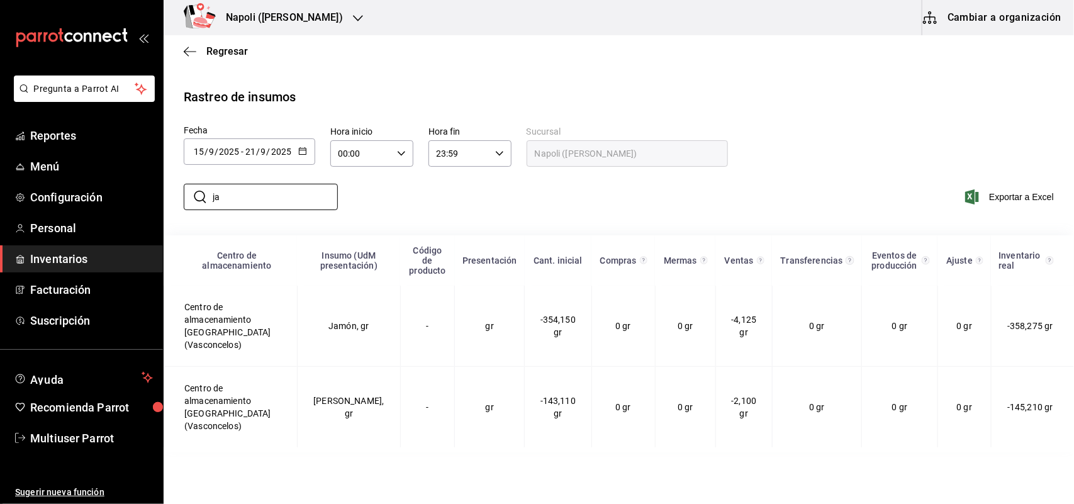
type input "j"
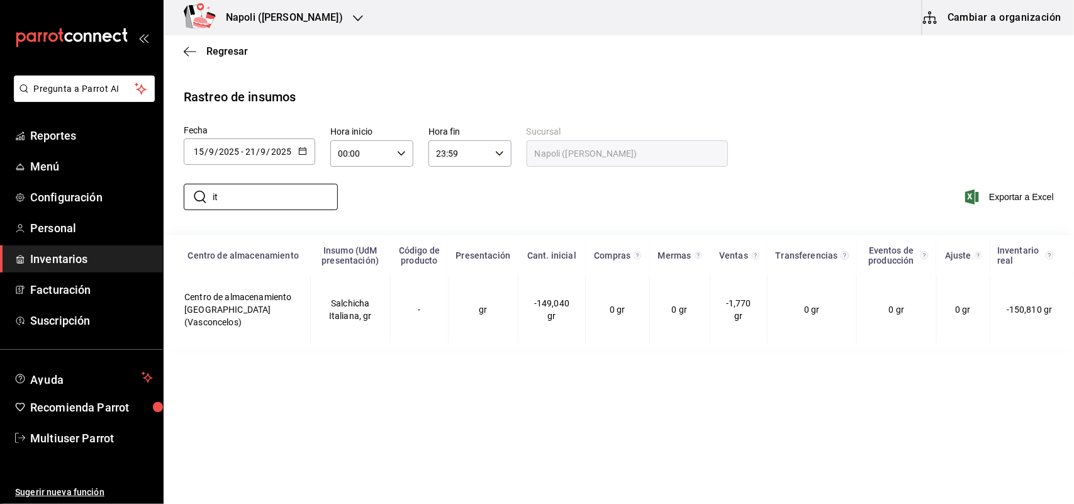
type input "i"
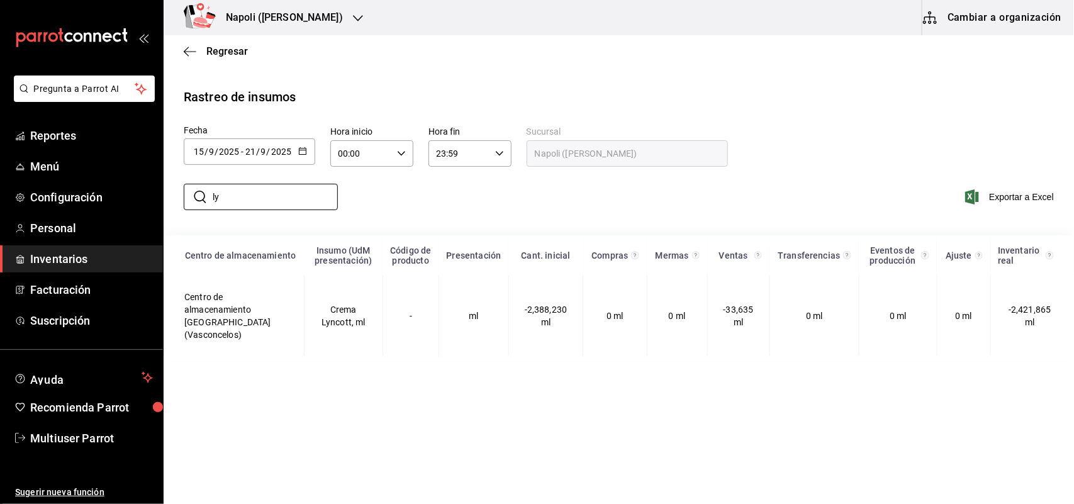
type input "l"
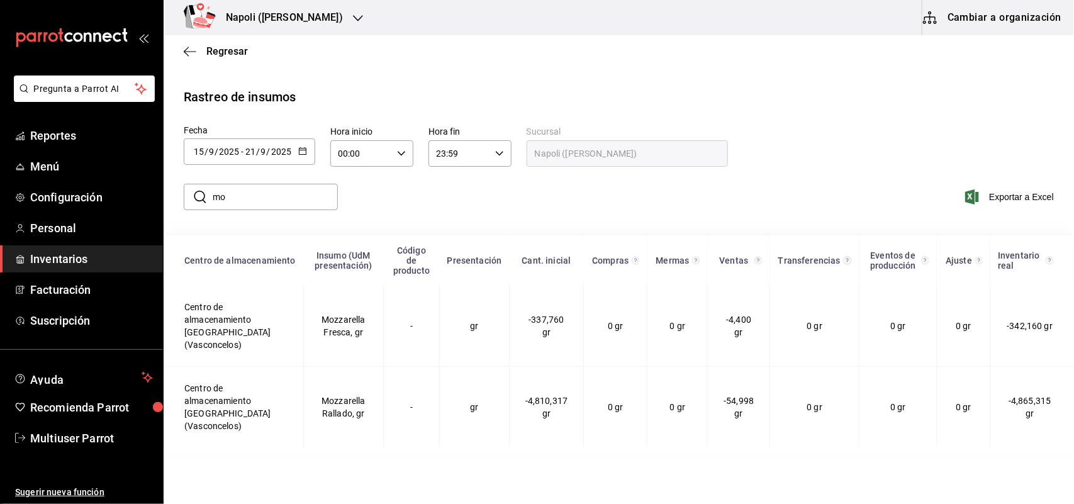
type input "m"
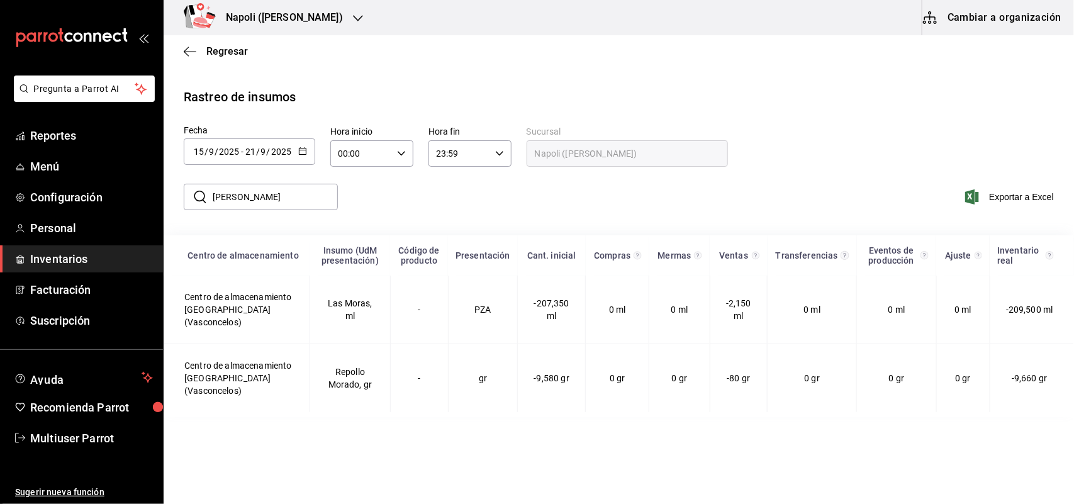
drag, startPoint x: 239, startPoint y: 209, endPoint x: 233, endPoint y: 209, distance: 6.3
click at [233, 209] on div "​ mora ​" at bounding box center [256, 197] width 164 height 36
drag, startPoint x: 250, startPoint y: 193, endPoint x: 36, endPoint y: 173, distance: 214.8
click at [48, 177] on div "Pregunta a Parrot AI Reportes Menú Configuración Personal Inventarios Facturaci…" at bounding box center [537, 250] width 1074 height 501
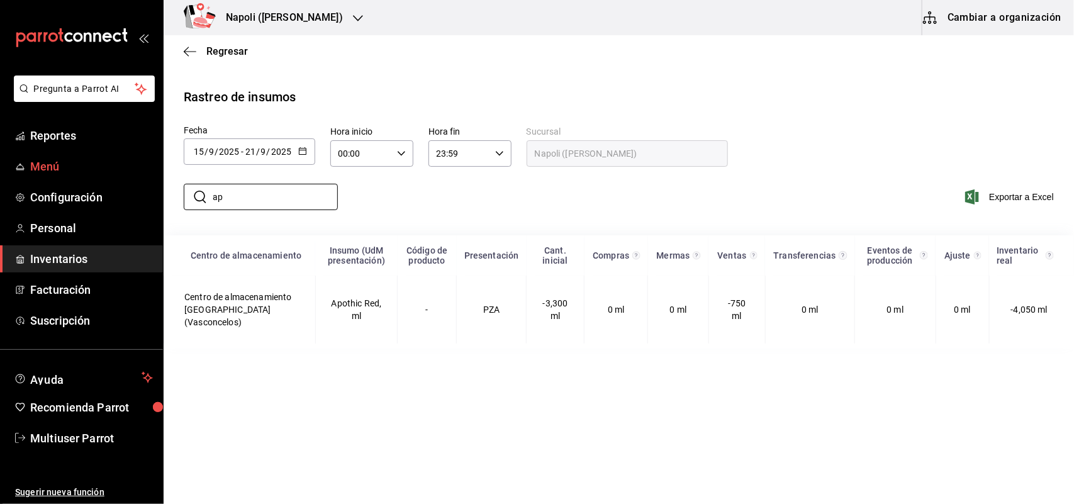
type input "a"
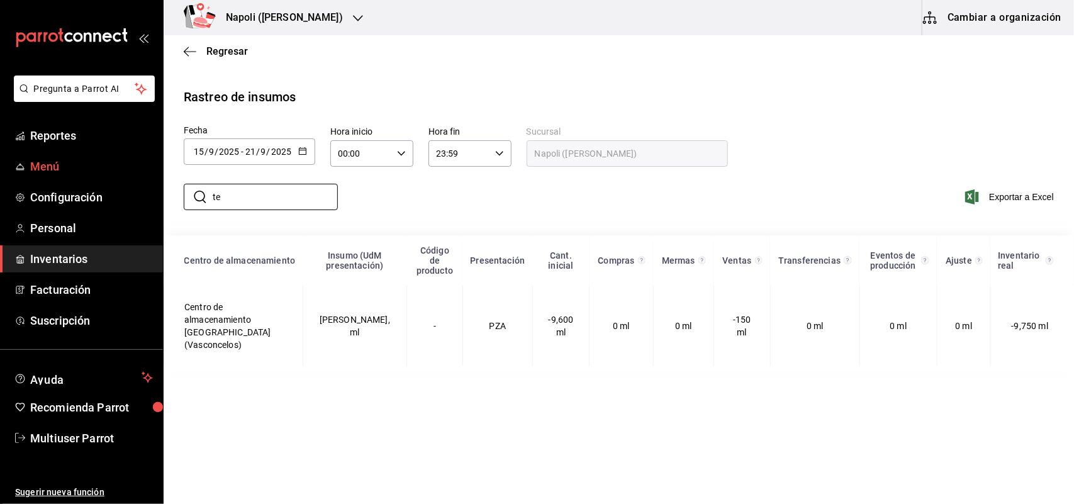
type input "t"
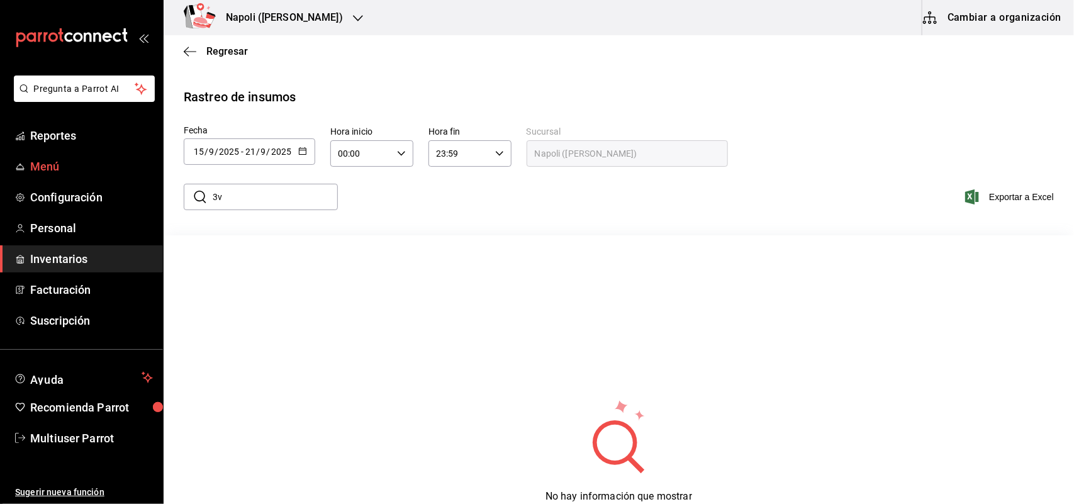
type input "3"
type input "n"
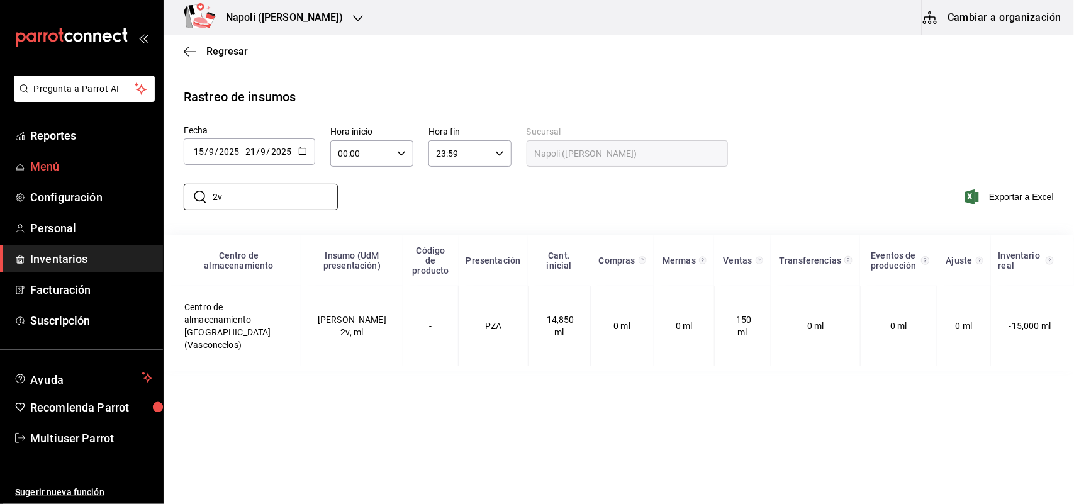
type input "2"
type input "b"
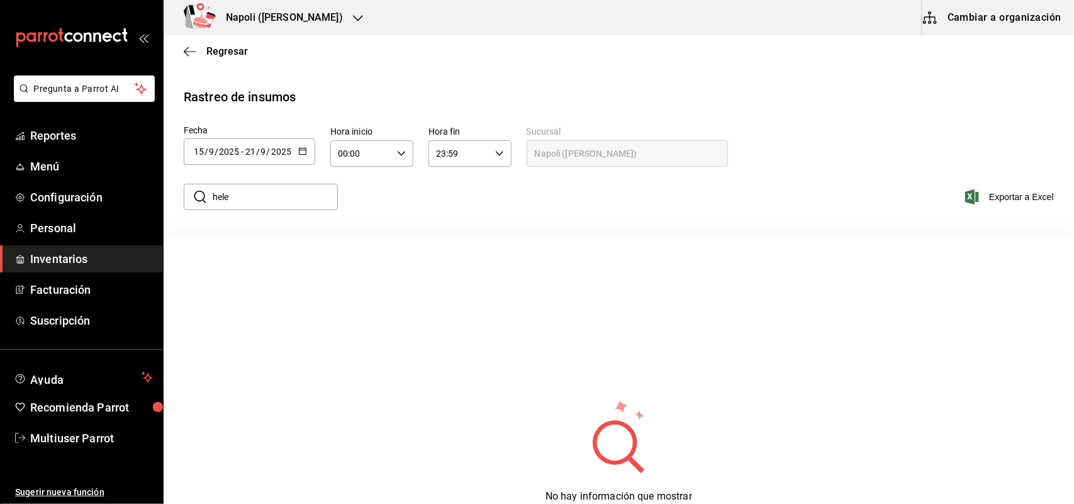
click at [165, 203] on div "​ hele ​ Exportar a Excel" at bounding box center [613, 205] width 920 height 52
type input "ñ"
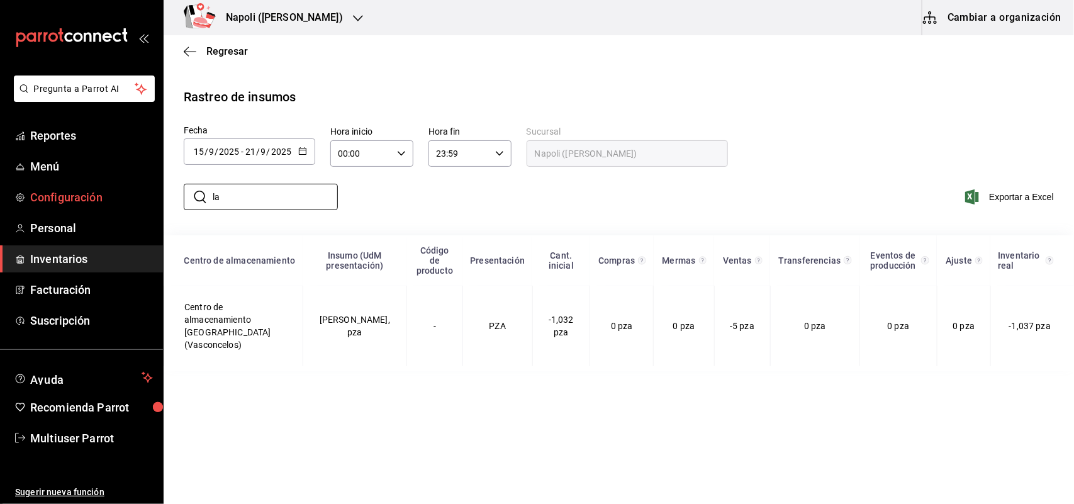
type input "l"
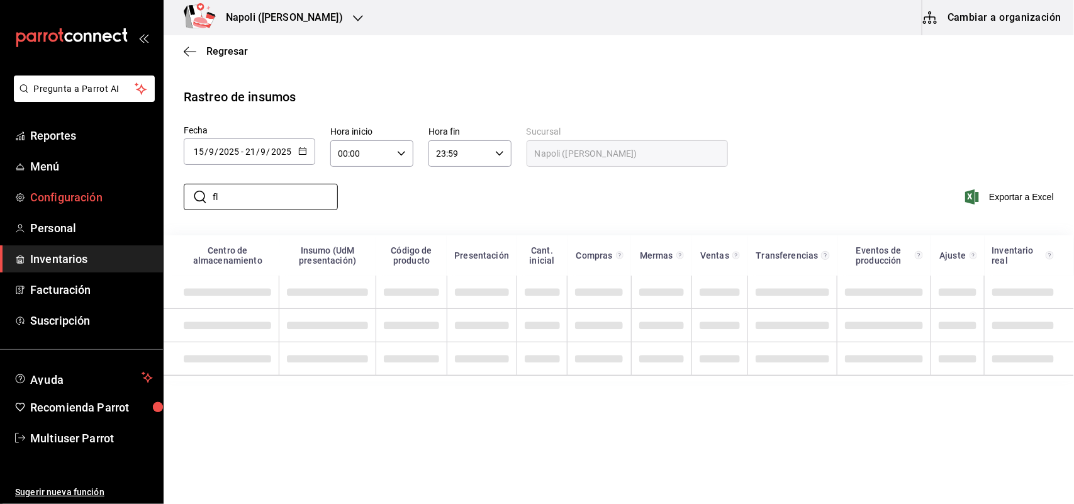
type input "f"
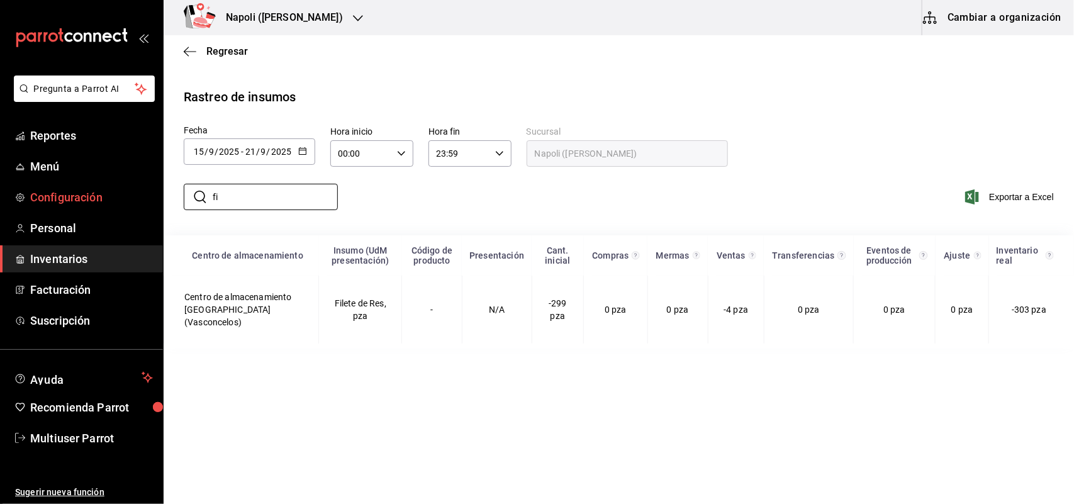
type input "f"
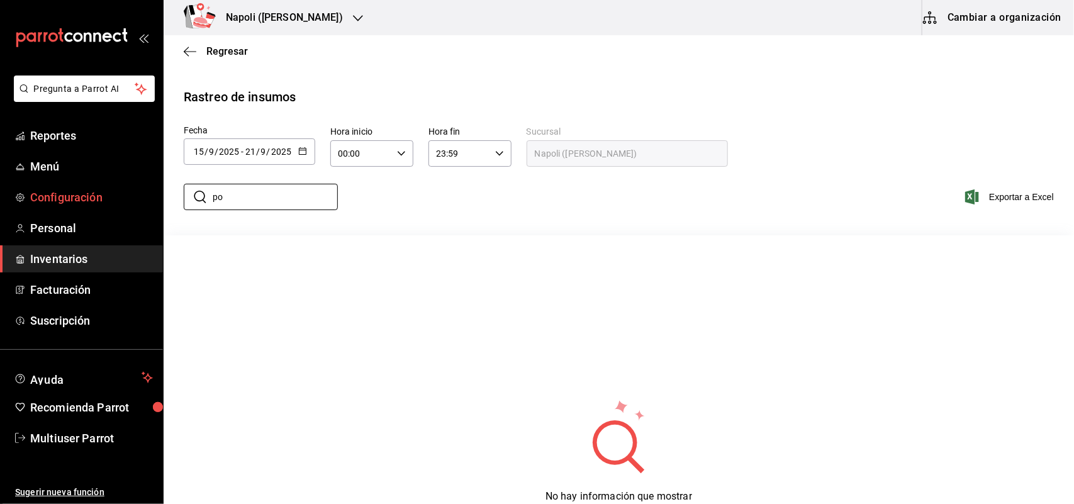
type input "p"
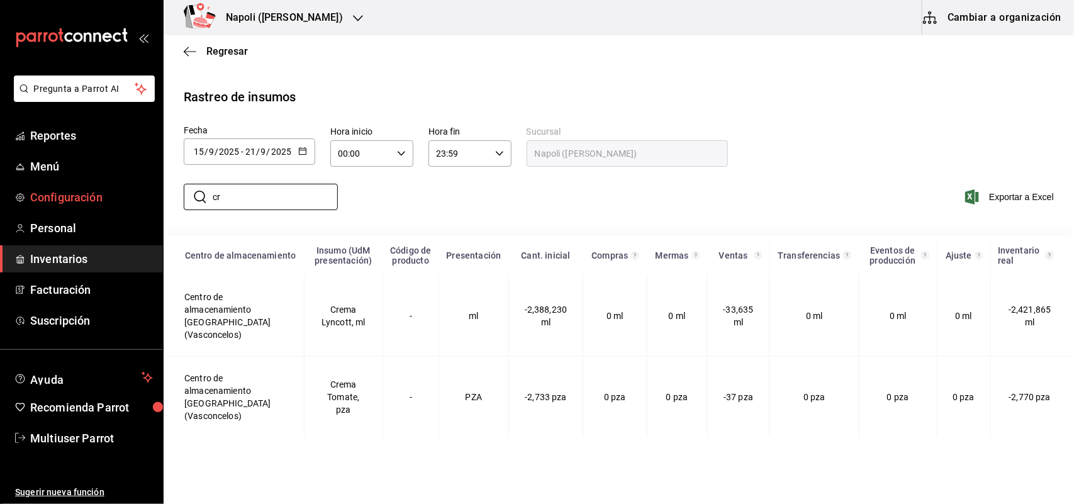
type input "c"
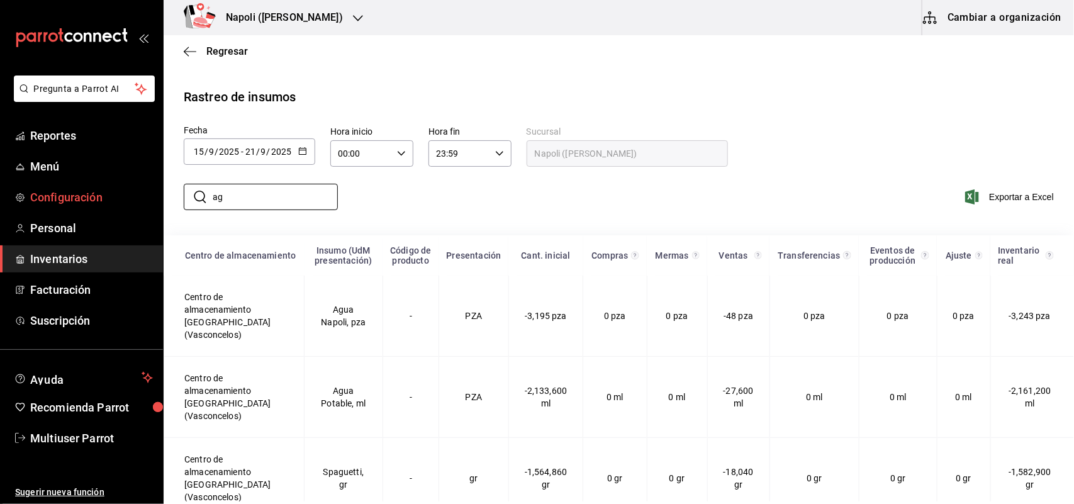
type input "a"
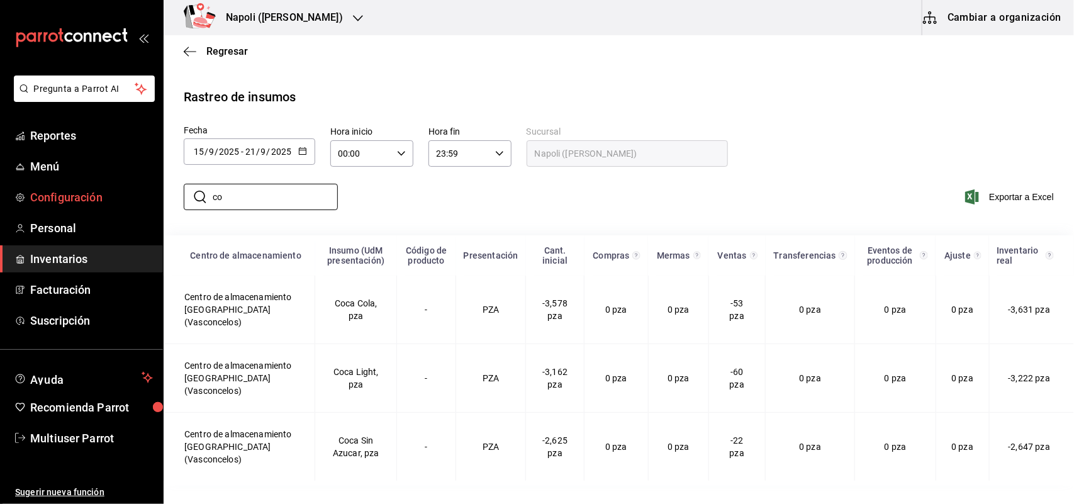
type input "c"
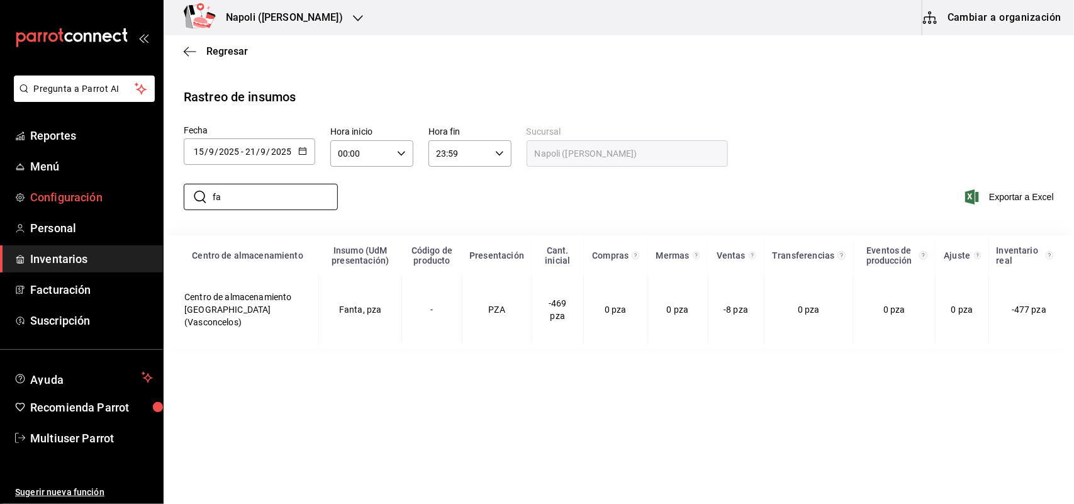
type input "f"
type input "s"
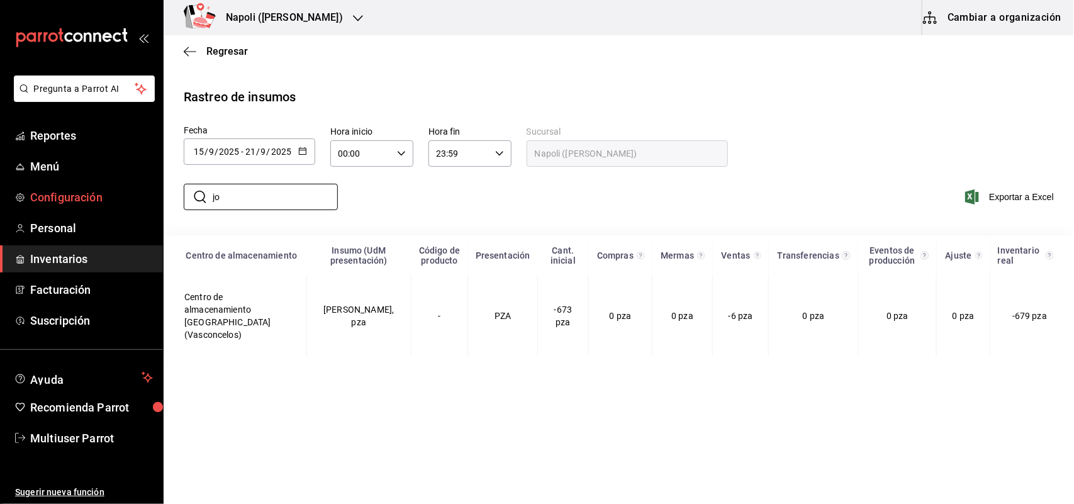
type input "j"
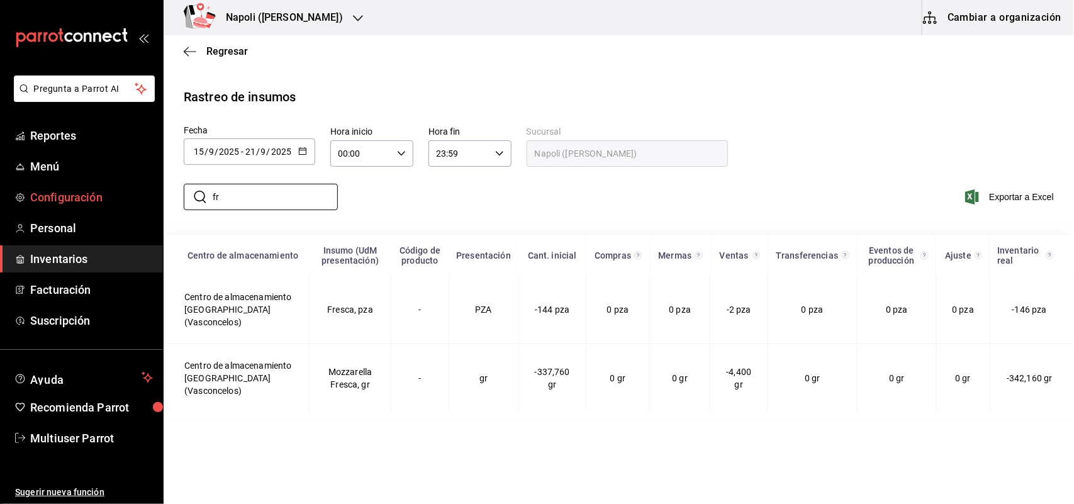
type input "f"
type input "s"
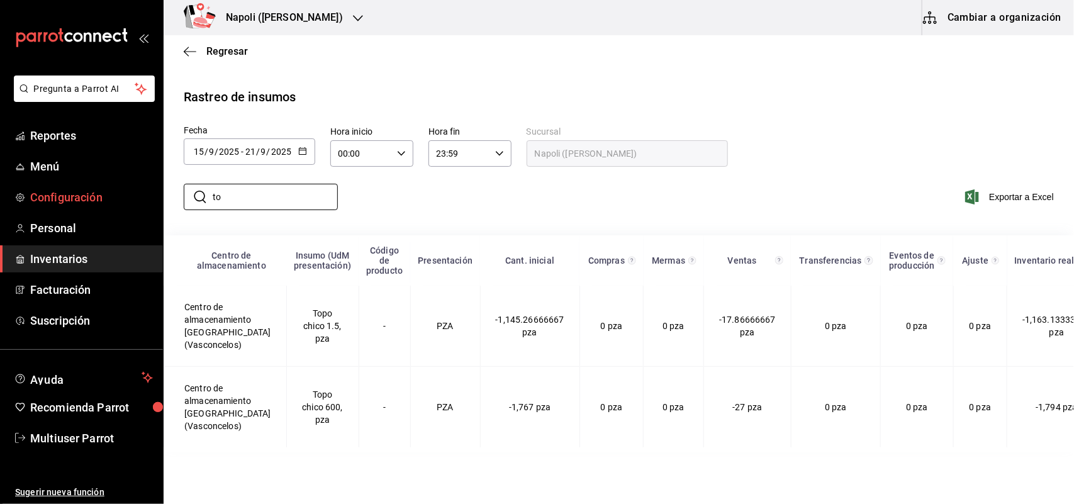
type input "t"
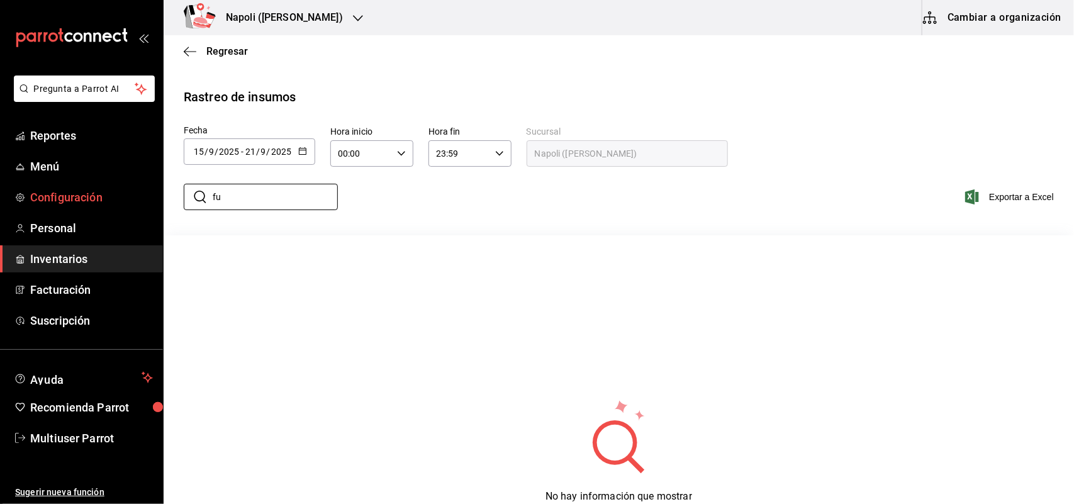
type input "f"
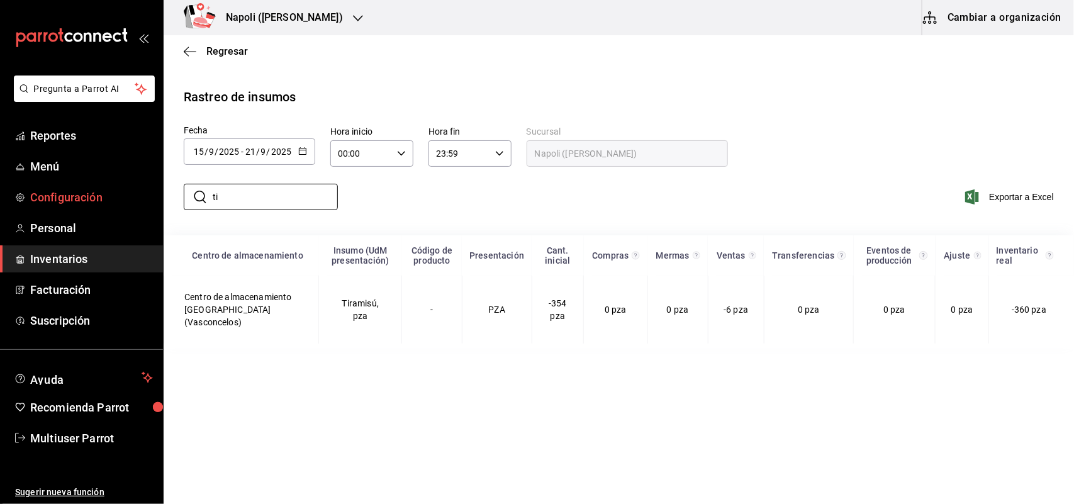
type input "t"
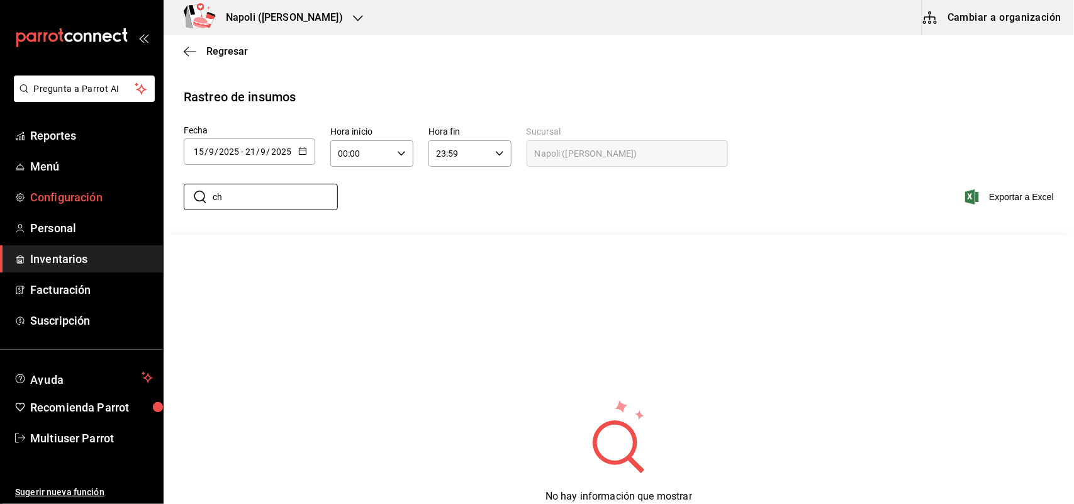
type input "c"
type input "b"
type input "p"
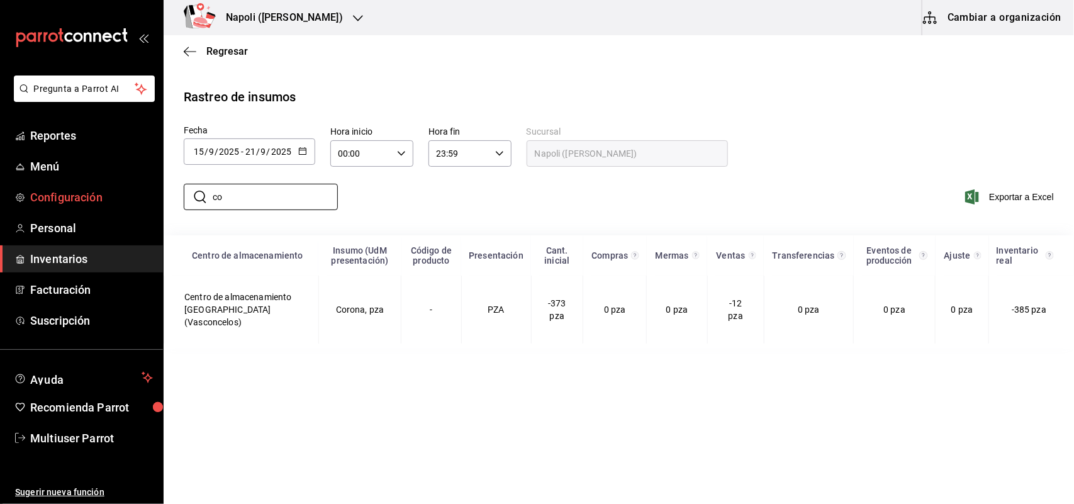
type input "c"
type input "v"
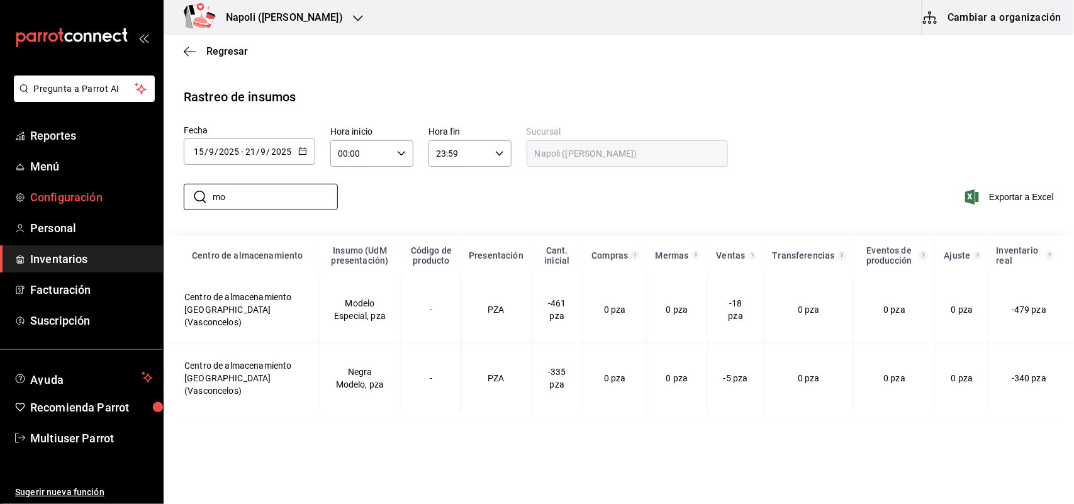
type input "m"
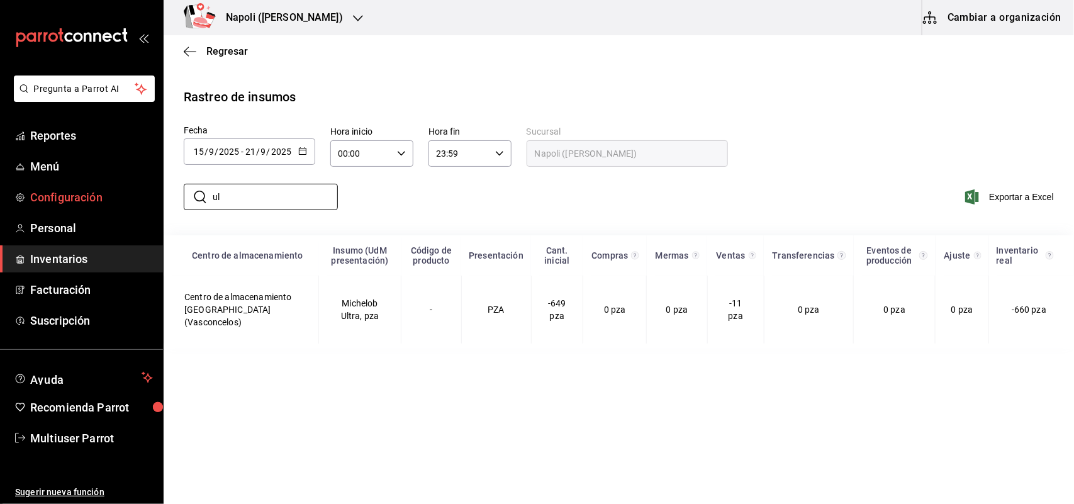
type input "u"
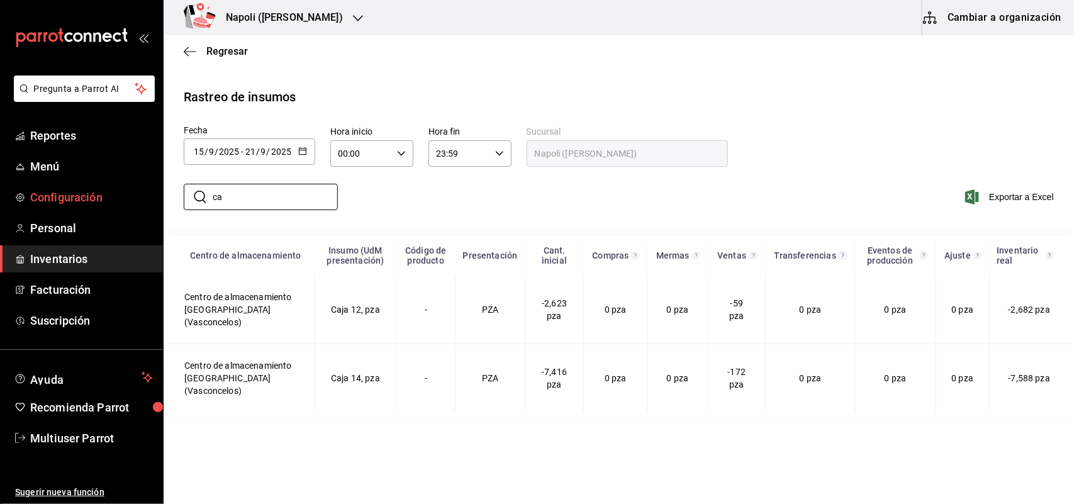
type input "c"
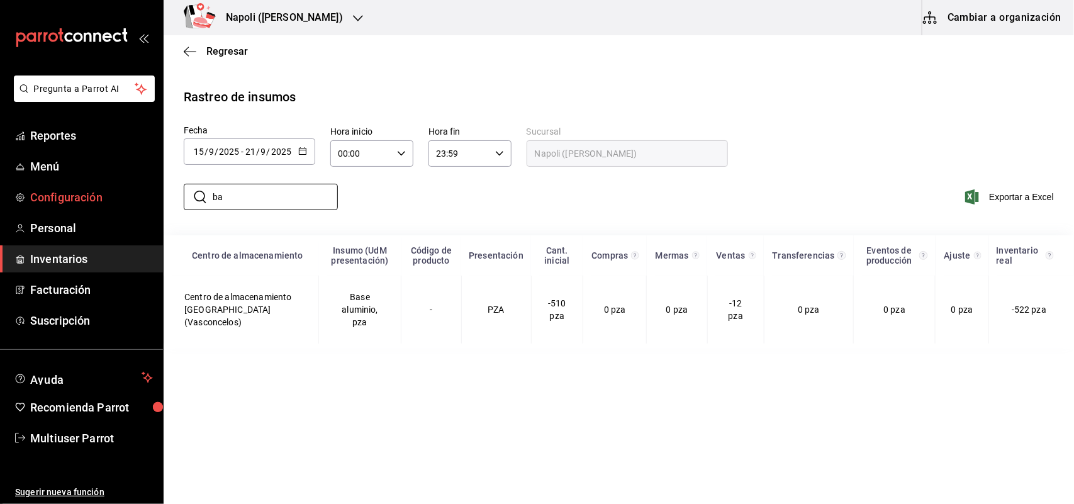
type input "b"
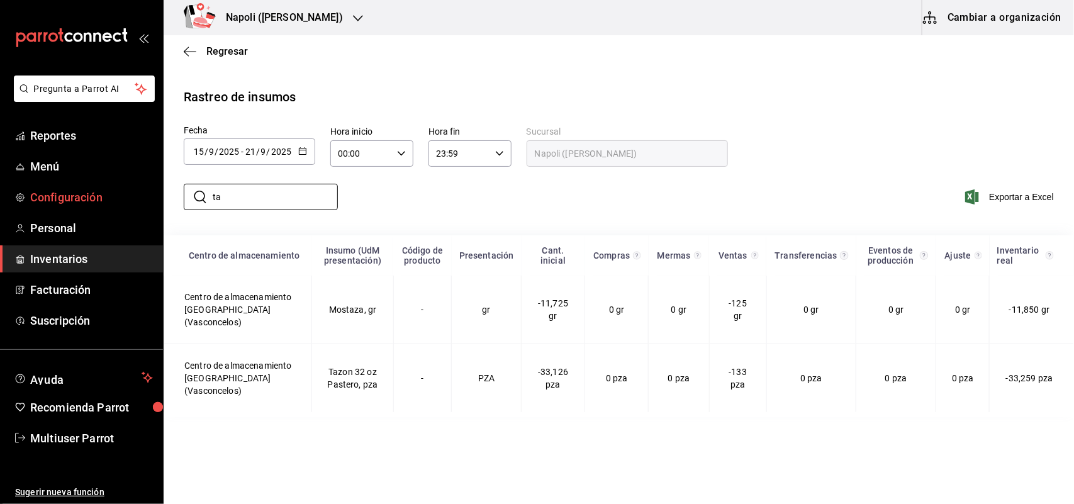
type input "t"
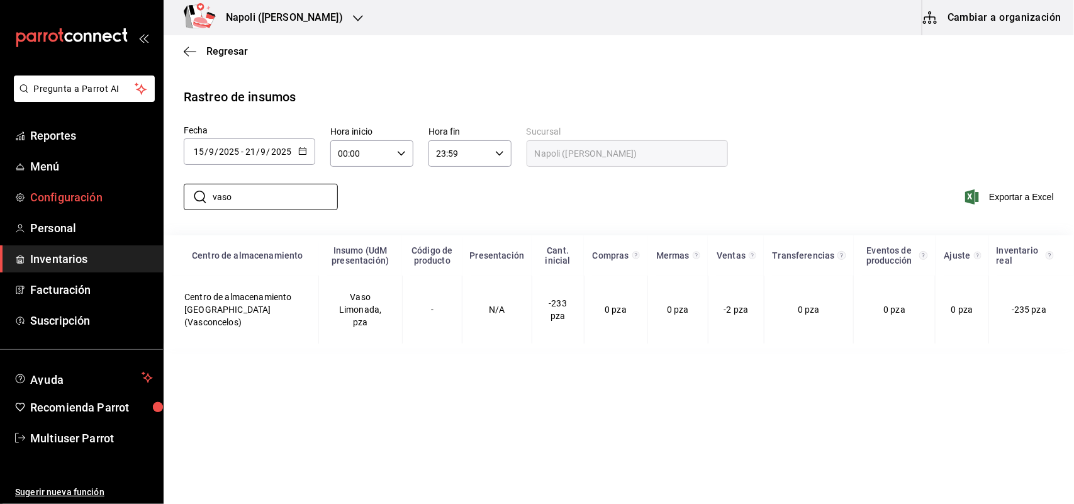
type input "vaso"
click at [335, 29] on div "Napoli (Vasconcelos)" at bounding box center [271, 17] width 194 height 35
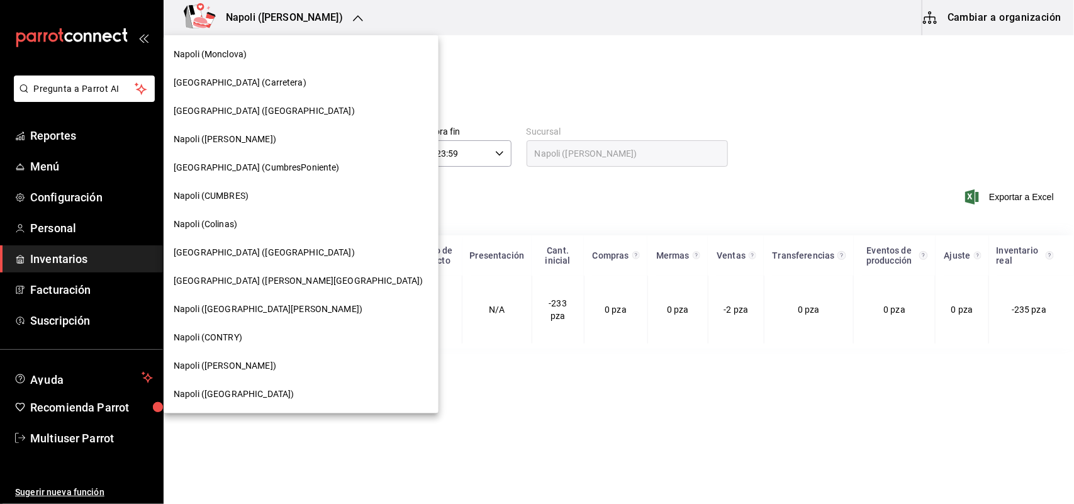
click at [233, 80] on span "Napoli (Carretera)" at bounding box center [240, 82] width 133 height 13
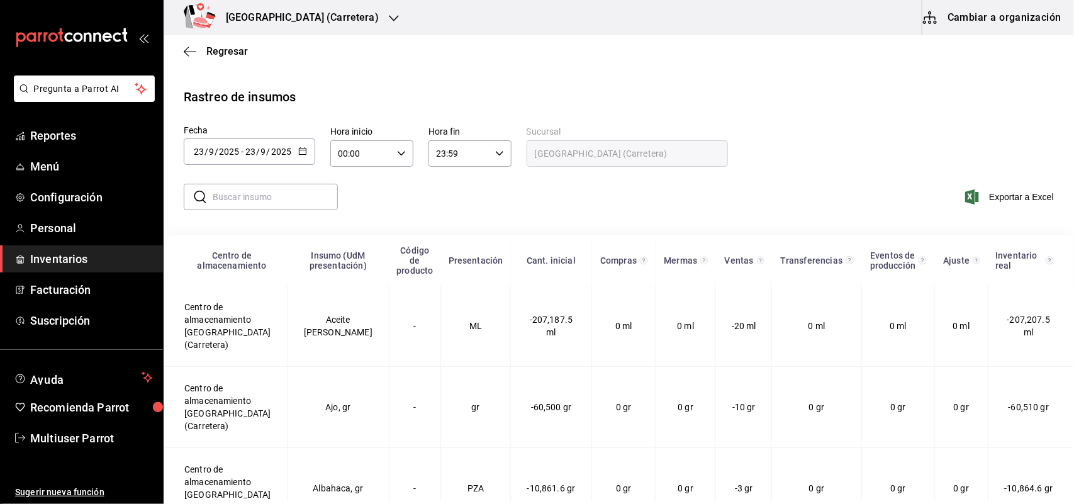
click at [315, 24] on div "[GEOGRAPHIC_DATA] (Carretera)" at bounding box center [289, 17] width 230 height 35
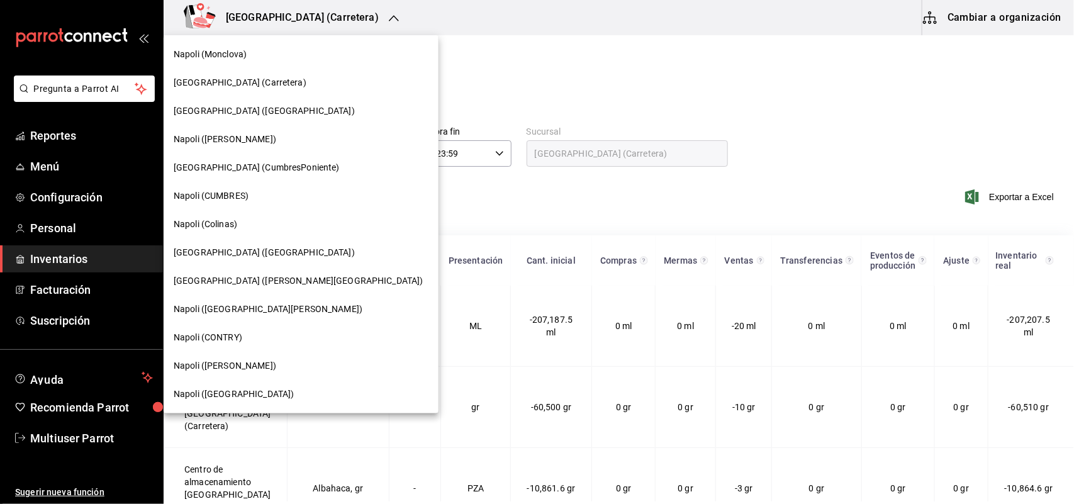
click at [246, 196] on span "Napoli (CUMBRES)" at bounding box center [211, 195] width 75 height 13
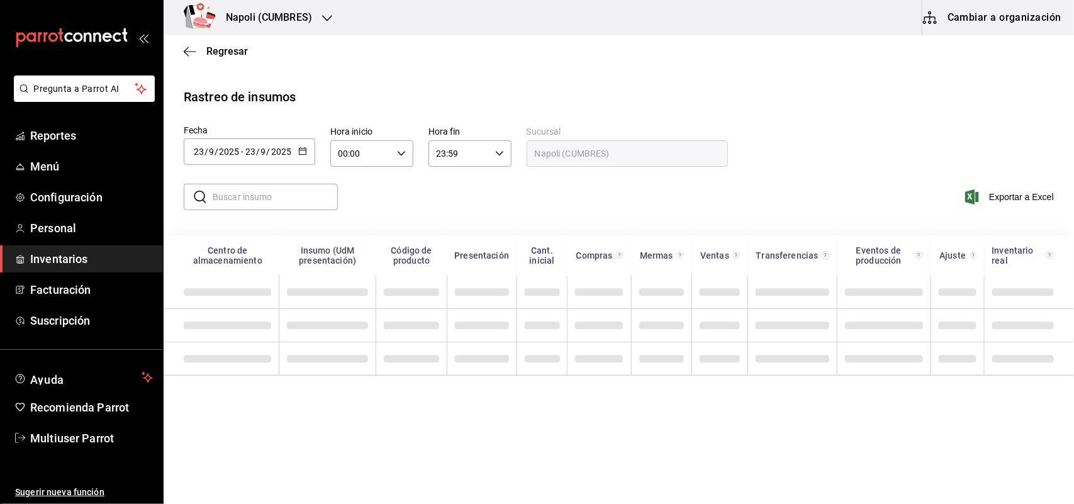
click at [308, 150] on div "[DATE] [DATE] - [DATE] [DATE]" at bounding box center [249, 151] width 131 height 26
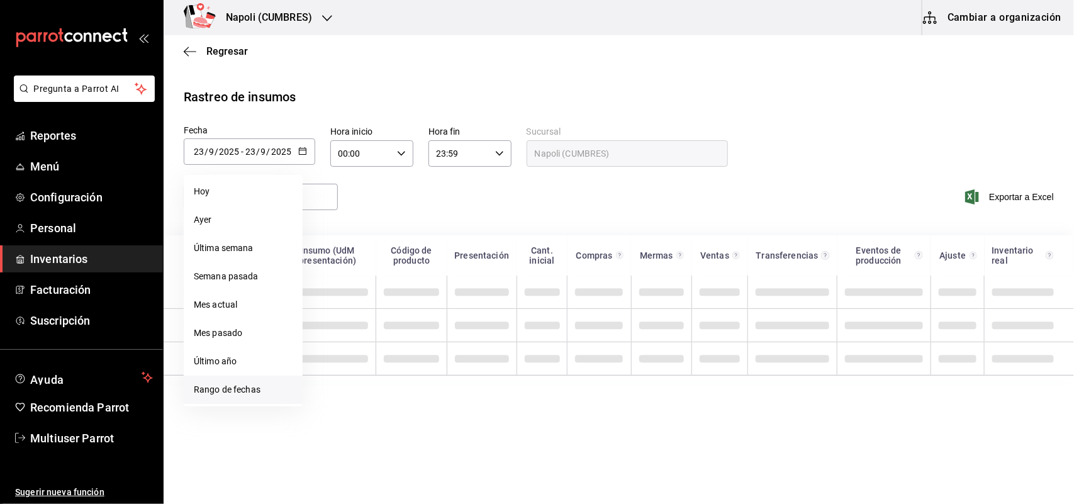
click at [246, 394] on li "Rango de fechas" at bounding box center [243, 390] width 119 height 28
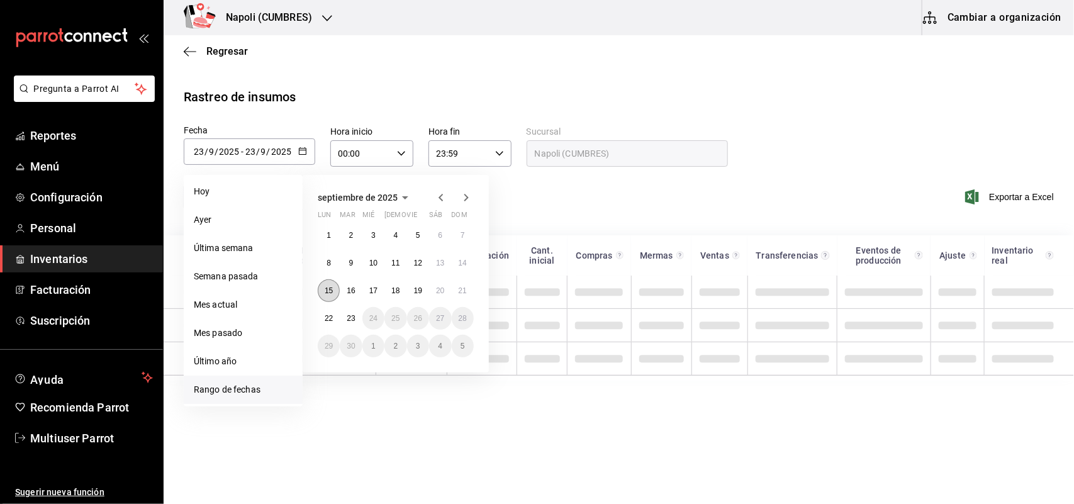
click at [325, 287] on abbr "15" at bounding box center [329, 290] width 8 height 9
click at [461, 286] on abbr "21" at bounding box center [463, 290] width 8 height 9
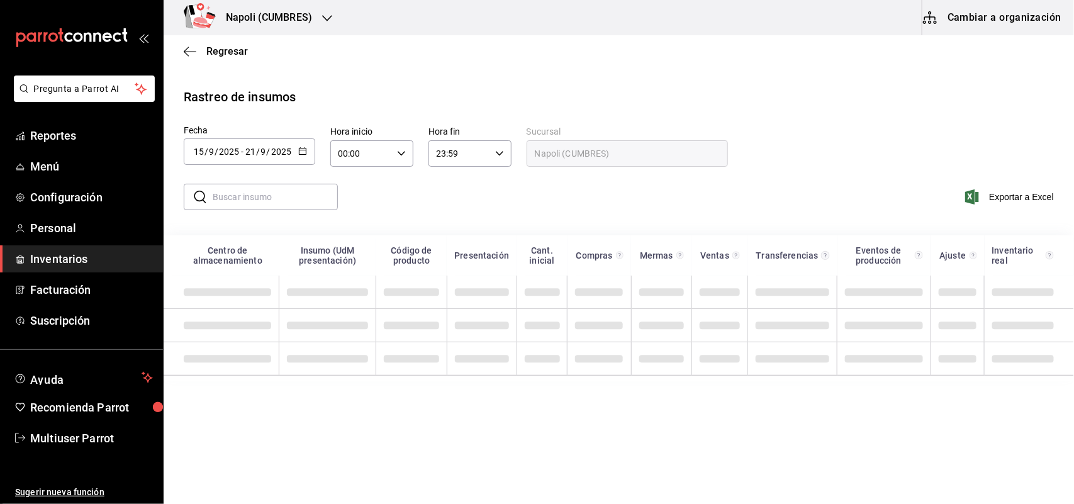
type input "[DATE]"
type input "15"
type input "[DATE]"
type input "21"
click at [281, 202] on input "text" at bounding box center [275, 196] width 125 height 25
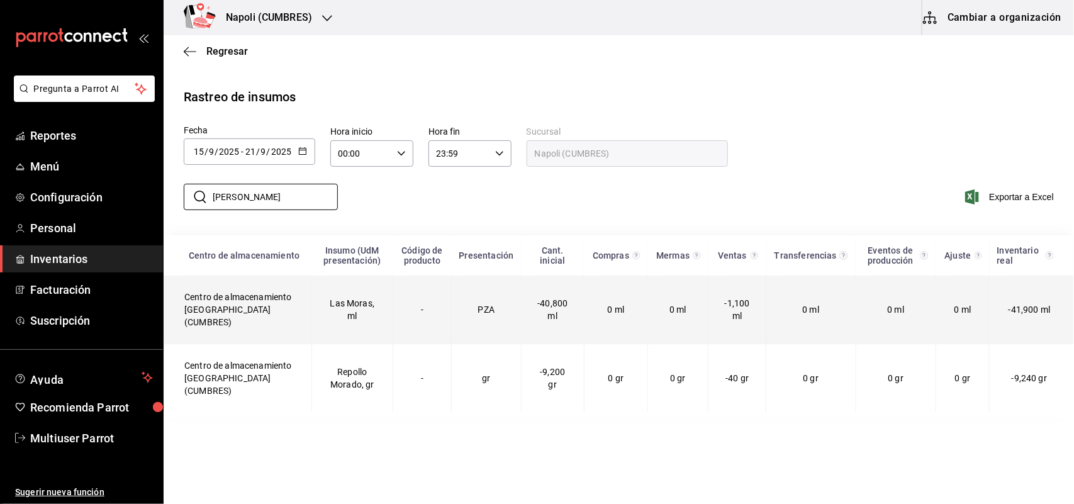
type input "[PERSON_NAME]"
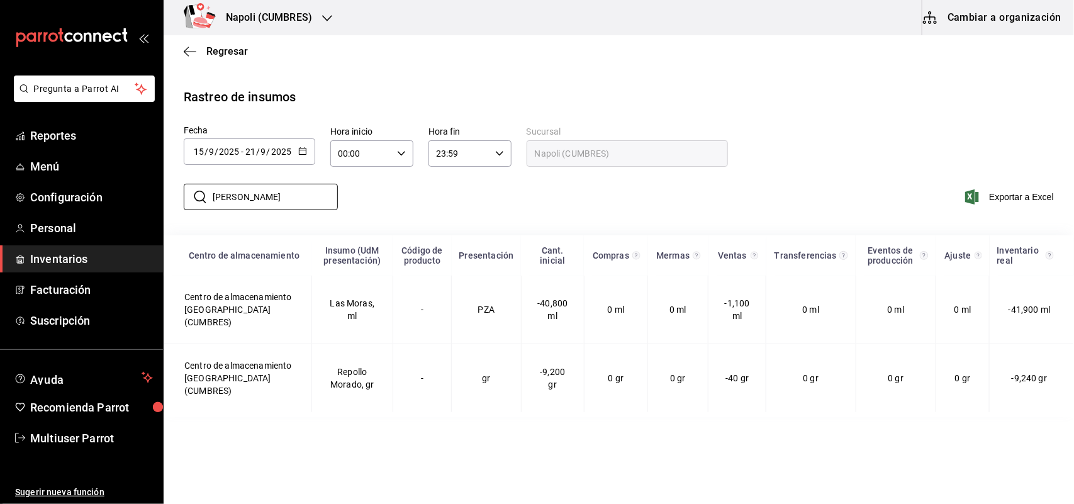
click at [428, 95] on div "Rastreo de insumos" at bounding box center [619, 96] width 870 height 19
